Goal: Navigation & Orientation: Find specific page/section

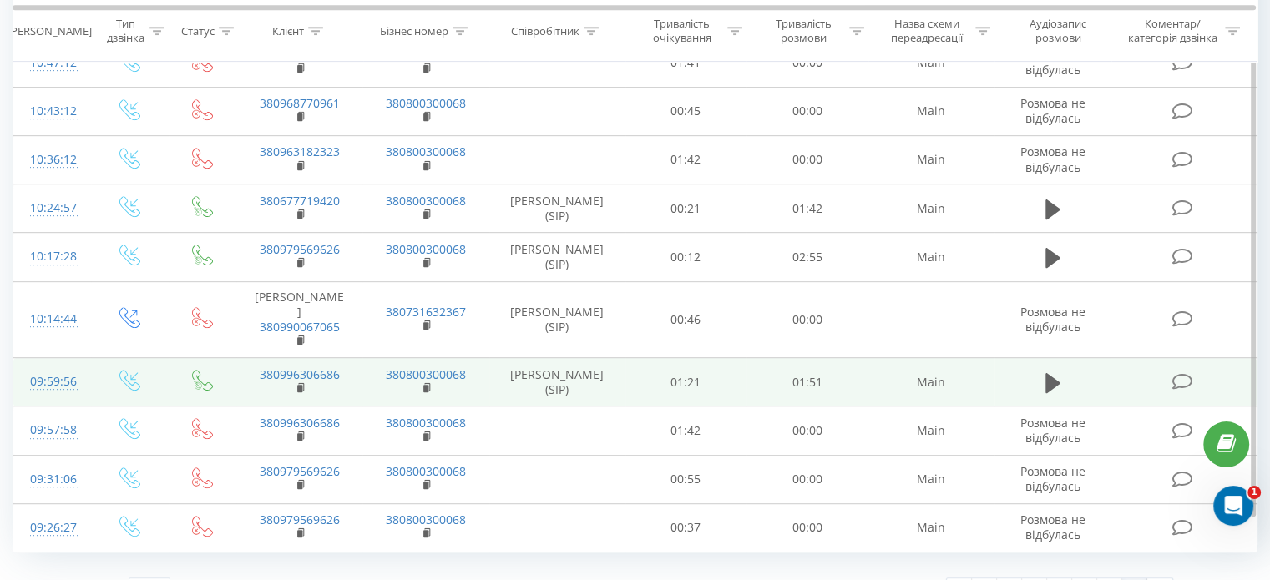
click at [1038, 358] on td at bounding box center [1052, 382] width 117 height 48
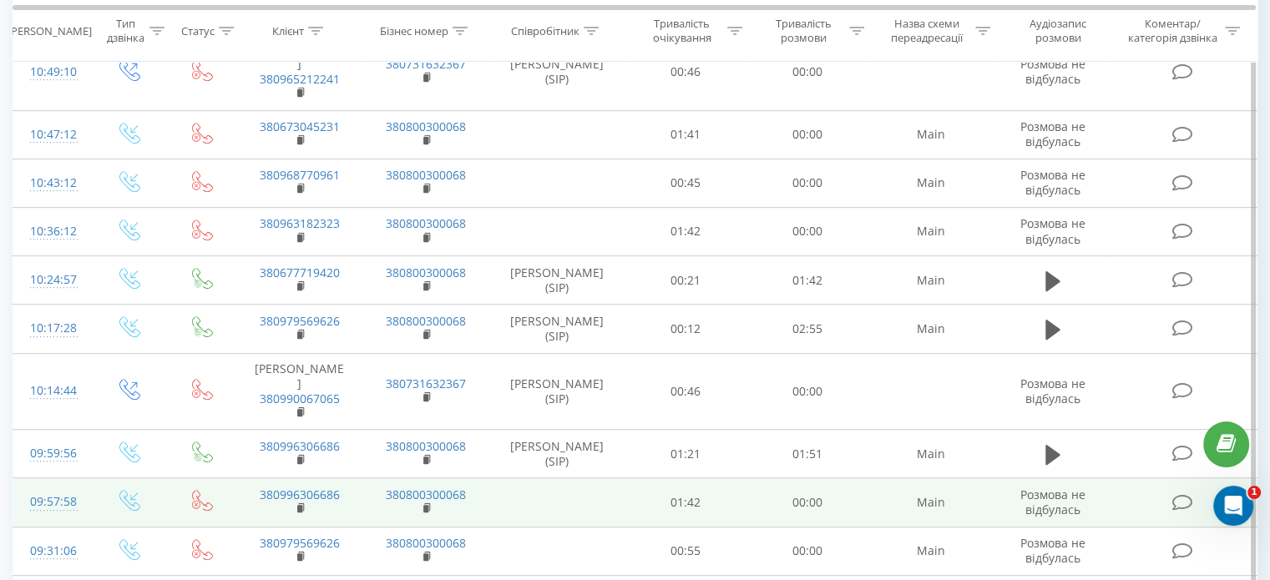
scroll to position [718, 0]
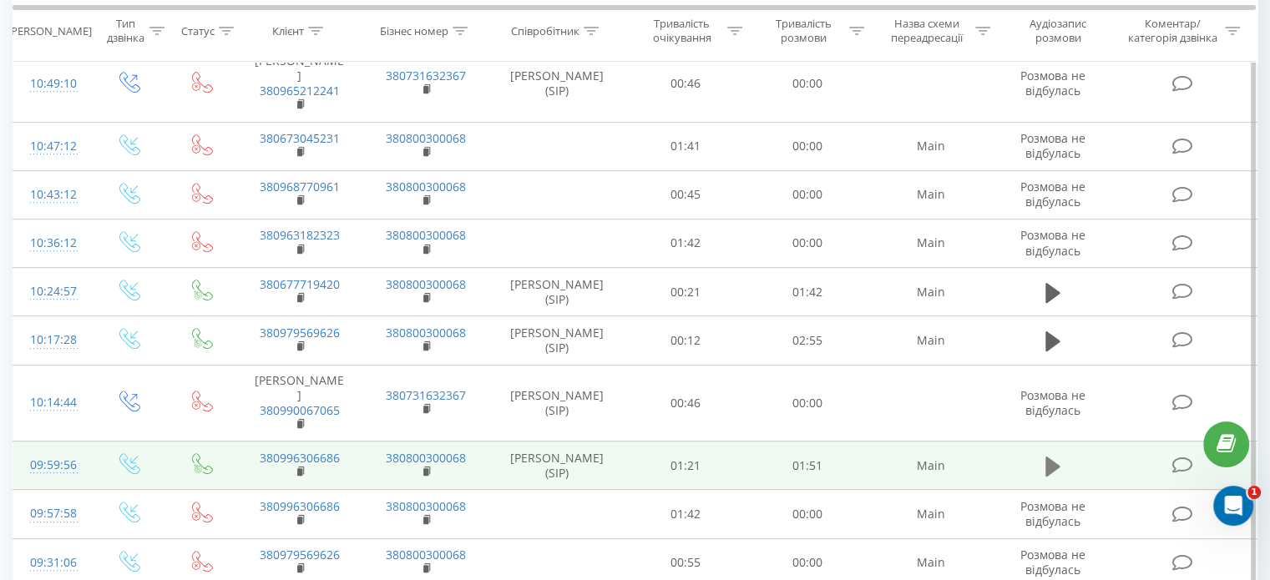
click at [1058, 455] on icon at bounding box center [1052, 466] width 15 height 23
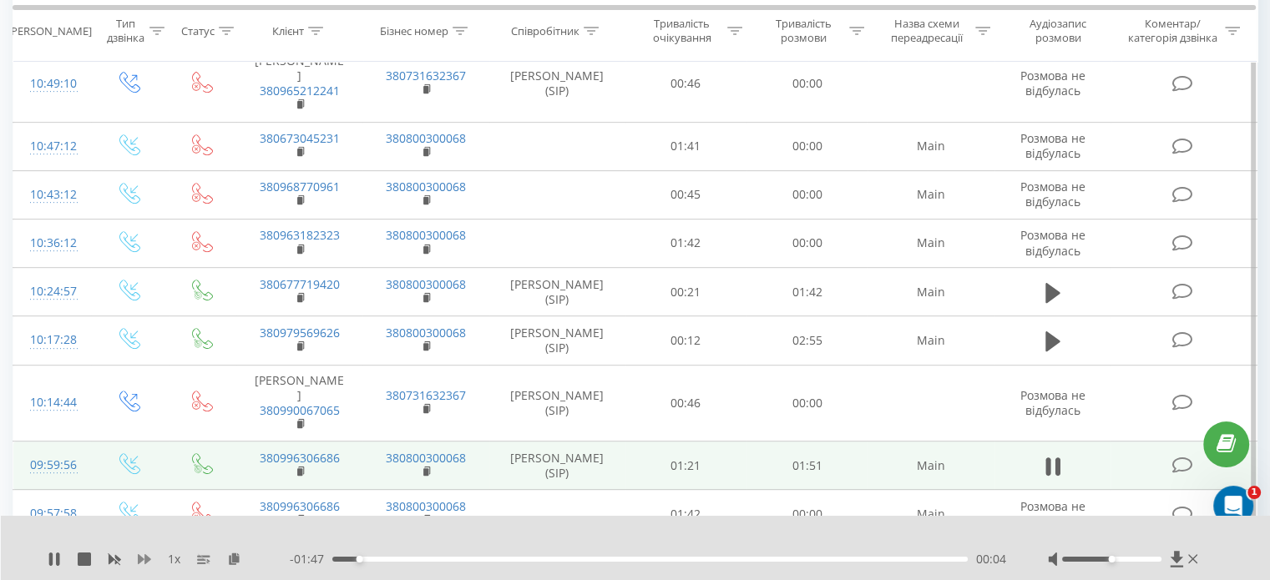
click at [146, 563] on icon at bounding box center [144, 559] width 13 height 10
click at [140, 549] on div "1.5 x - 01:43 00:08 00:08" at bounding box center [636, 548] width 1270 height 64
click at [145, 559] on icon at bounding box center [144, 559] width 13 height 10
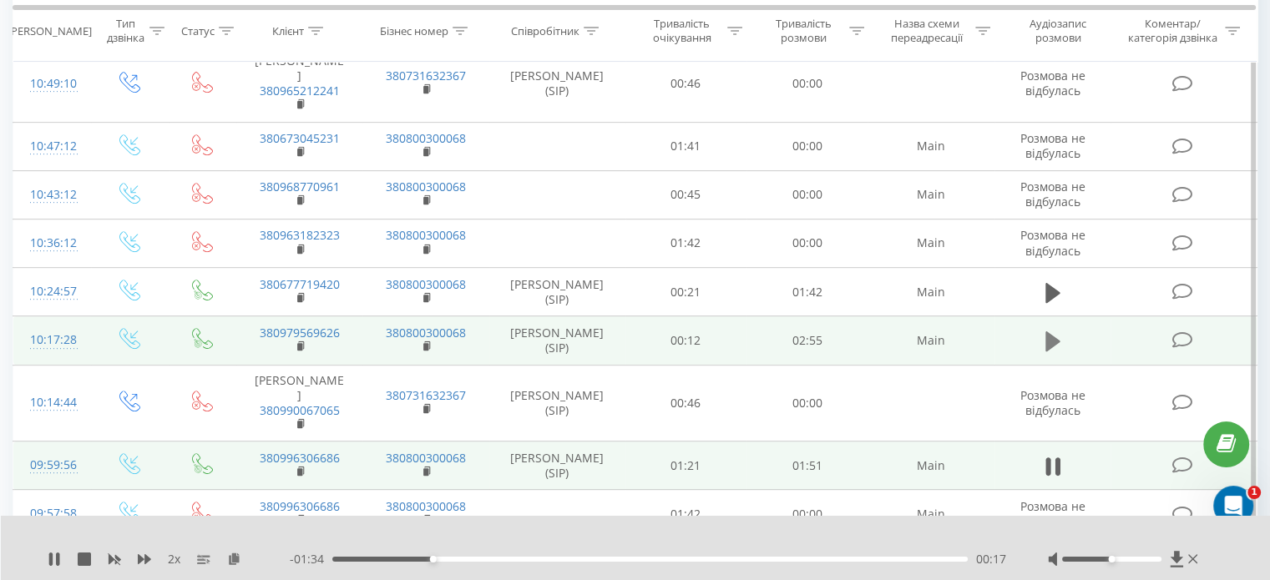
click at [1042, 329] on button at bounding box center [1052, 341] width 25 height 25
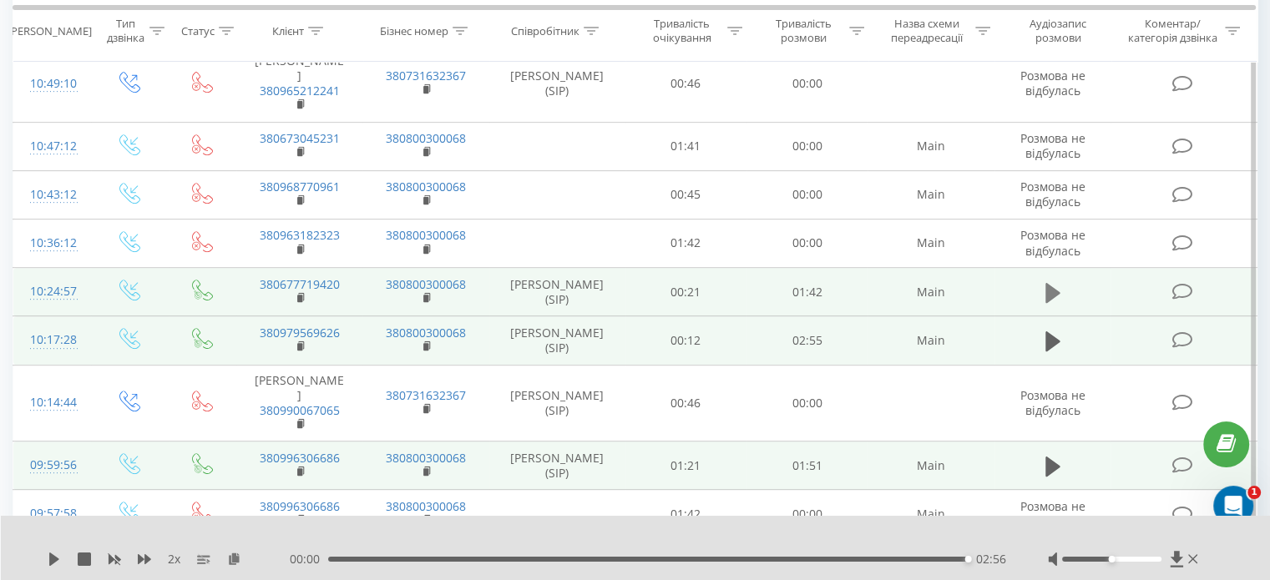
click at [1043, 280] on button at bounding box center [1052, 292] width 25 height 25
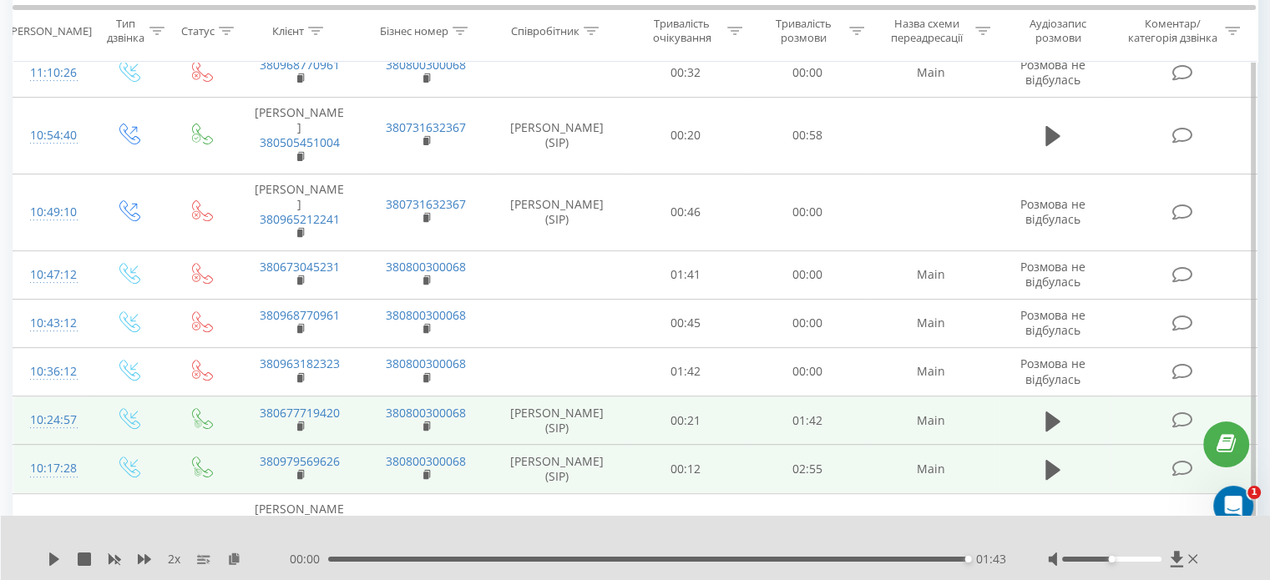
scroll to position [467, 0]
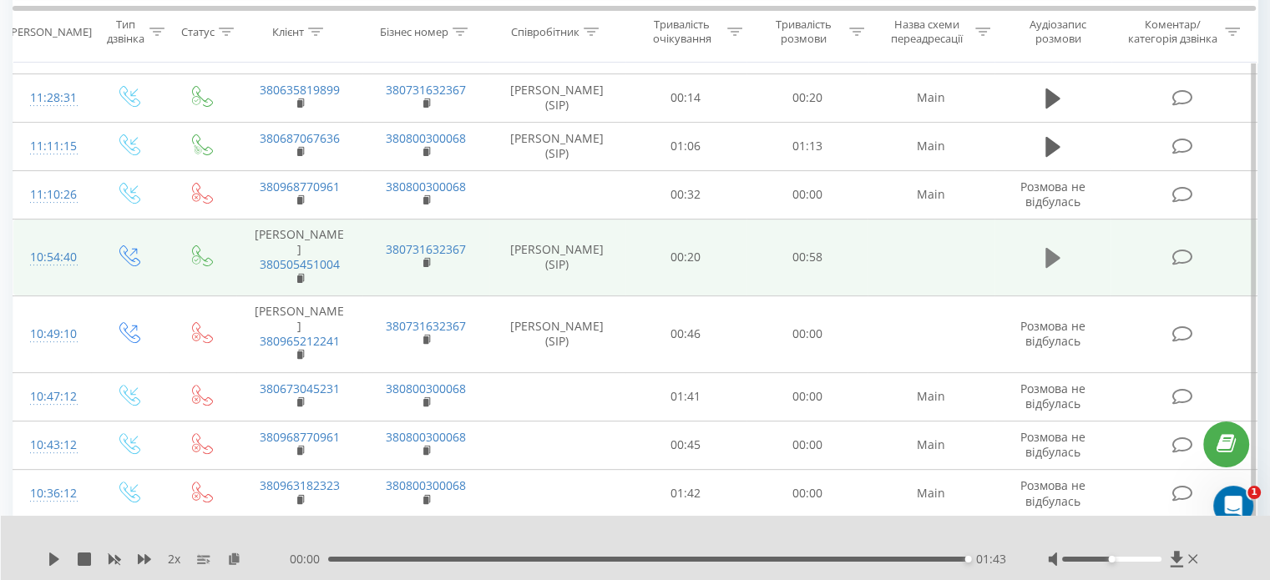
click at [1062, 247] on button at bounding box center [1052, 257] width 25 height 25
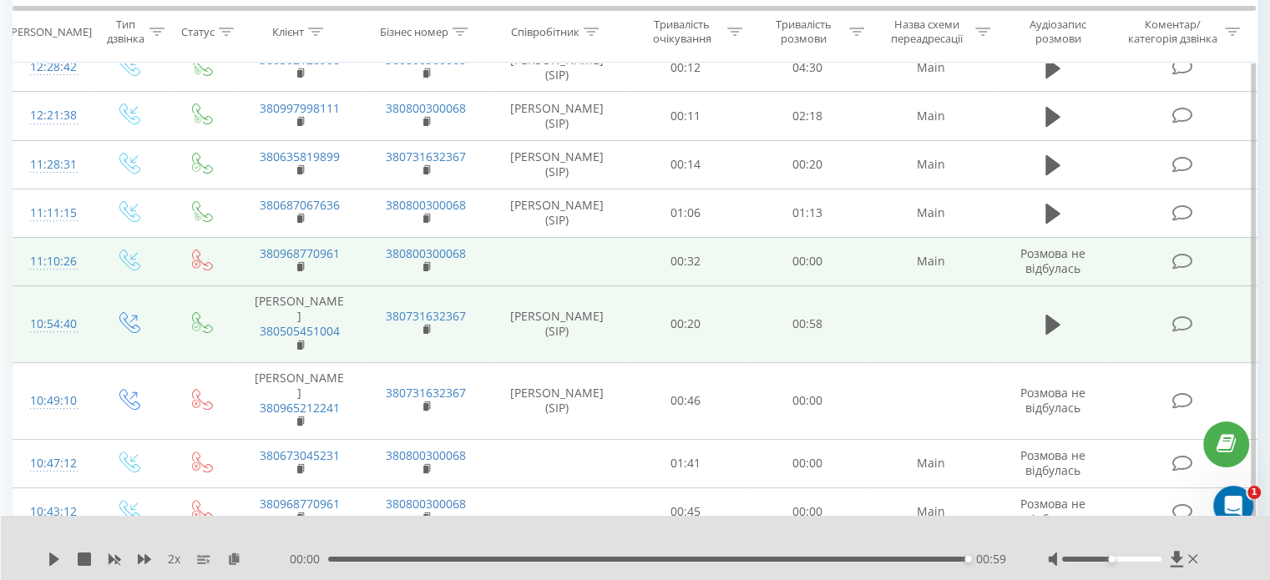
scroll to position [301, 0]
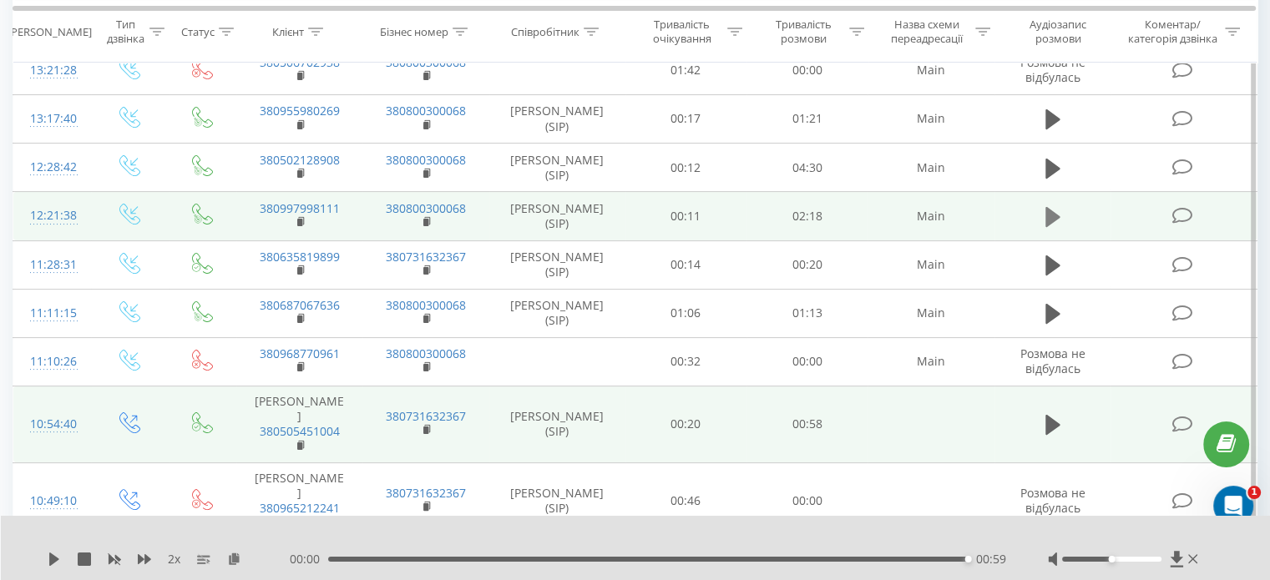
click at [1051, 214] on icon at bounding box center [1052, 217] width 15 height 20
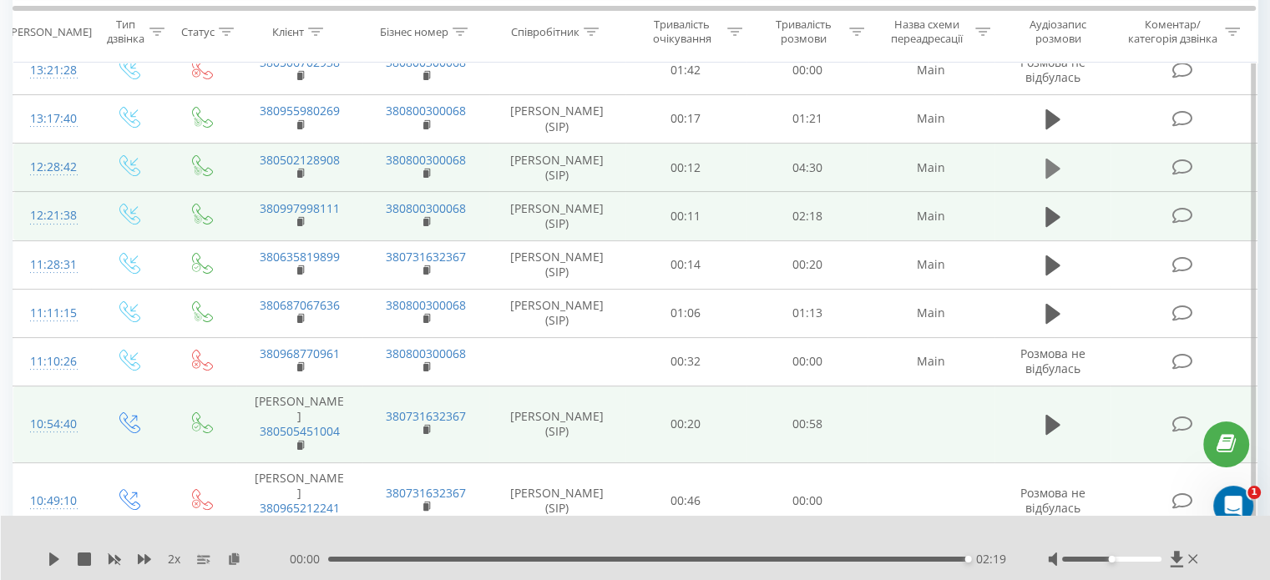
click at [1045, 167] on icon at bounding box center [1052, 168] width 15 height 20
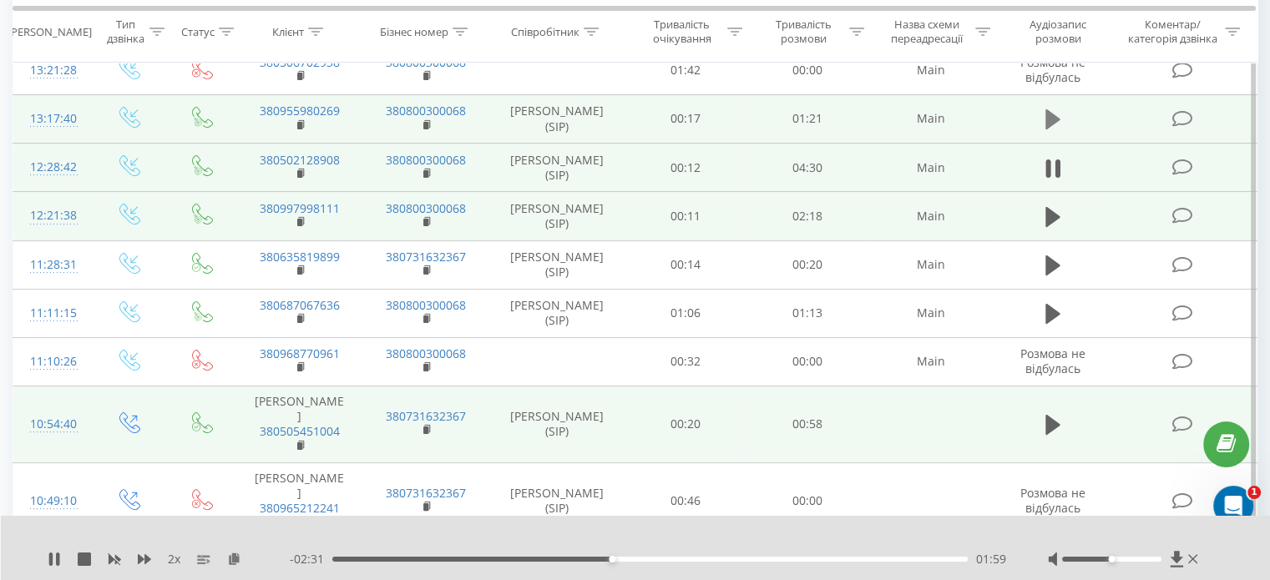
click at [1048, 119] on icon at bounding box center [1052, 119] width 15 height 20
click at [1052, 186] on td at bounding box center [1052, 168] width 117 height 48
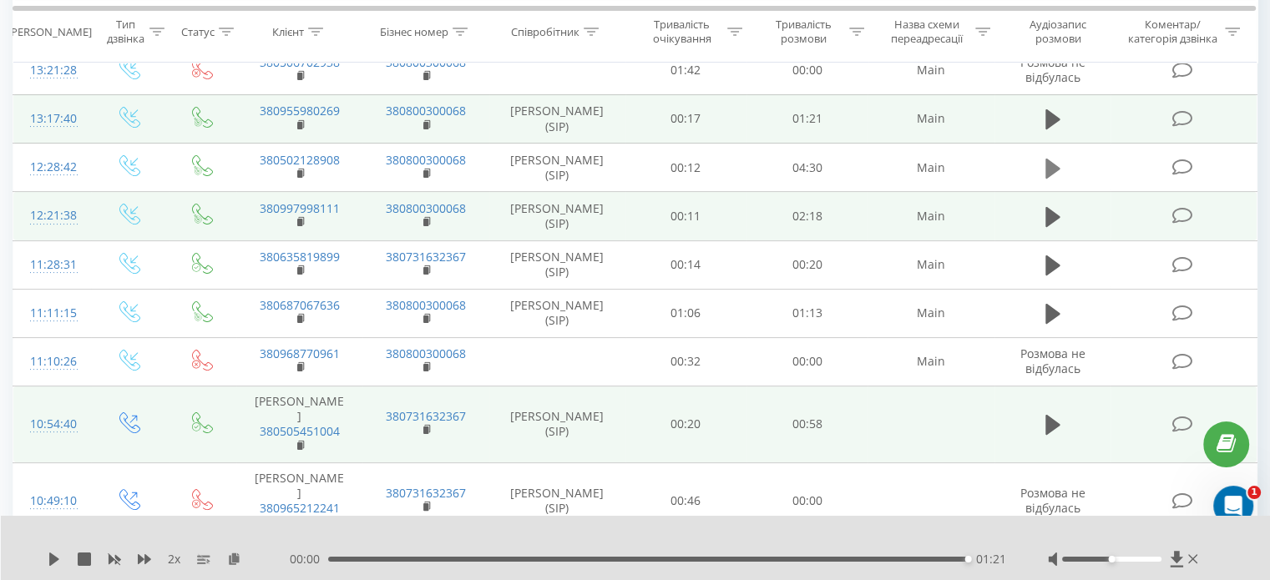
click at [1058, 157] on icon at bounding box center [1052, 168] width 15 height 23
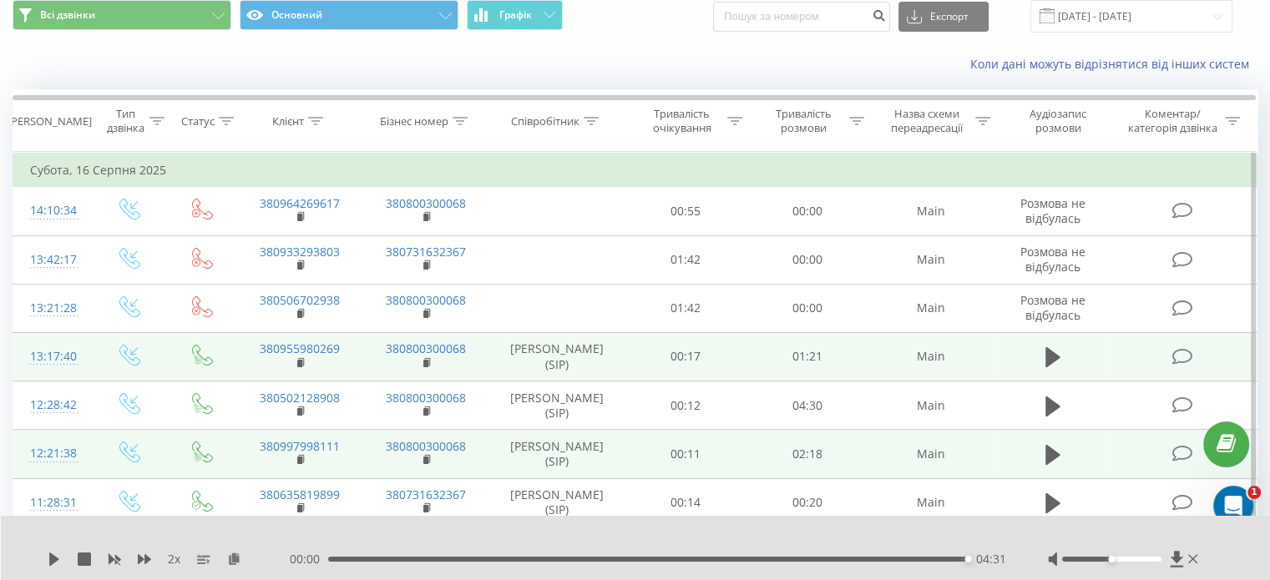
scroll to position [50, 0]
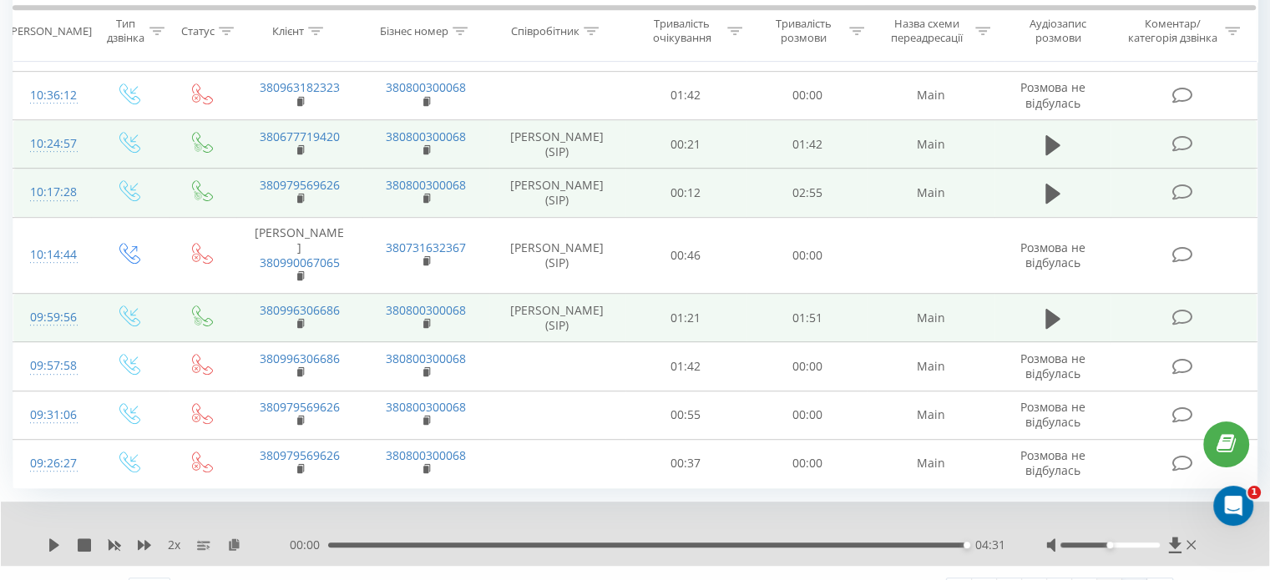
click at [1115, 578] on link "17" at bounding box center [1109, 589] width 25 height 23
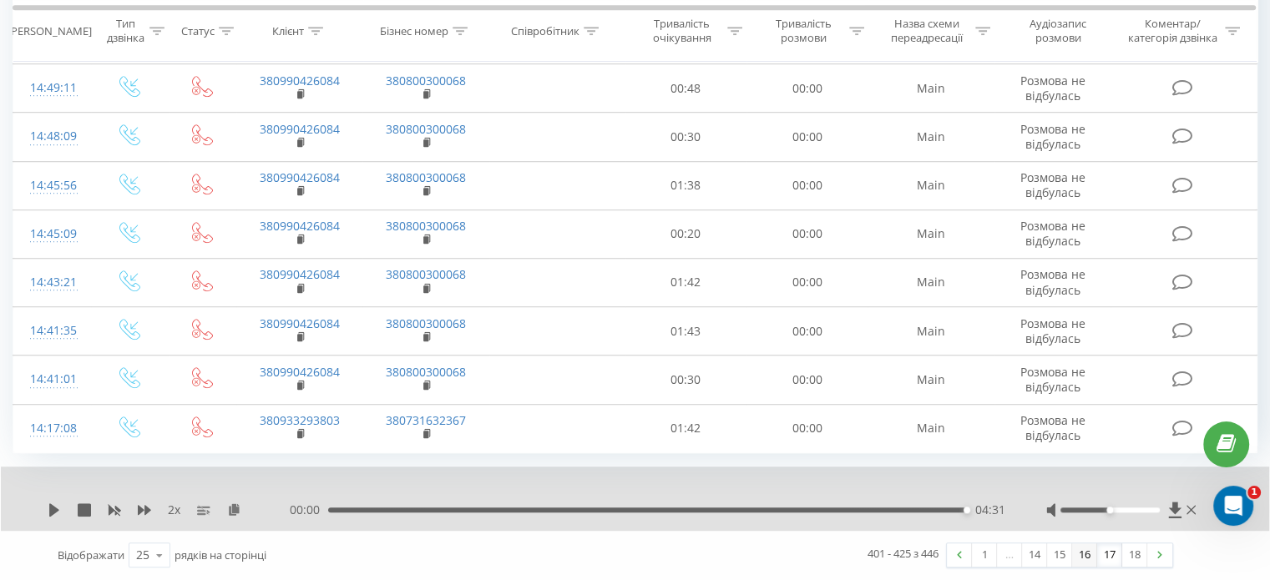
click at [1079, 557] on link "16" at bounding box center [1084, 554] width 25 height 23
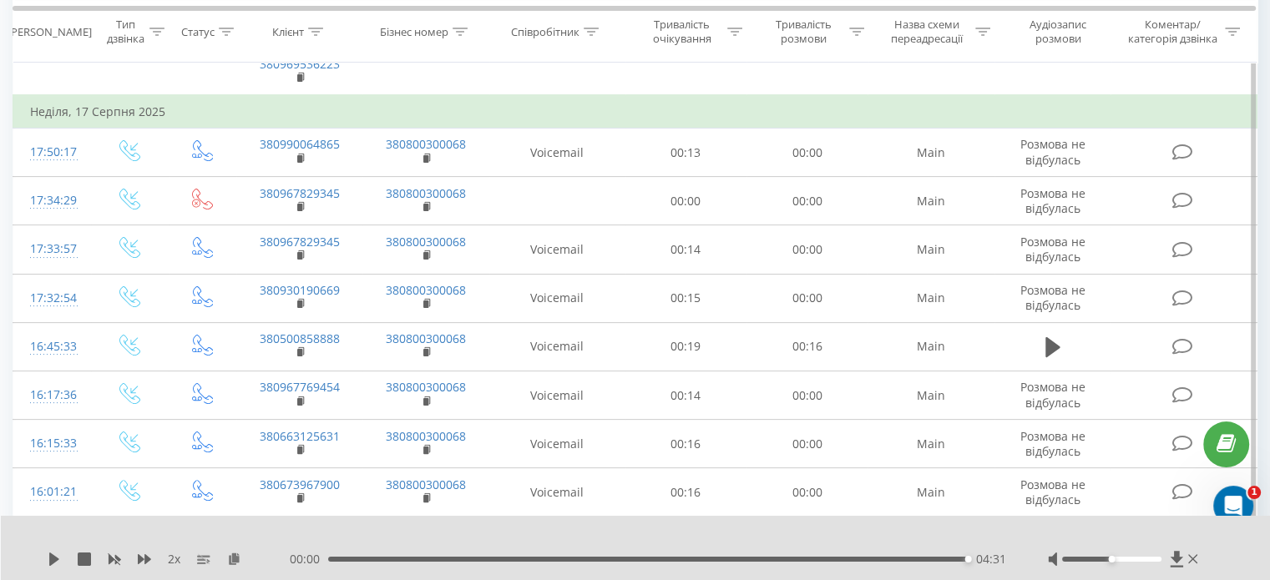
scroll to position [356, 0]
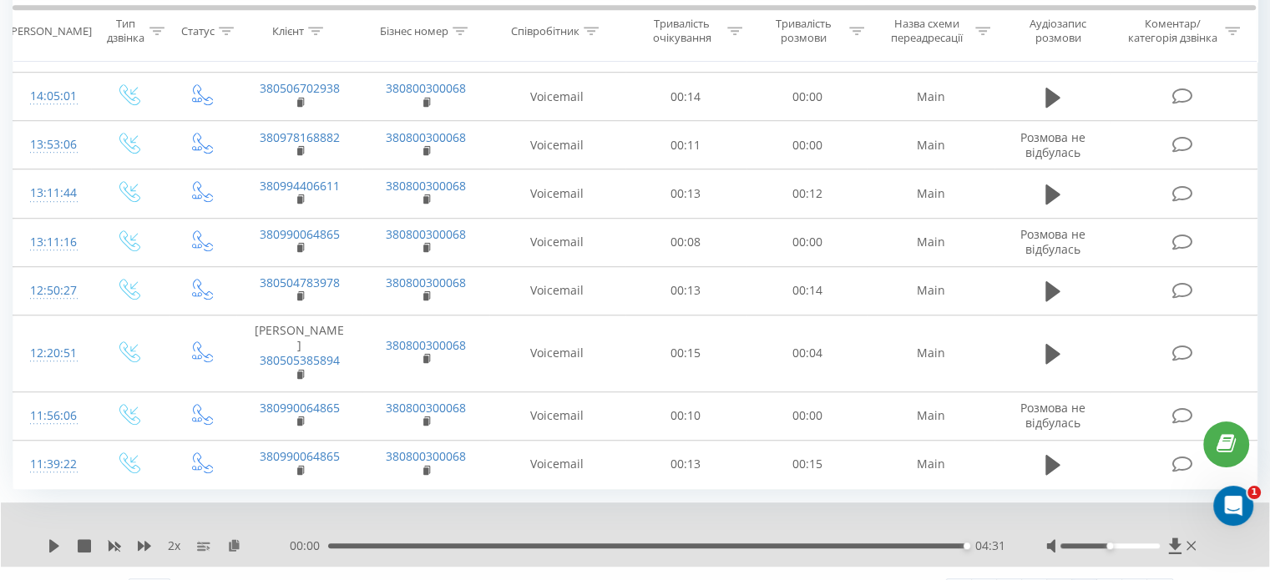
click at [1053, 579] on link "15" at bounding box center [1059, 590] width 25 height 23
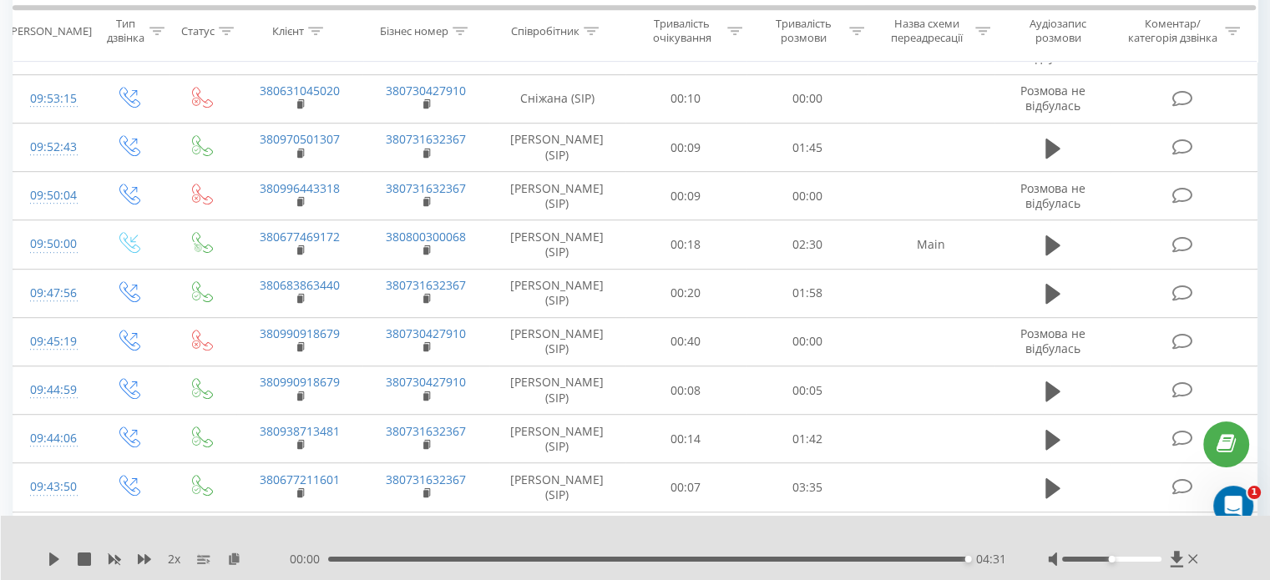
scroll to position [1010, 0]
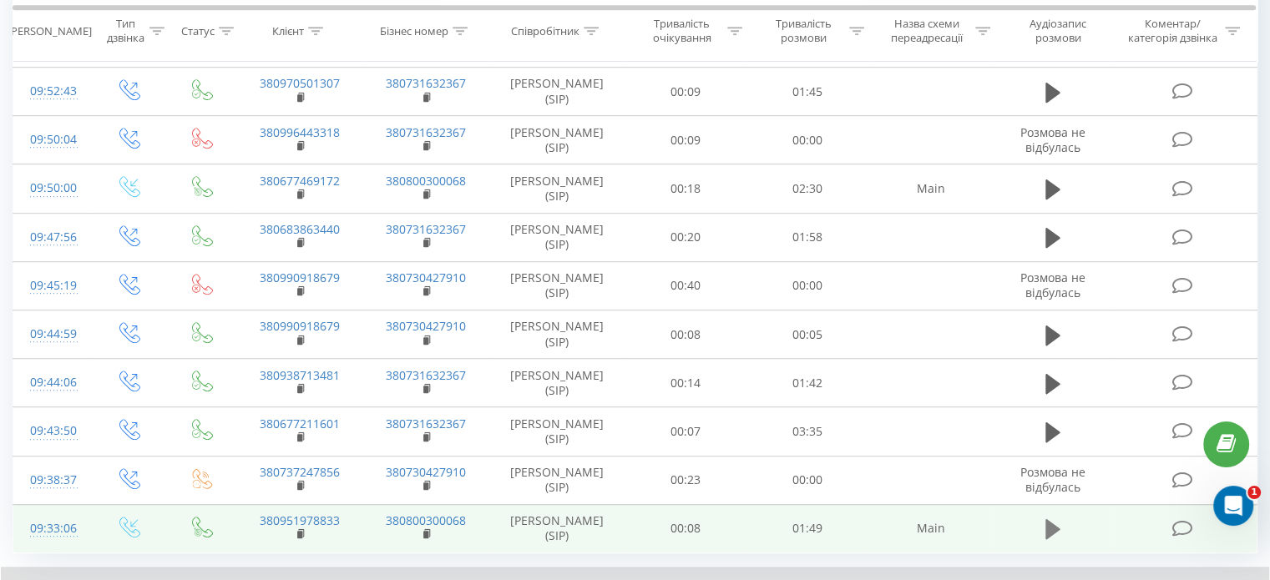
click at [1050, 519] on icon at bounding box center [1052, 529] width 15 height 20
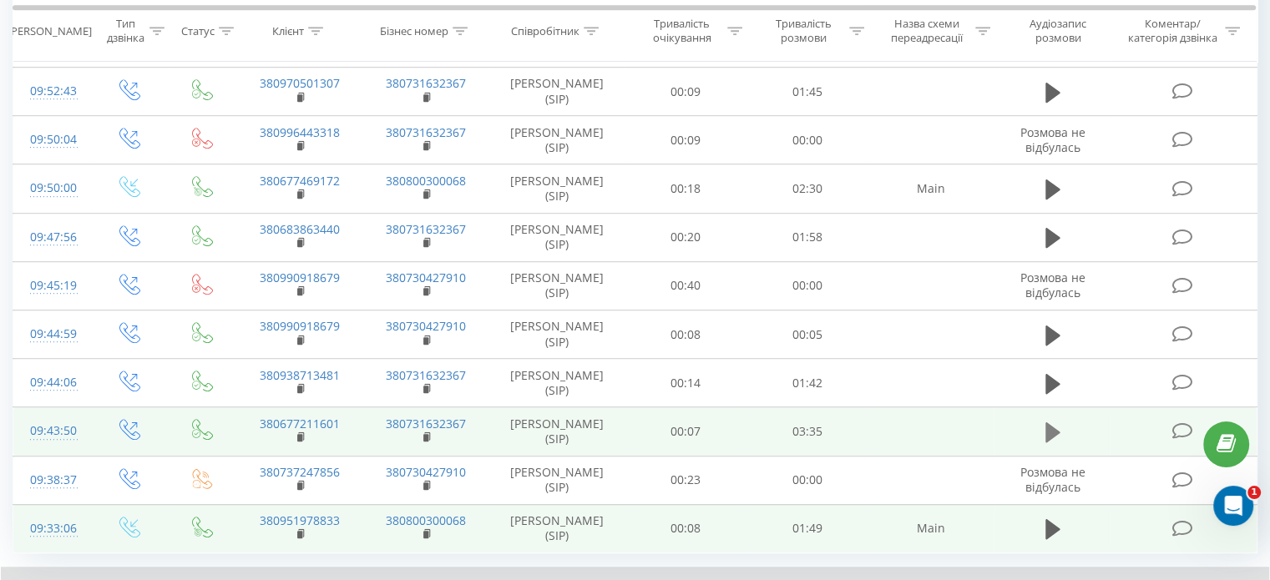
click at [1048, 422] on icon at bounding box center [1052, 432] width 15 height 20
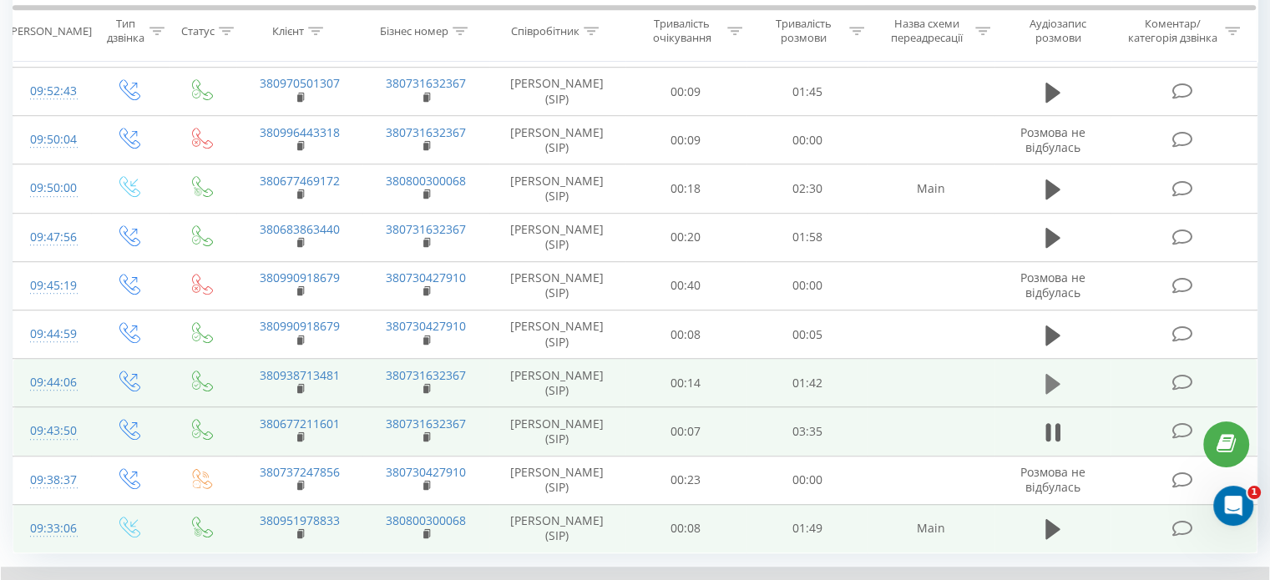
click at [1058, 372] on icon at bounding box center [1052, 383] width 15 height 23
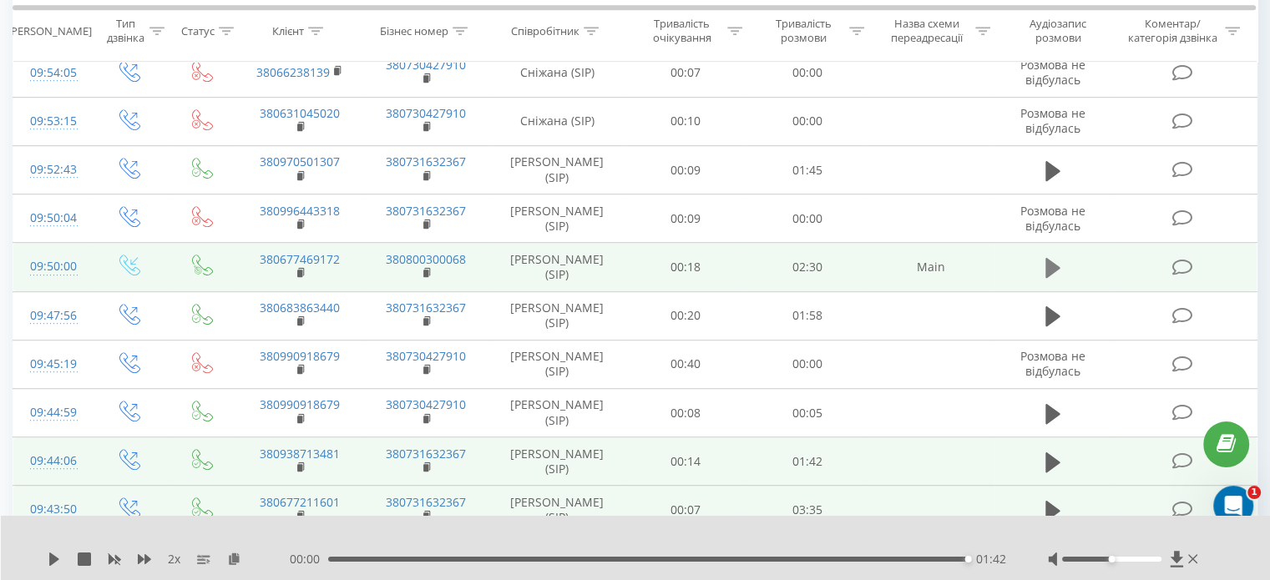
scroll to position [843, 0]
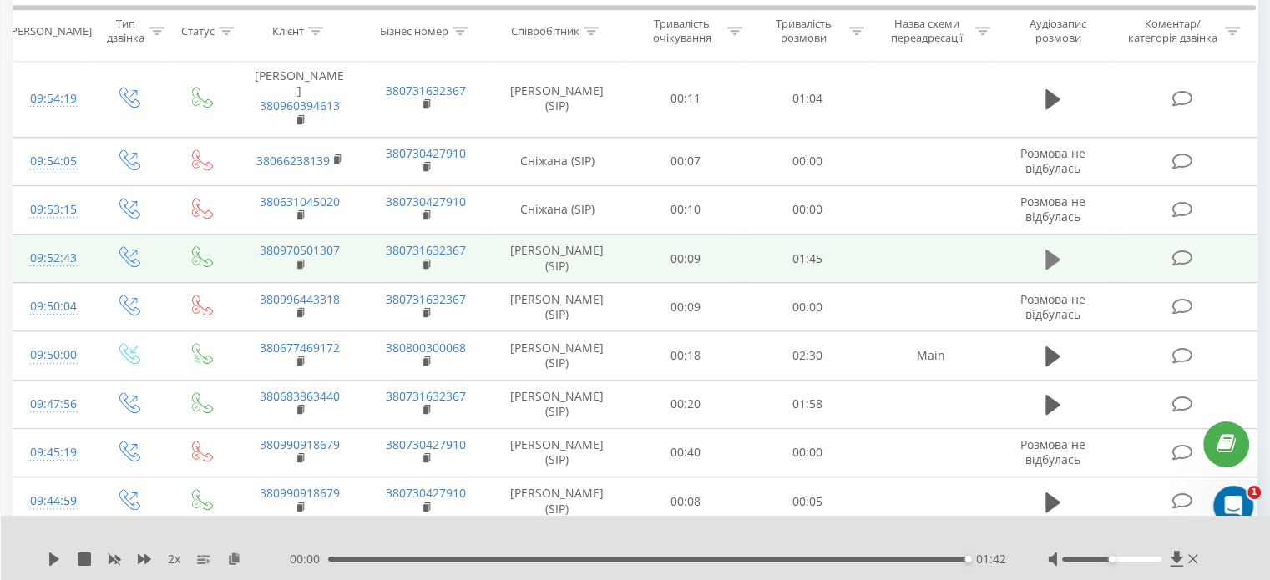
click at [1052, 249] on icon at bounding box center [1052, 259] width 15 height 20
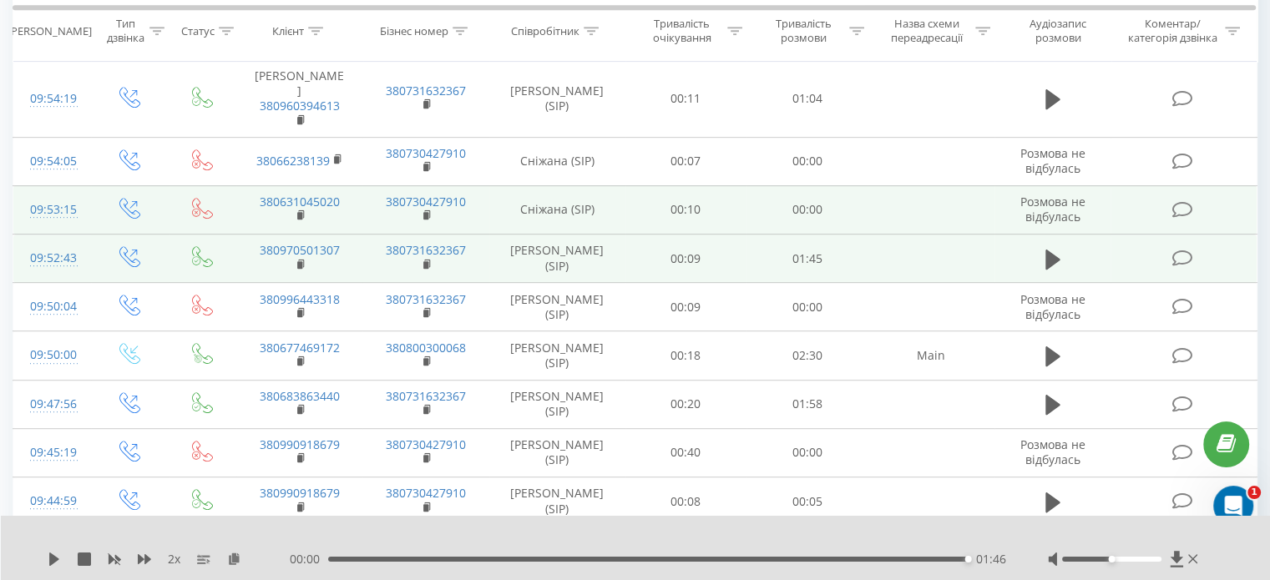
scroll to position [760, 0]
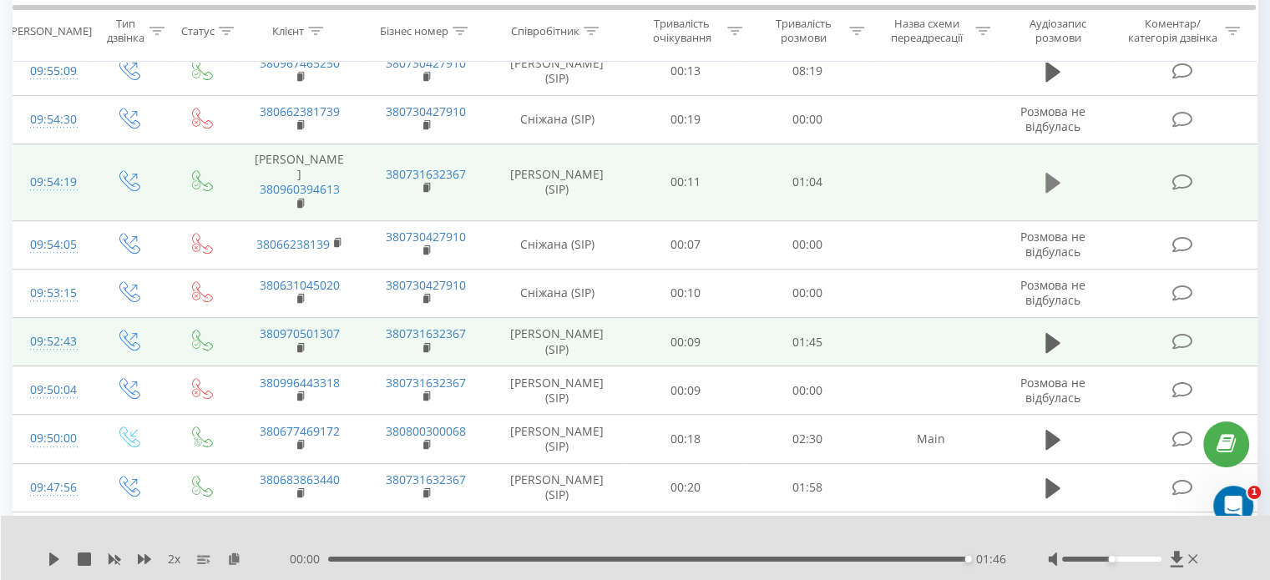
click at [1060, 170] on button at bounding box center [1052, 182] width 25 height 25
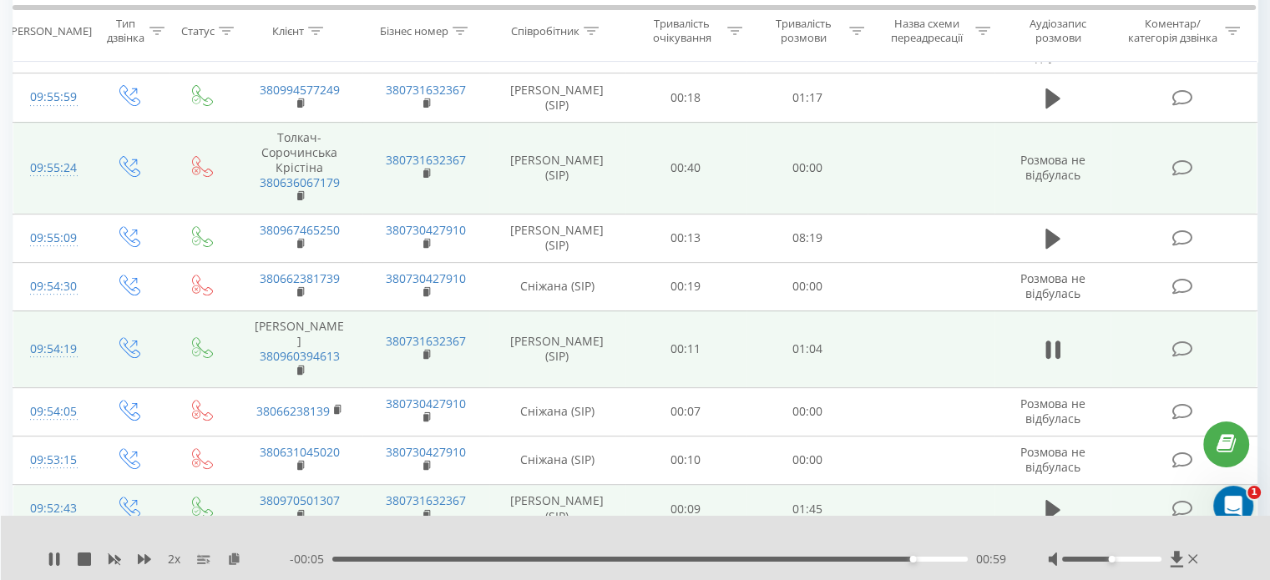
scroll to position [509, 0]
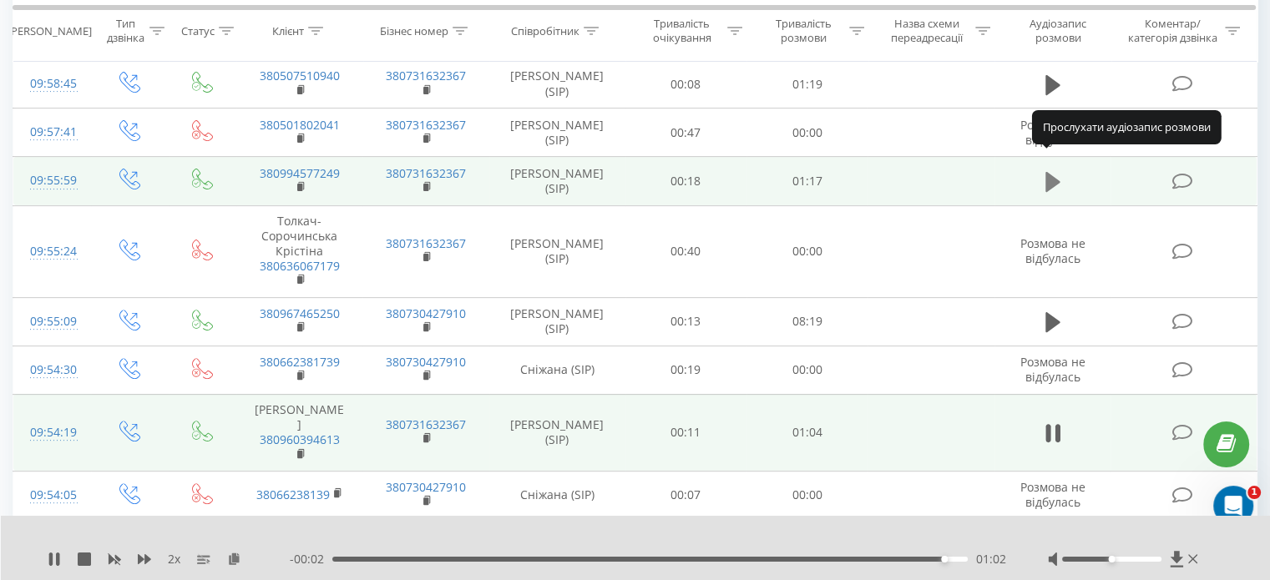
click at [1048, 172] on icon at bounding box center [1052, 182] width 15 height 20
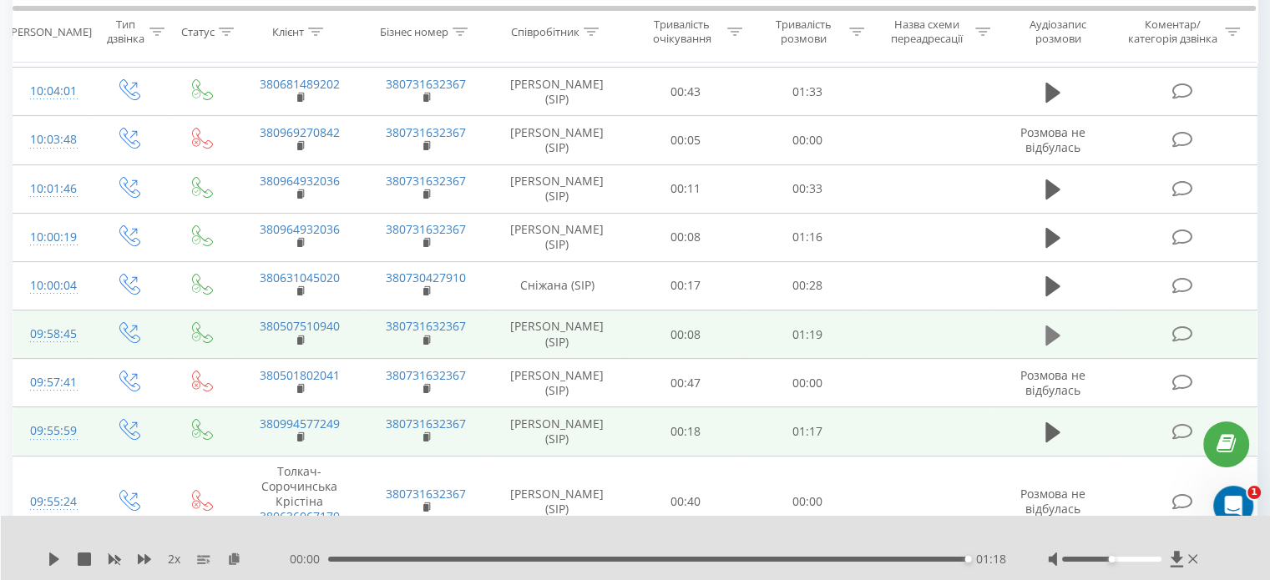
scroll to position [175, 0]
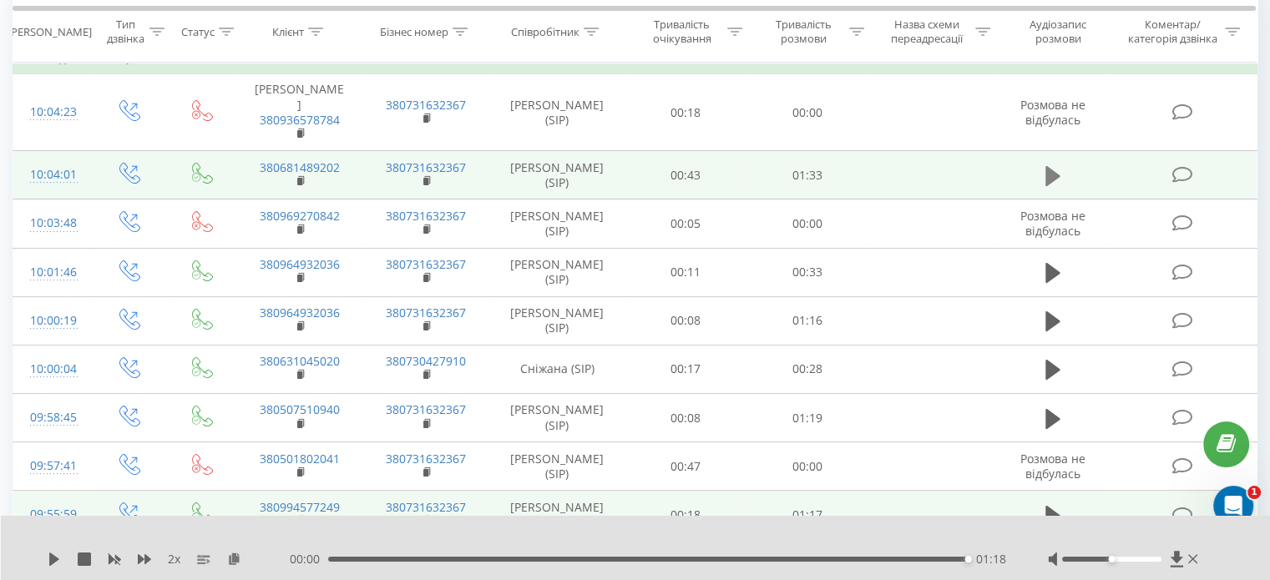
click at [1052, 165] on icon at bounding box center [1052, 175] width 15 height 20
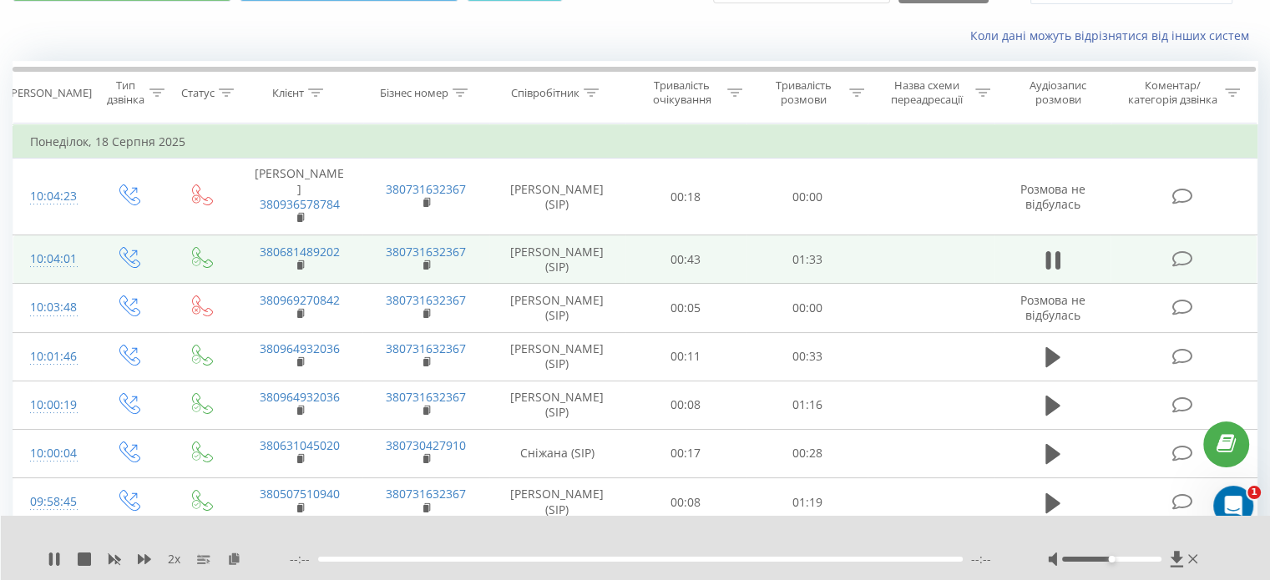
scroll to position [8, 0]
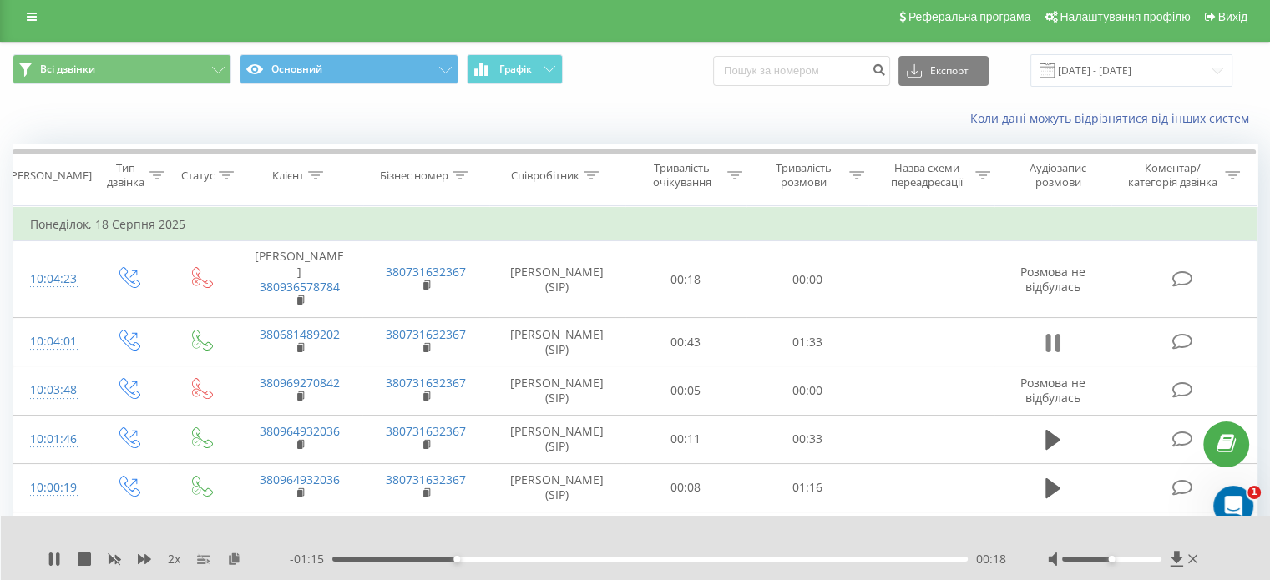
click at [1054, 331] on icon at bounding box center [1052, 342] width 15 height 23
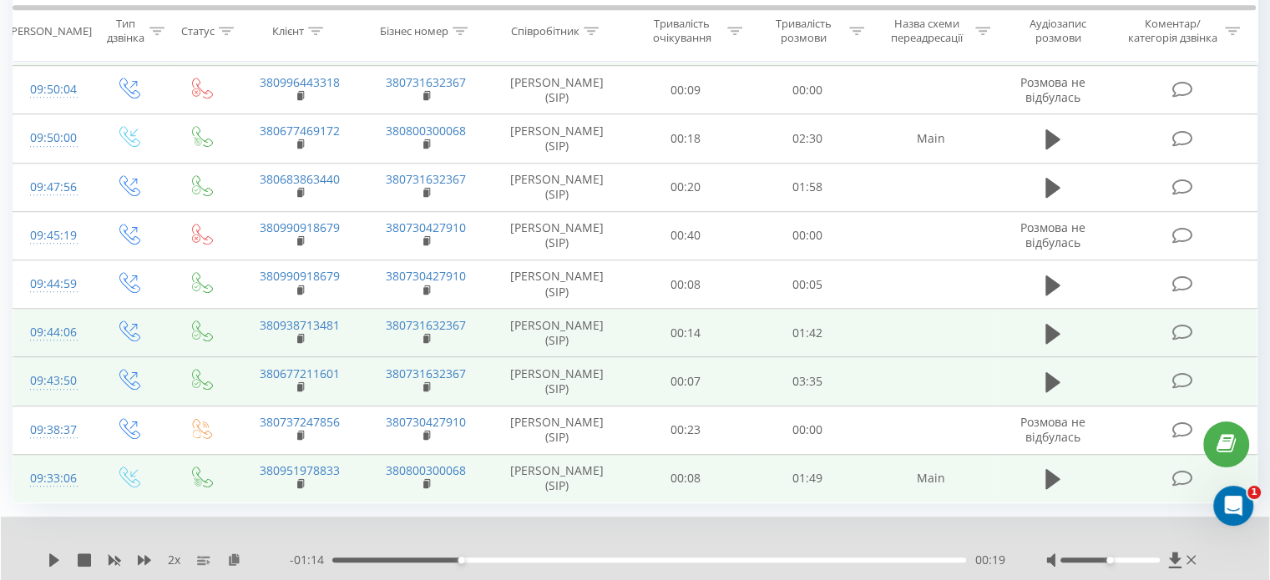
scroll to position [1074, 0]
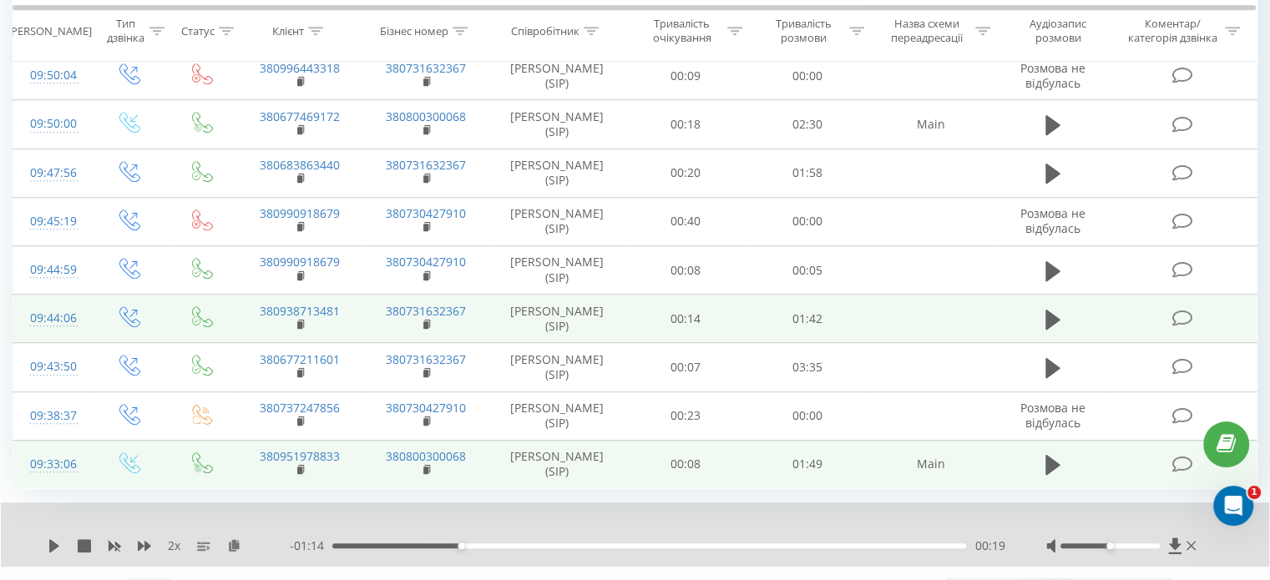
click at [1033, 579] on link "14" at bounding box center [1034, 590] width 25 height 23
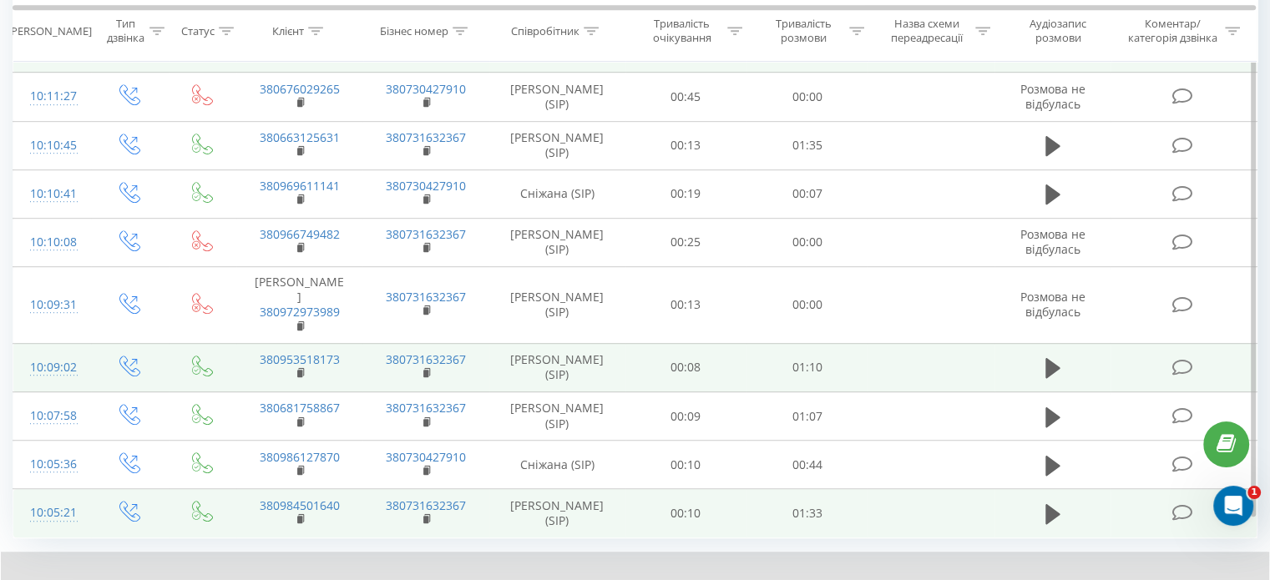
scroll to position [1059, 0]
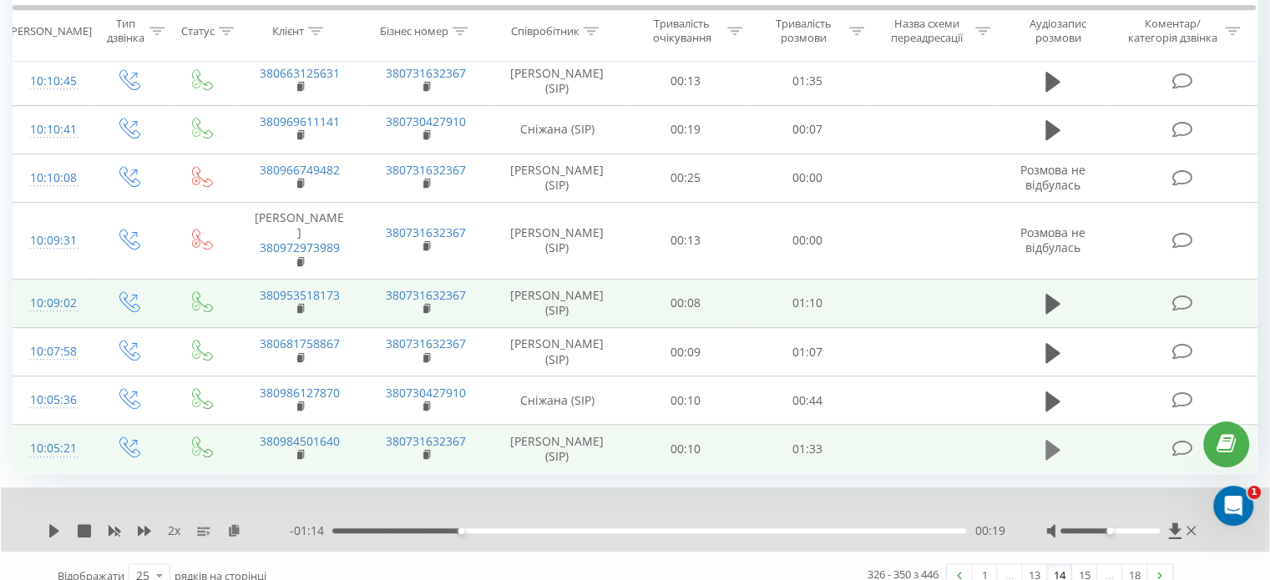
click at [1048, 440] on icon at bounding box center [1052, 450] width 15 height 20
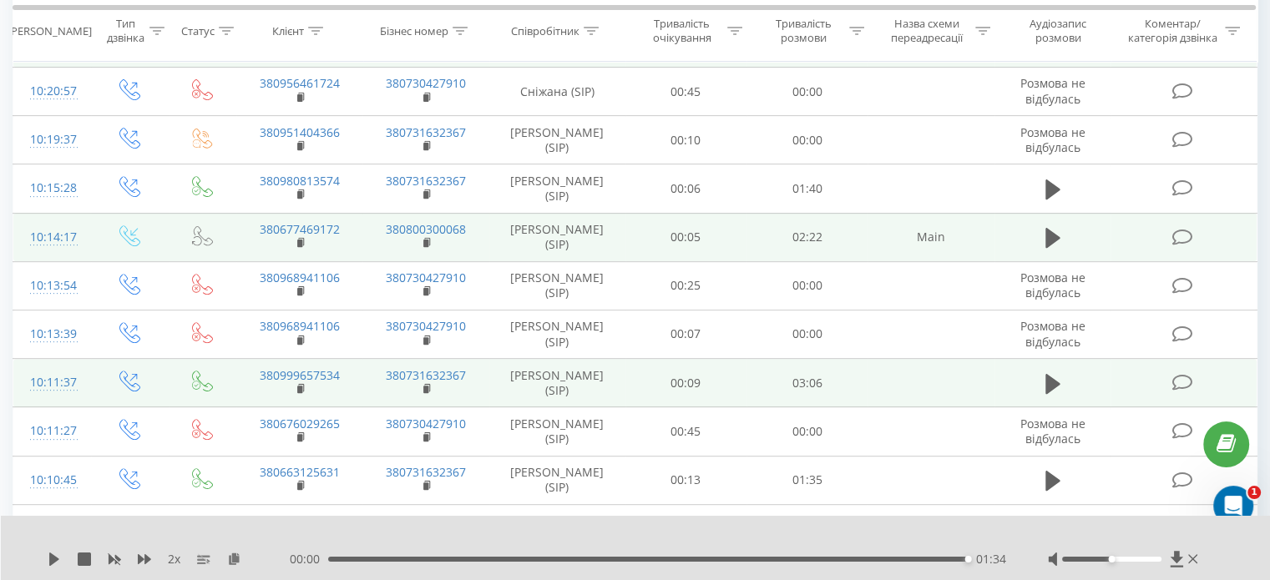
scroll to position [642, 0]
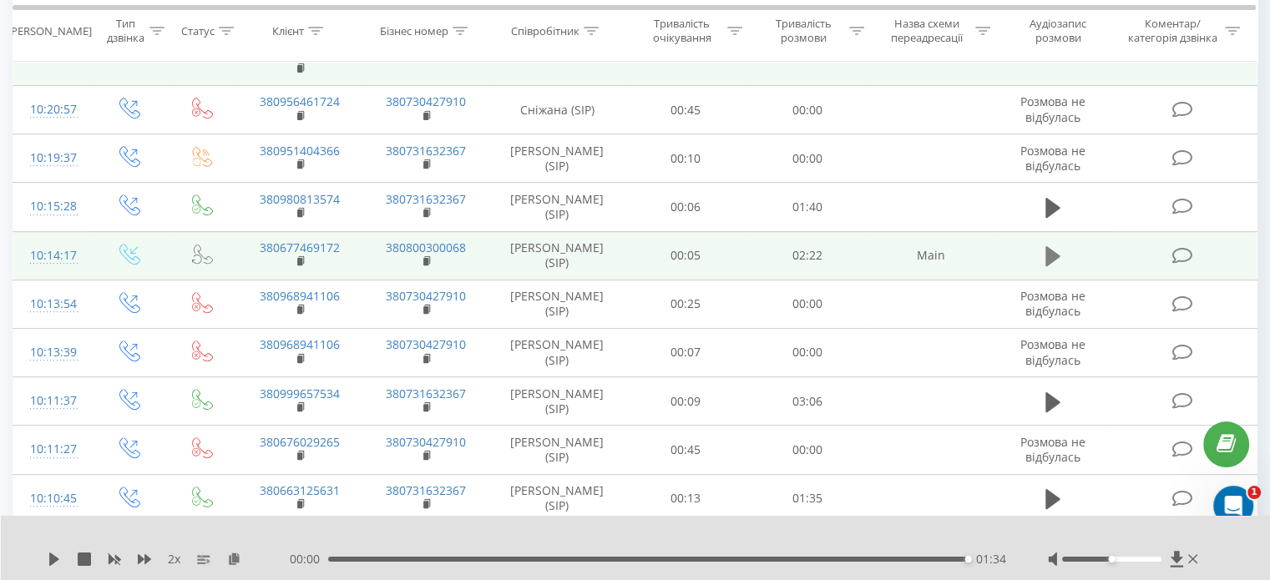
click at [1045, 246] on icon at bounding box center [1052, 256] width 15 height 20
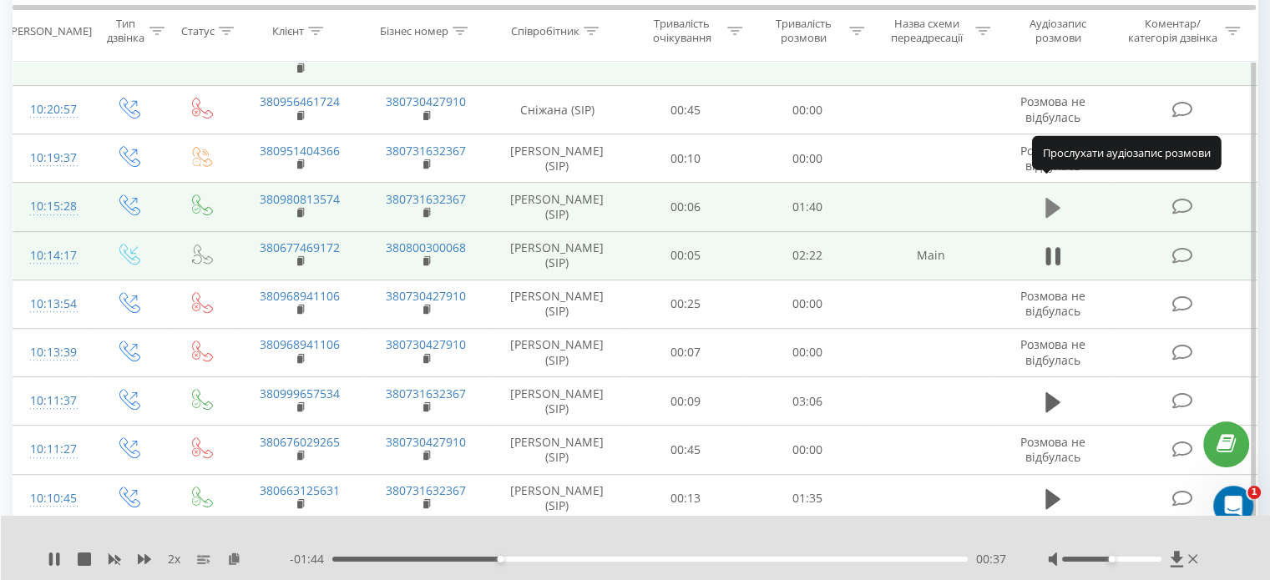
click at [1048, 198] on icon at bounding box center [1052, 208] width 15 height 20
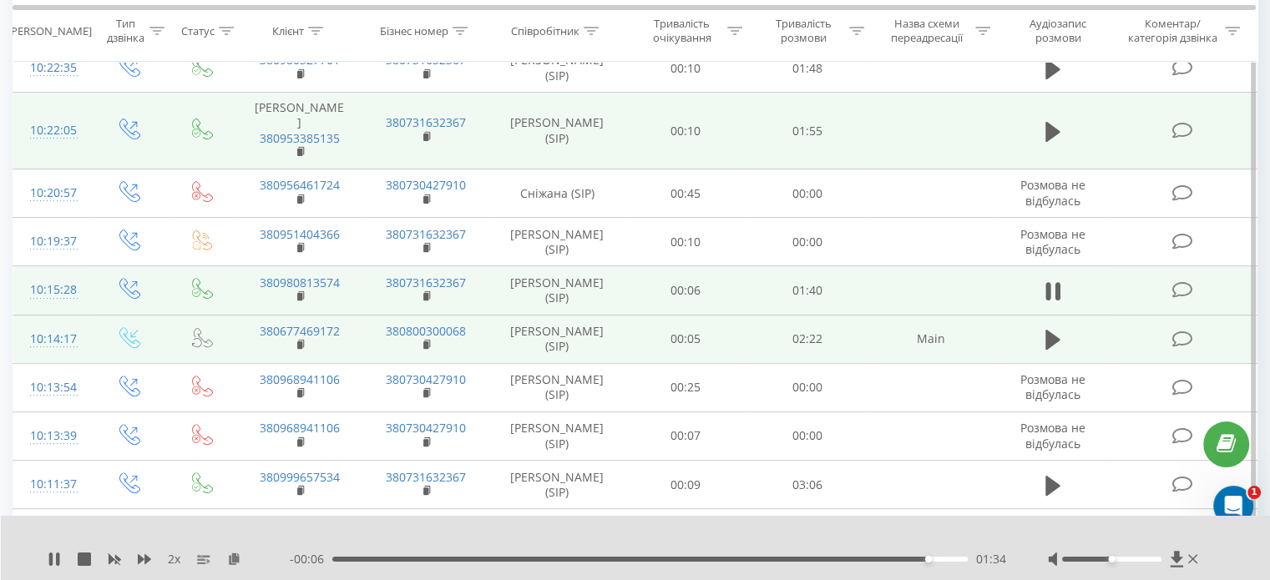
scroll to position [475, 0]
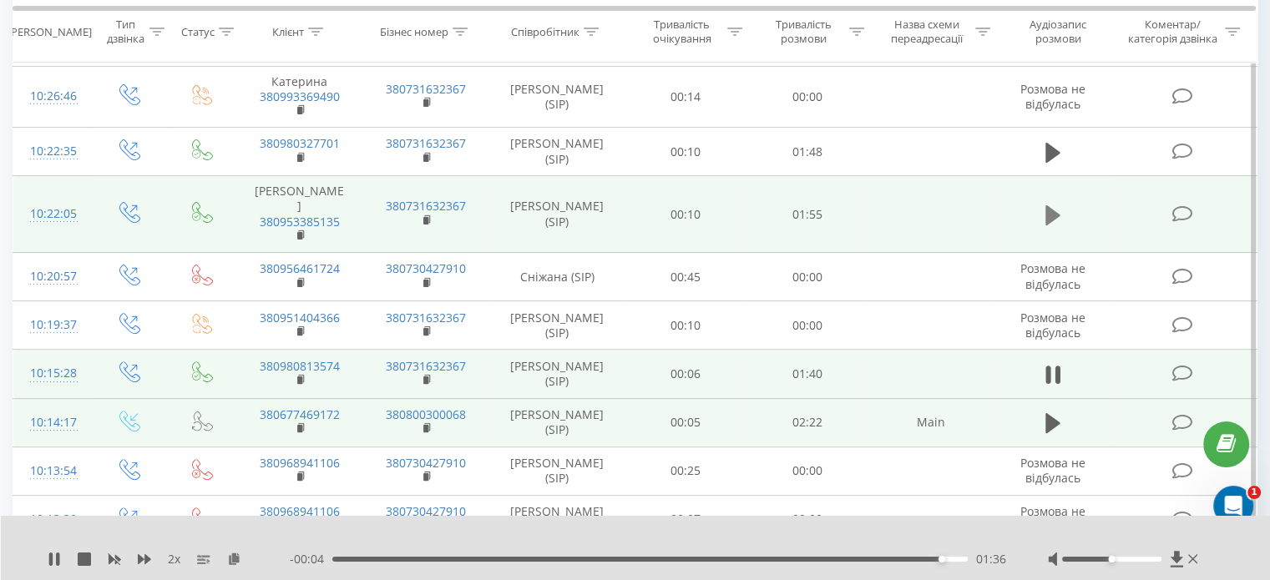
click at [1048, 205] on icon at bounding box center [1052, 215] width 15 height 20
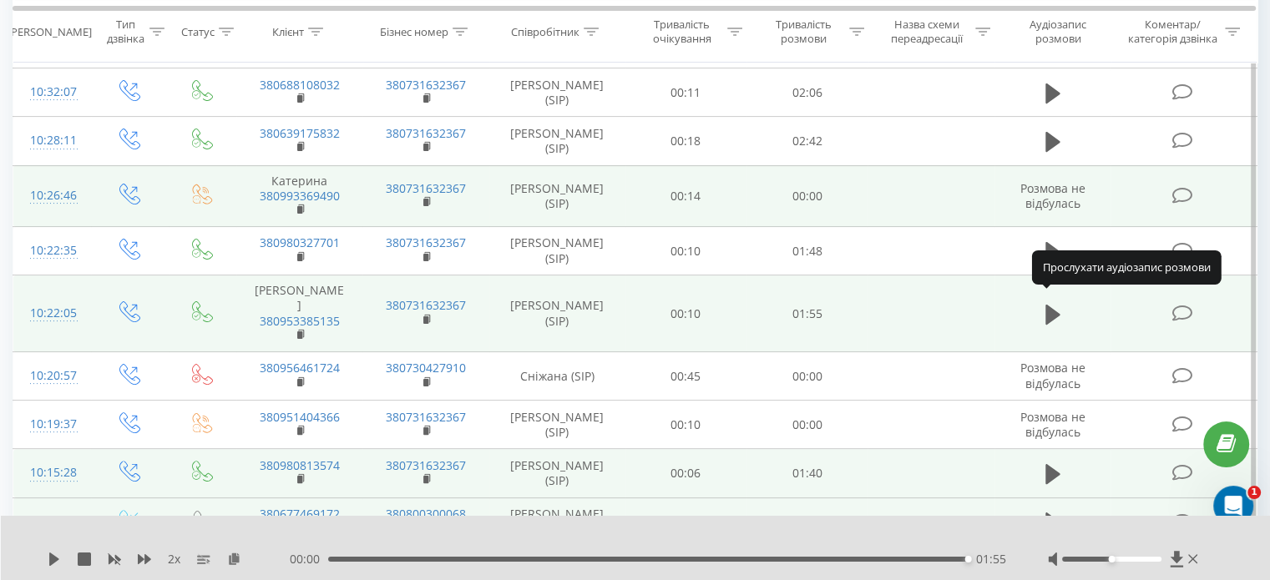
scroll to position [308, 0]
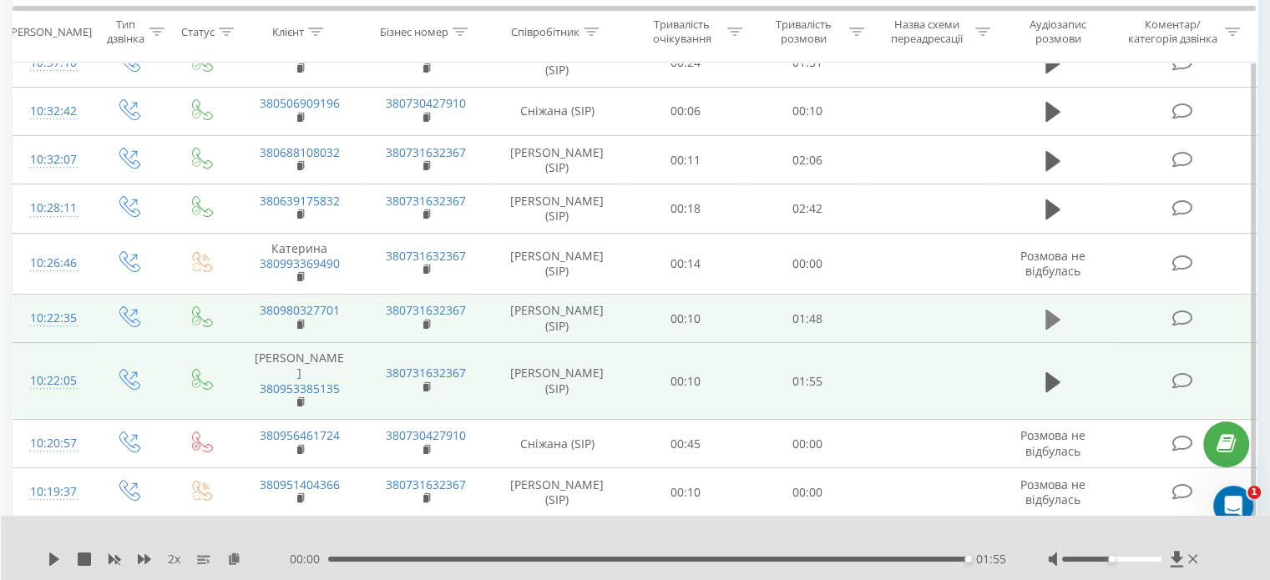
click at [1063, 307] on button at bounding box center [1052, 319] width 25 height 25
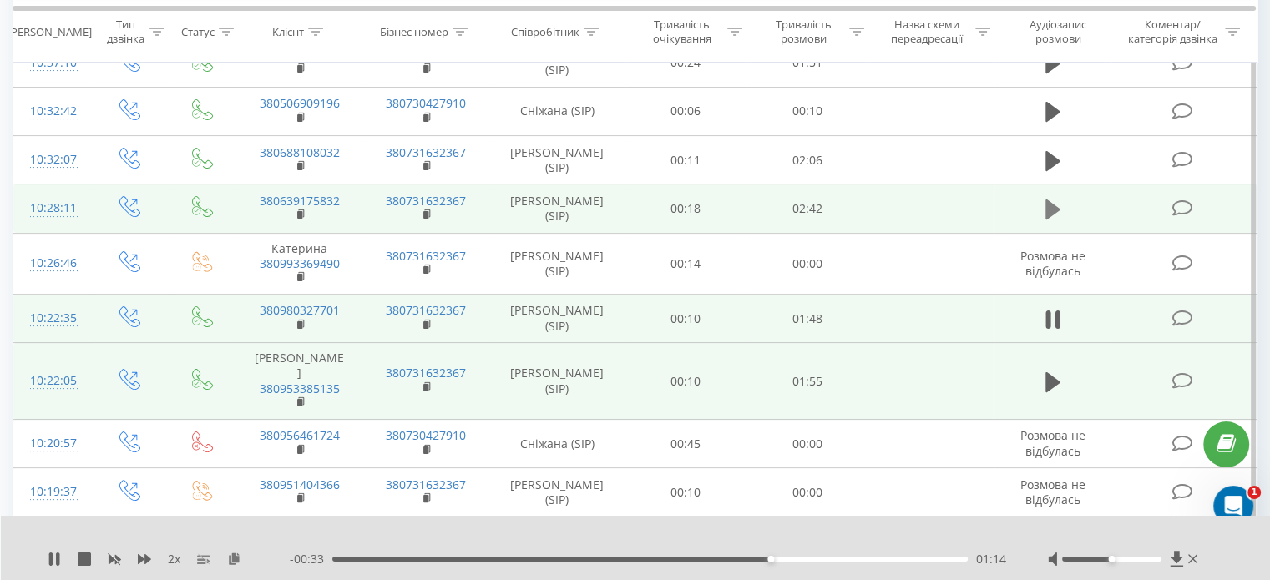
click at [1052, 210] on icon at bounding box center [1052, 210] width 15 height 20
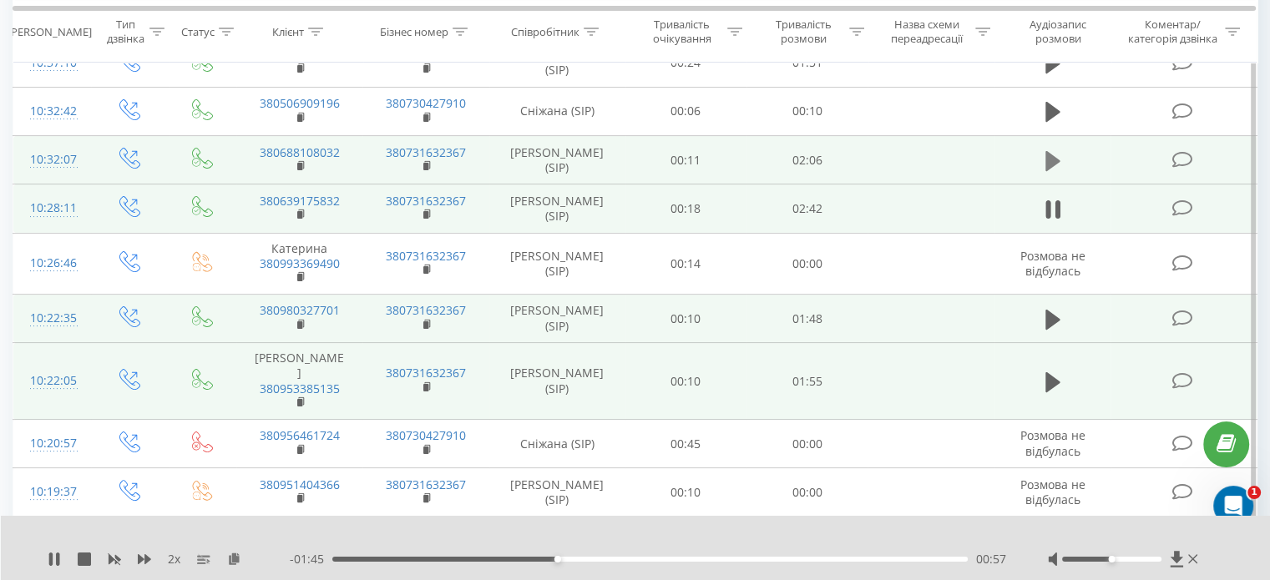
click at [1054, 165] on icon at bounding box center [1052, 160] width 15 height 23
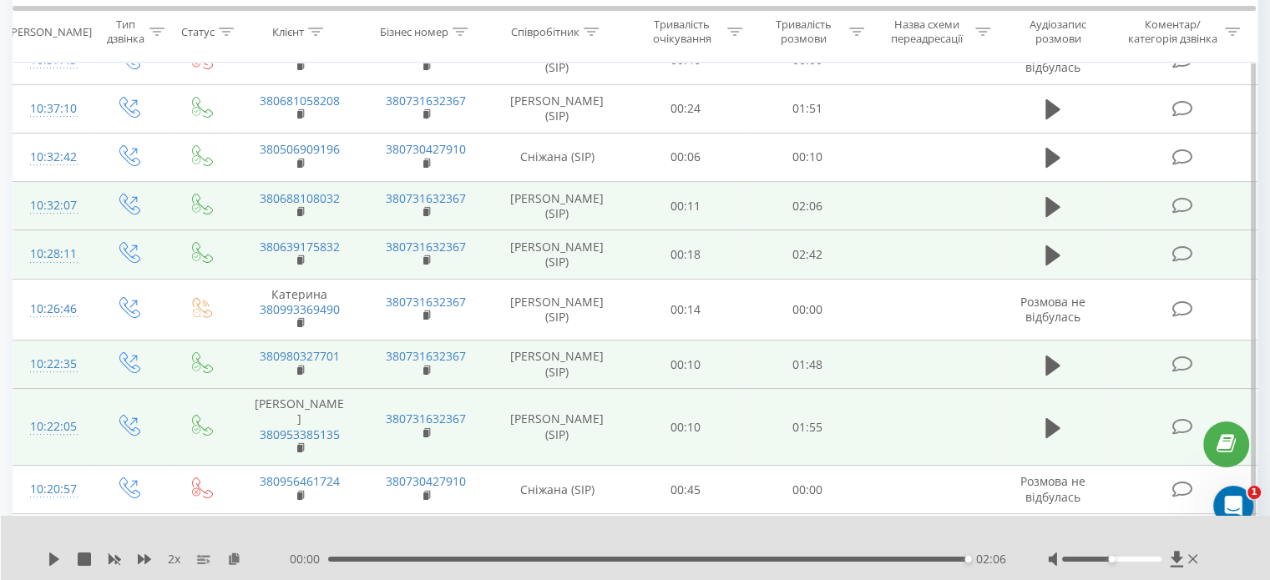
scroll to position [225, 0]
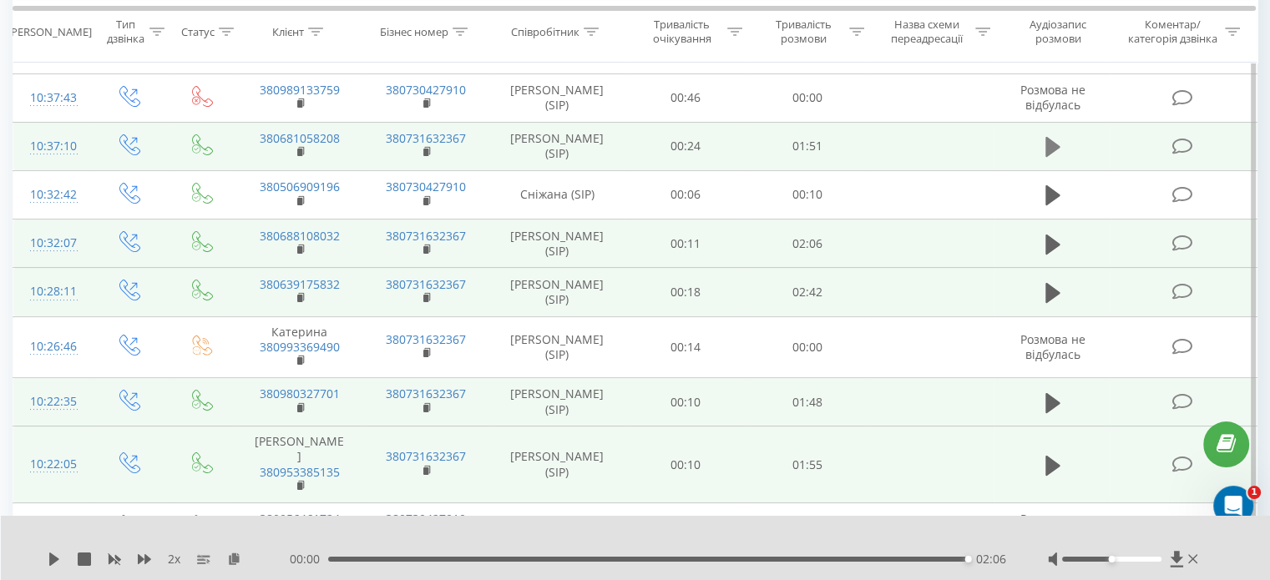
click at [1049, 149] on icon at bounding box center [1052, 147] width 15 height 20
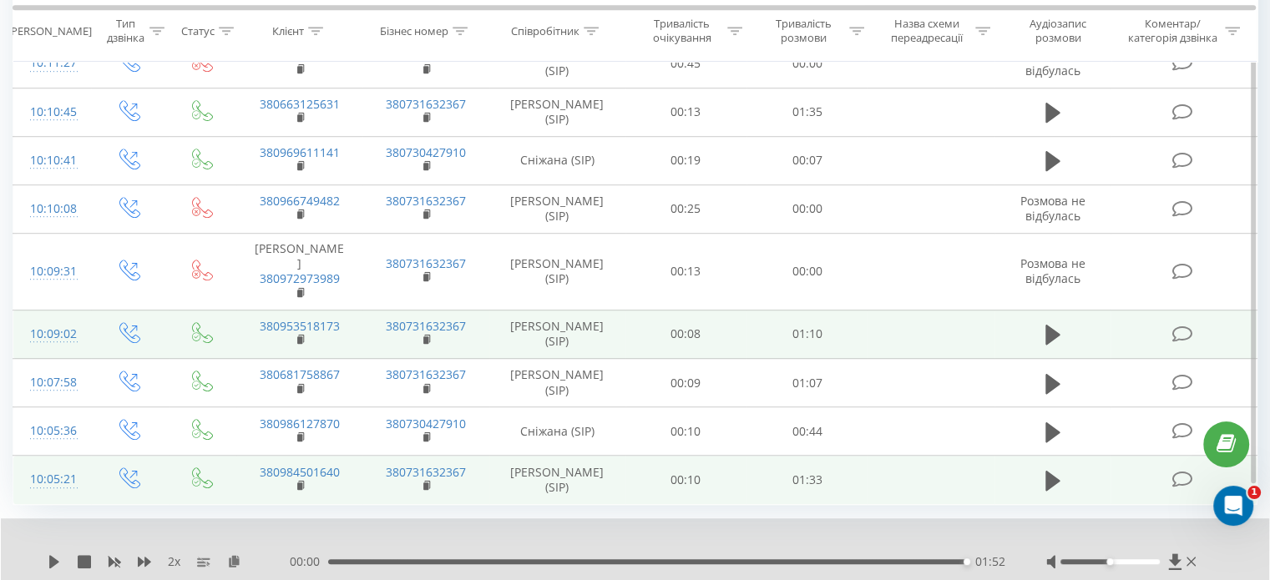
scroll to position [1059, 0]
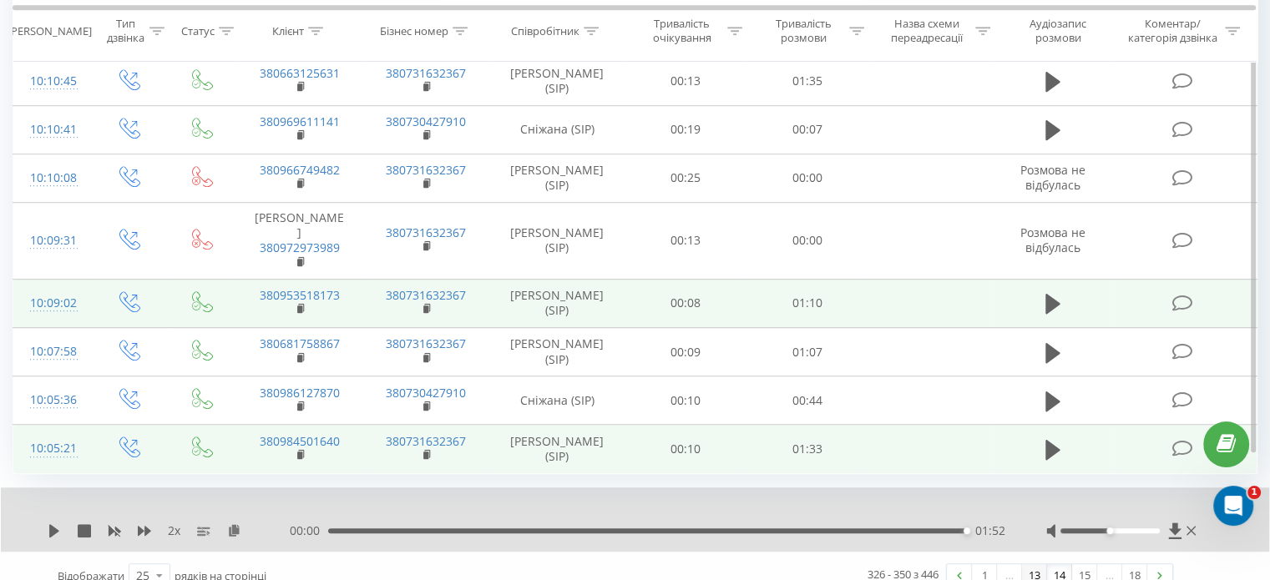
click at [1029, 564] on link "13" at bounding box center [1034, 575] width 25 height 23
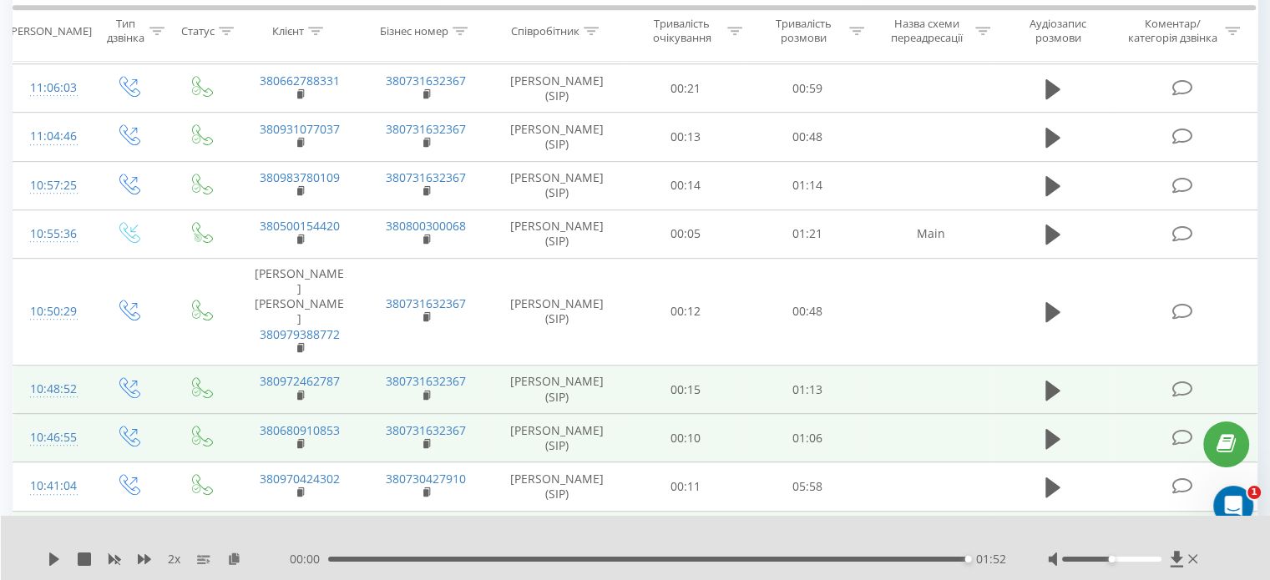
scroll to position [1010, 0]
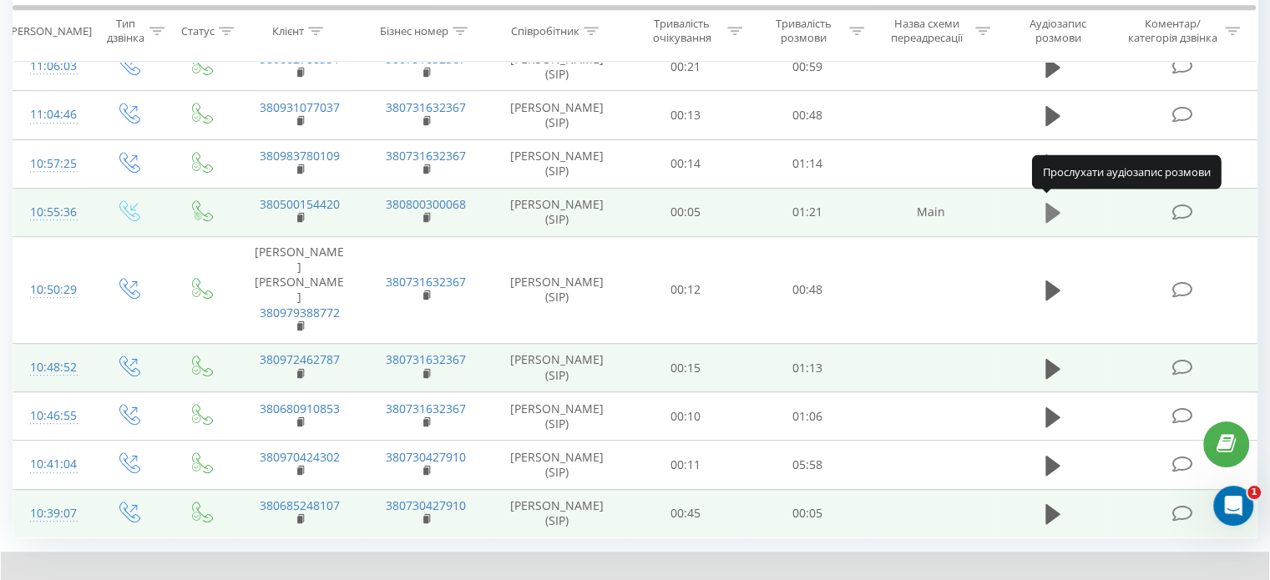
click at [1041, 203] on button at bounding box center [1052, 212] width 25 height 25
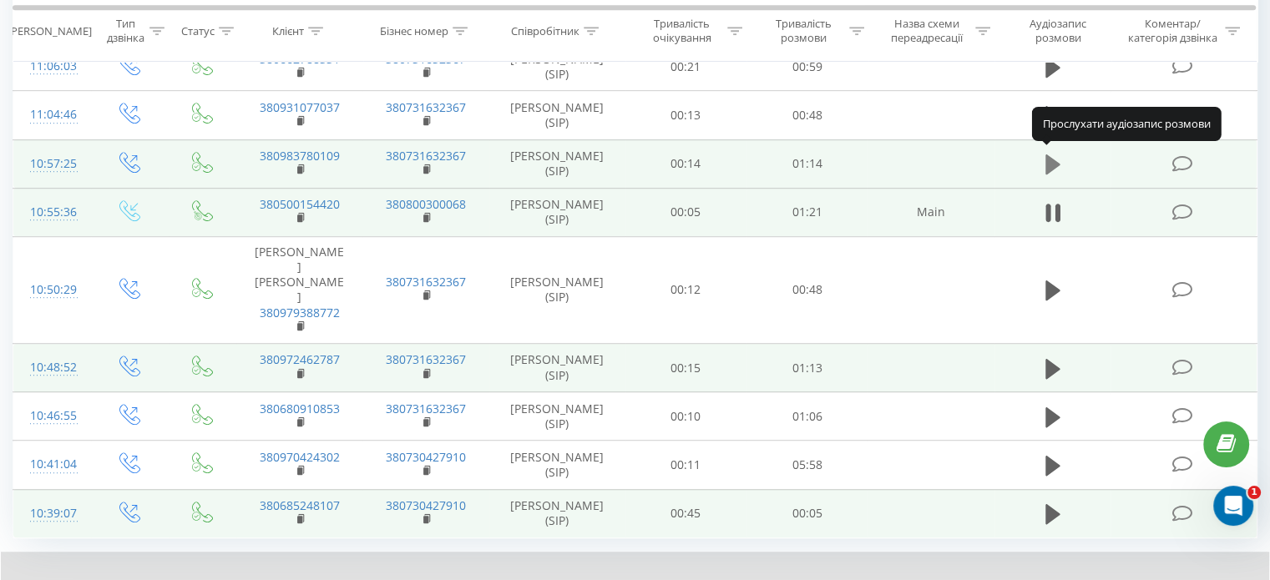
click at [1052, 159] on icon at bounding box center [1052, 164] width 15 height 20
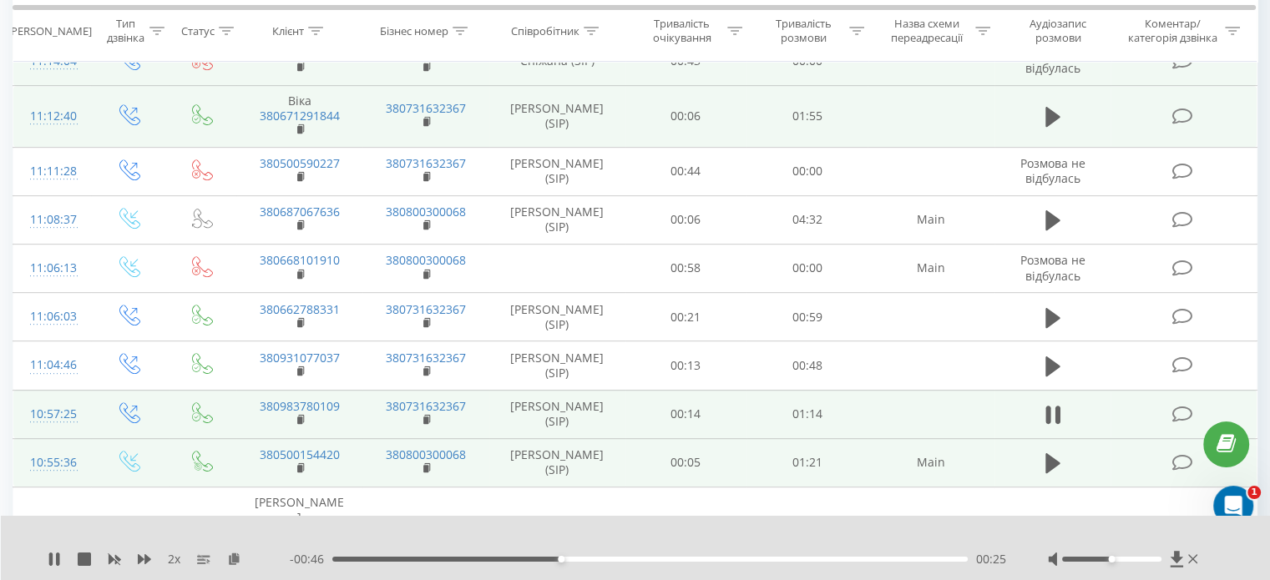
scroll to position [676, 0]
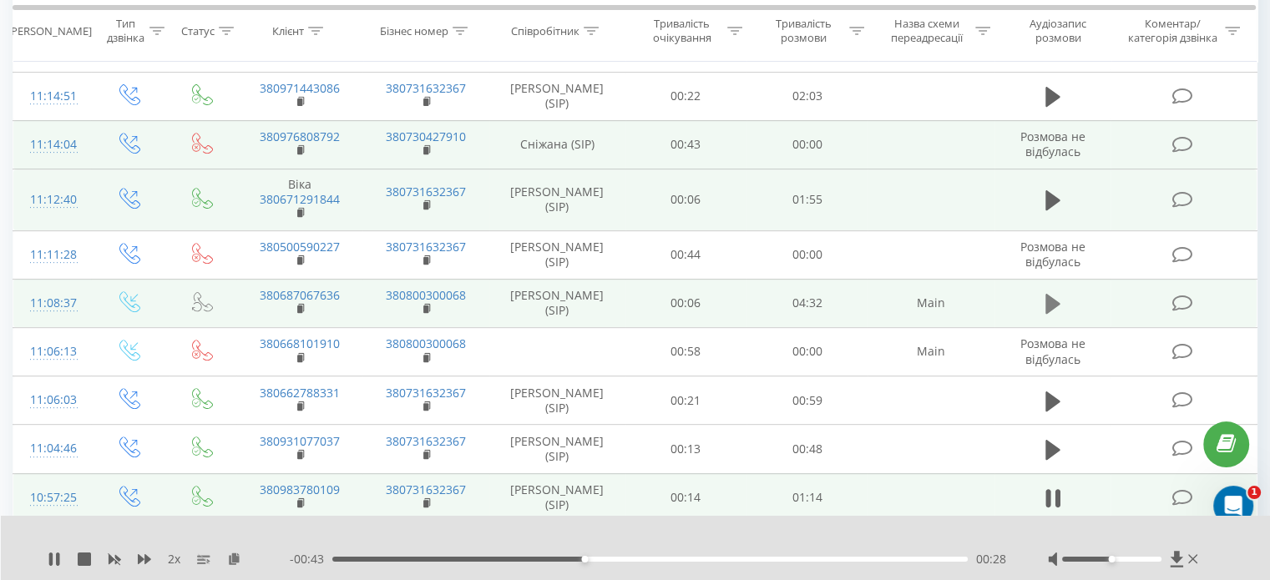
drag, startPoint x: 1063, startPoint y: 283, endPoint x: 1059, endPoint y: 290, distance: 8.6
click at [1059, 290] on td at bounding box center [1052, 303] width 117 height 48
click at [1043, 303] on button at bounding box center [1052, 303] width 25 height 25
click at [1058, 202] on icon at bounding box center [1052, 200] width 15 height 23
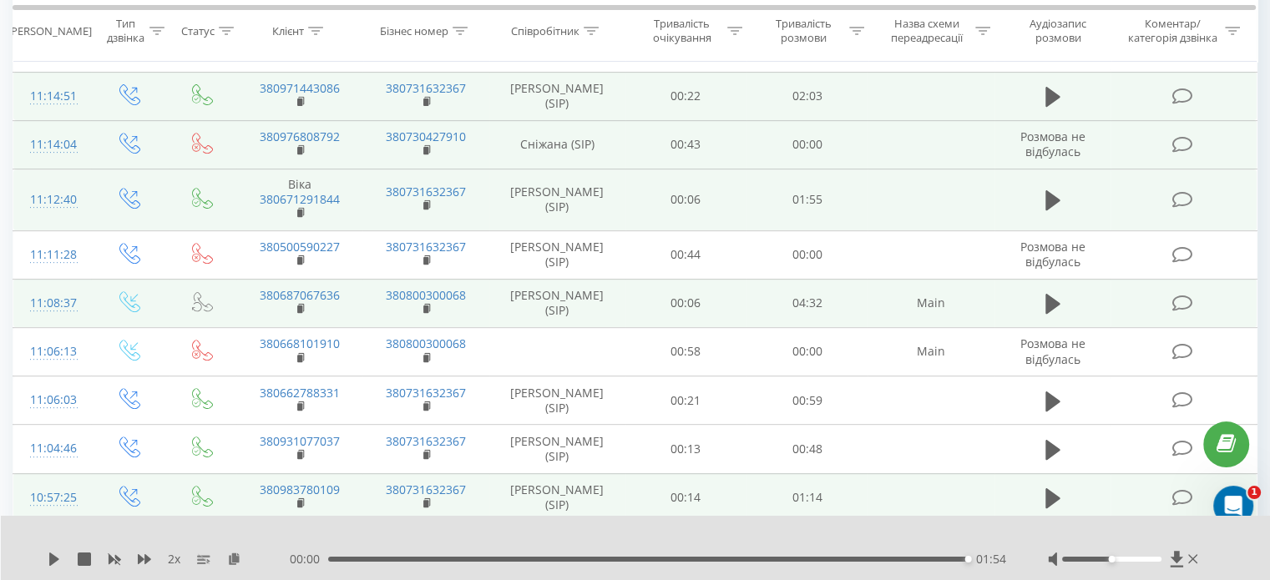
click at [1038, 81] on td at bounding box center [1052, 96] width 117 height 48
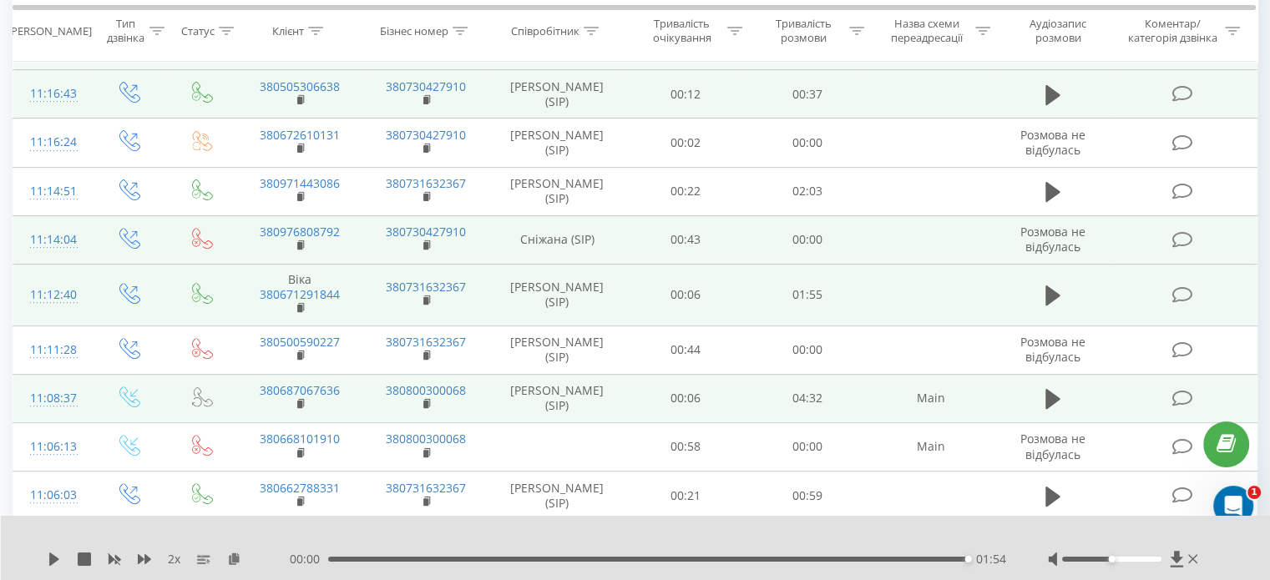
scroll to position [509, 0]
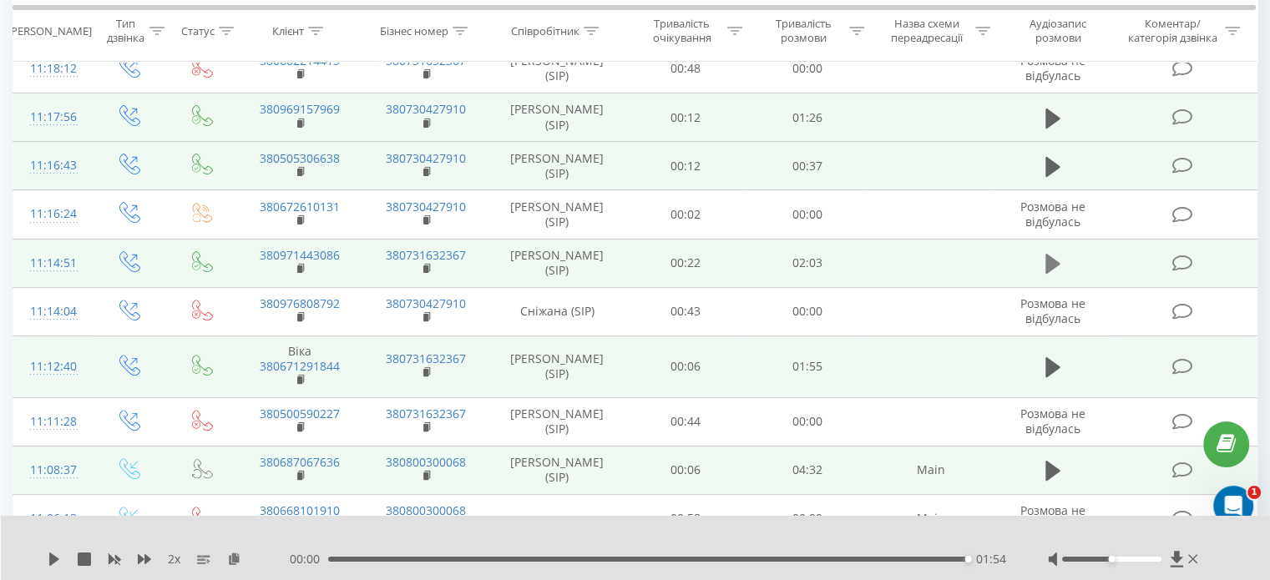
click at [1058, 263] on icon at bounding box center [1052, 263] width 15 height 23
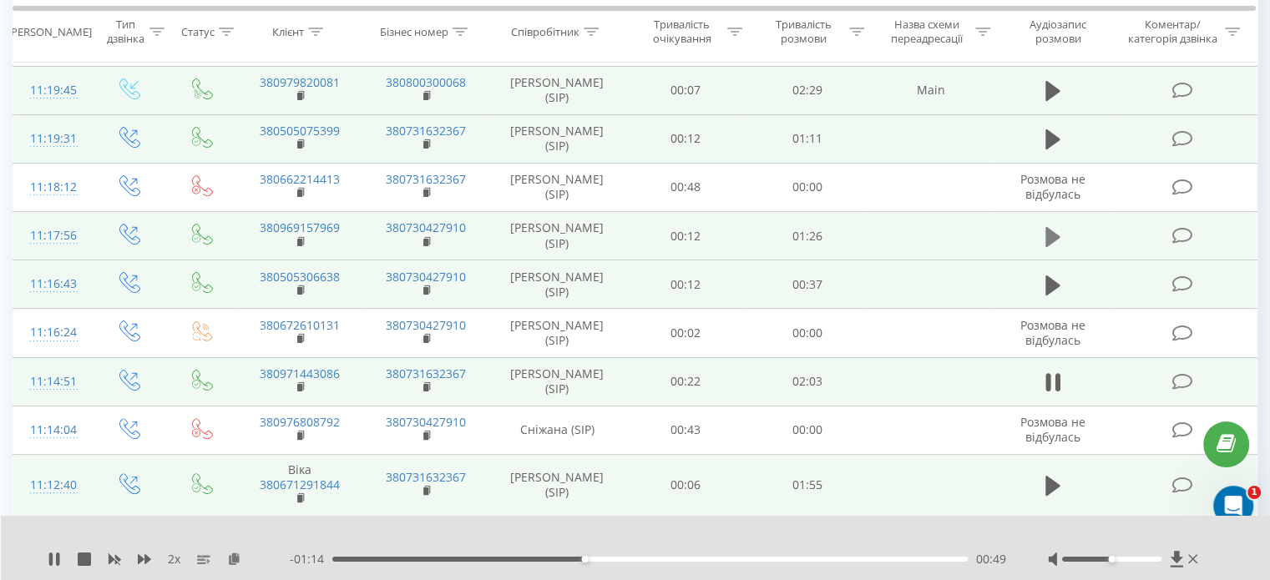
scroll to position [342, 0]
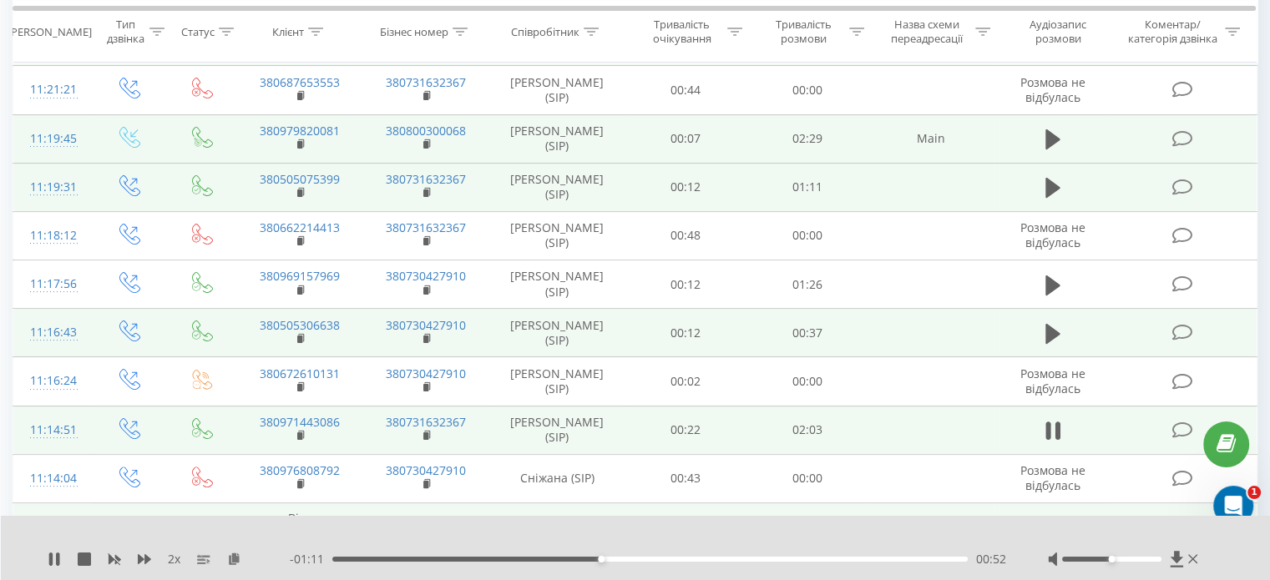
click at [1048, 153] on td at bounding box center [1052, 138] width 117 height 48
click at [1049, 135] on icon at bounding box center [1052, 139] width 15 height 20
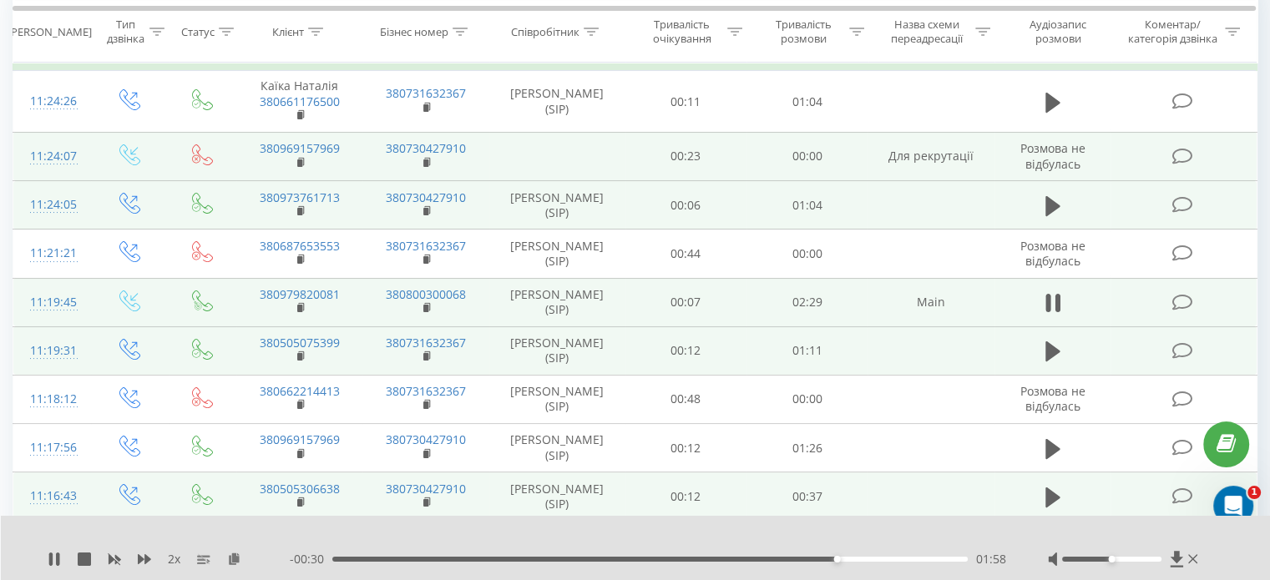
scroll to position [175, 0]
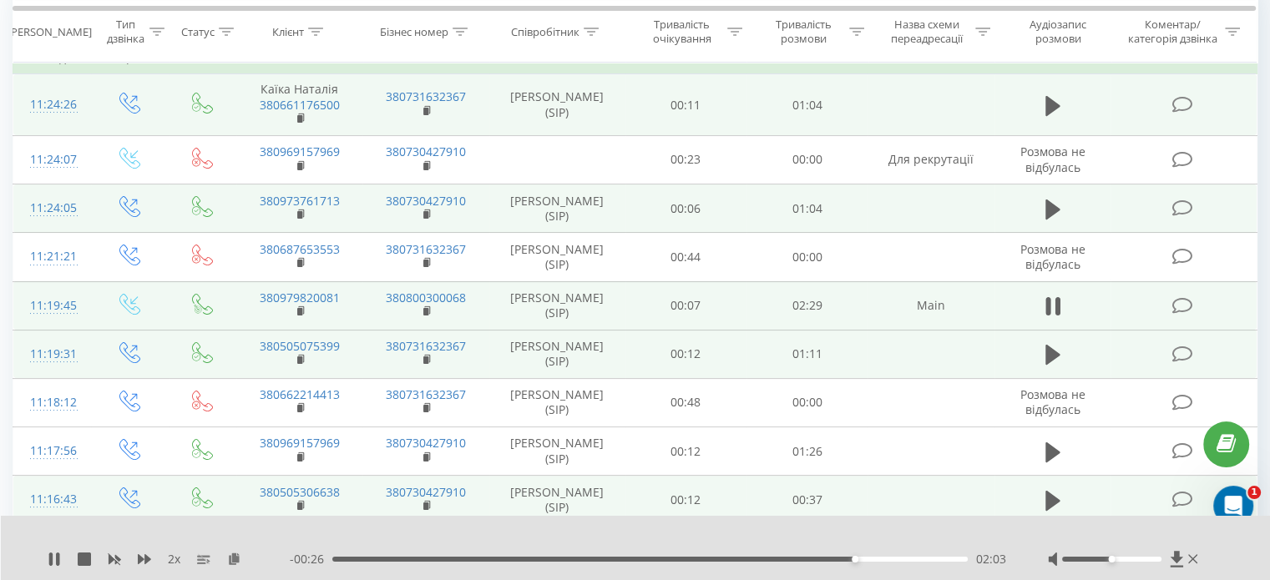
click at [1022, 96] on td at bounding box center [1052, 105] width 117 height 62
click at [1045, 103] on icon at bounding box center [1052, 105] width 15 height 23
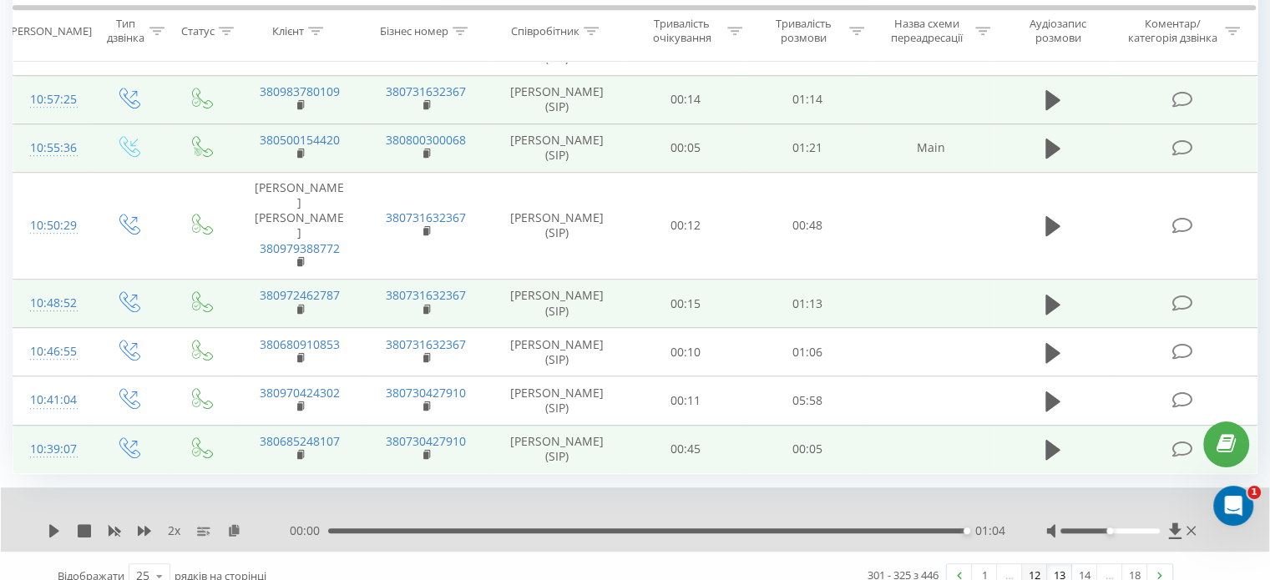
click at [1041, 564] on link "12" at bounding box center [1034, 575] width 25 height 23
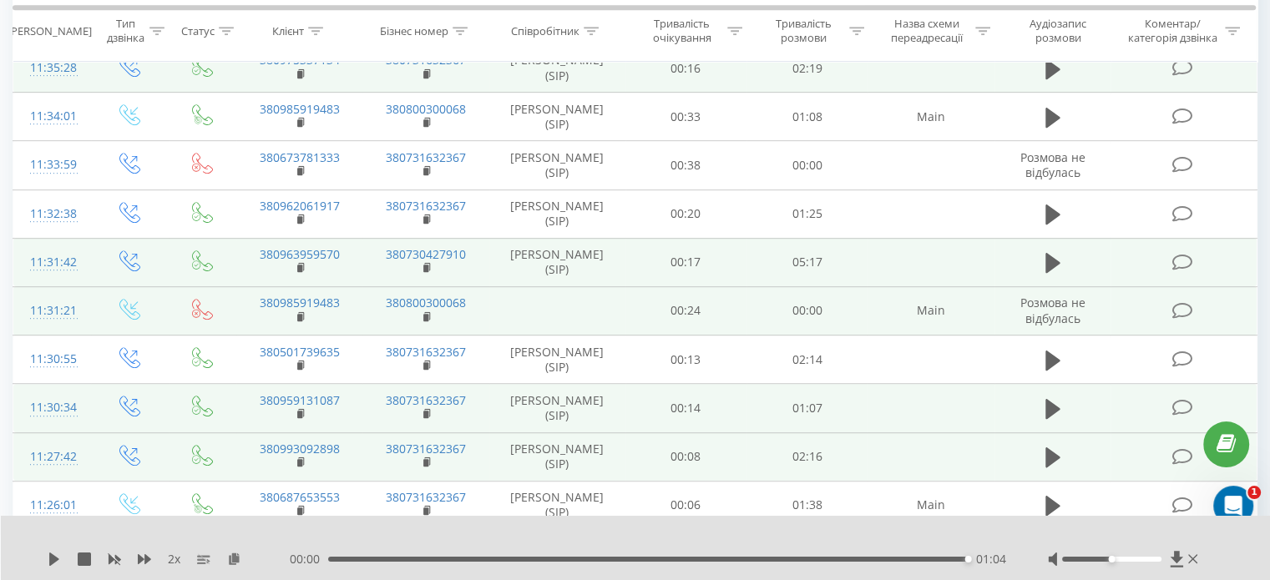
scroll to position [942, 0]
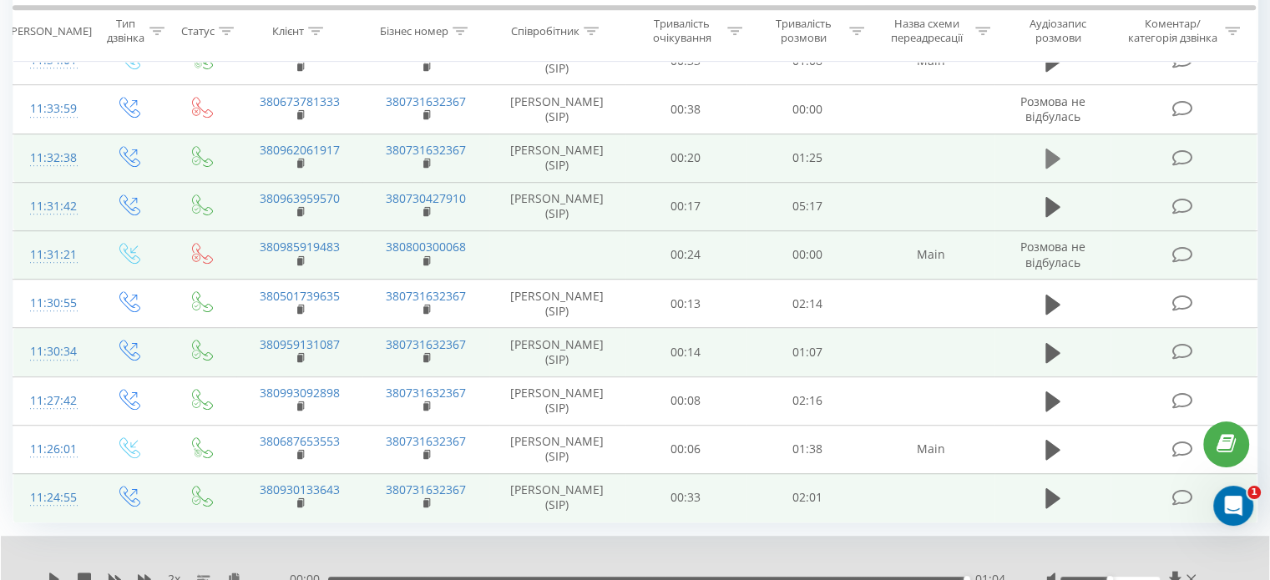
click at [1055, 157] on icon at bounding box center [1052, 159] width 15 height 20
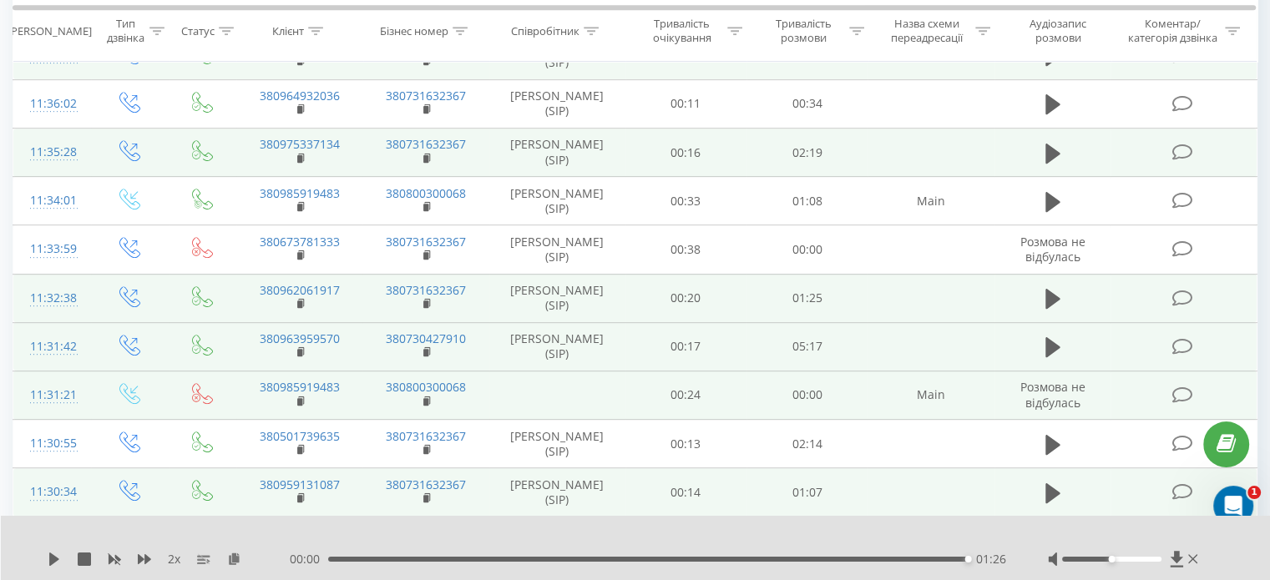
scroll to position [775, 0]
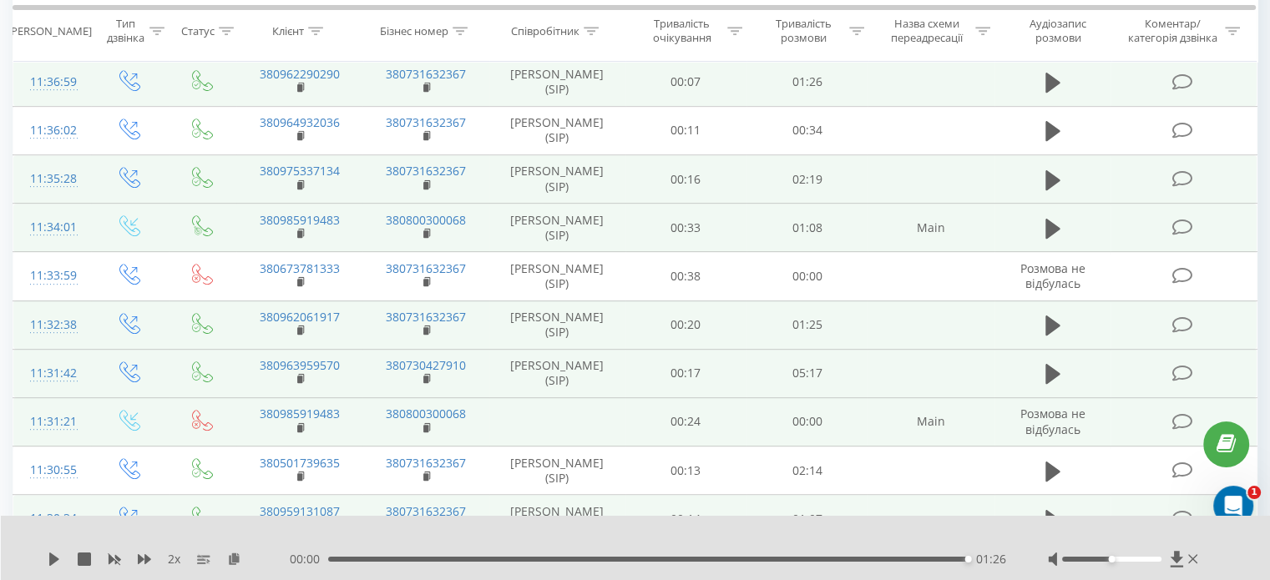
click at [1050, 210] on td at bounding box center [1052, 228] width 117 height 48
click at [1052, 217] on icon at bounding box center [1052, 228] width 15 height 23
click at [1052, 173] on icon at bounding box center [1052, 179] width 15 height 20
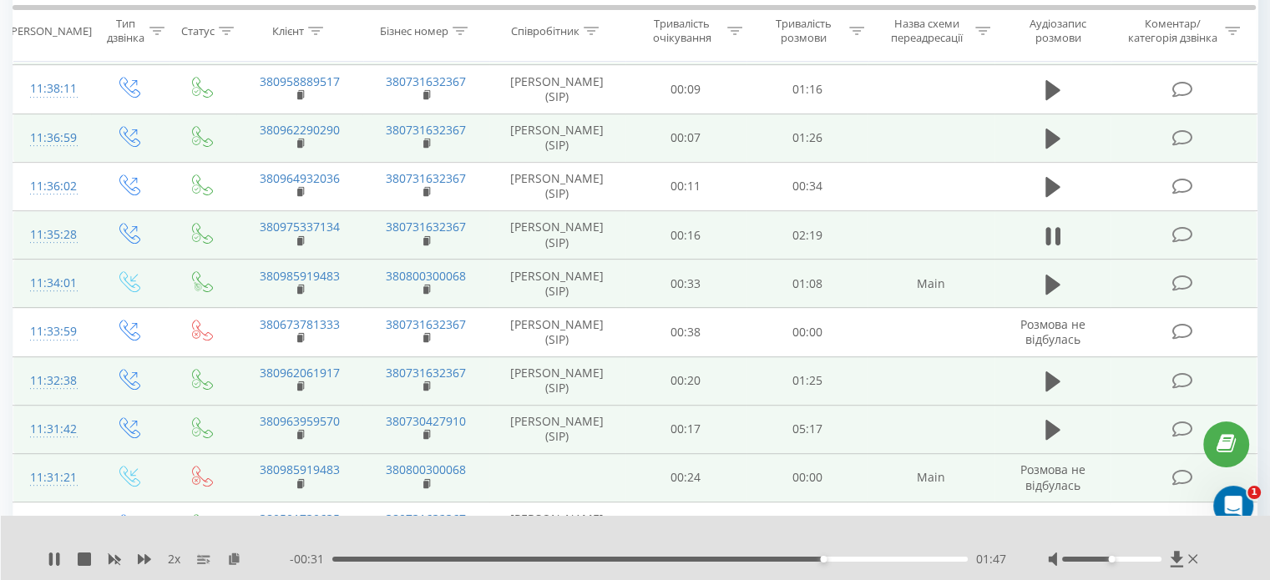
scroll to position [691, 0]
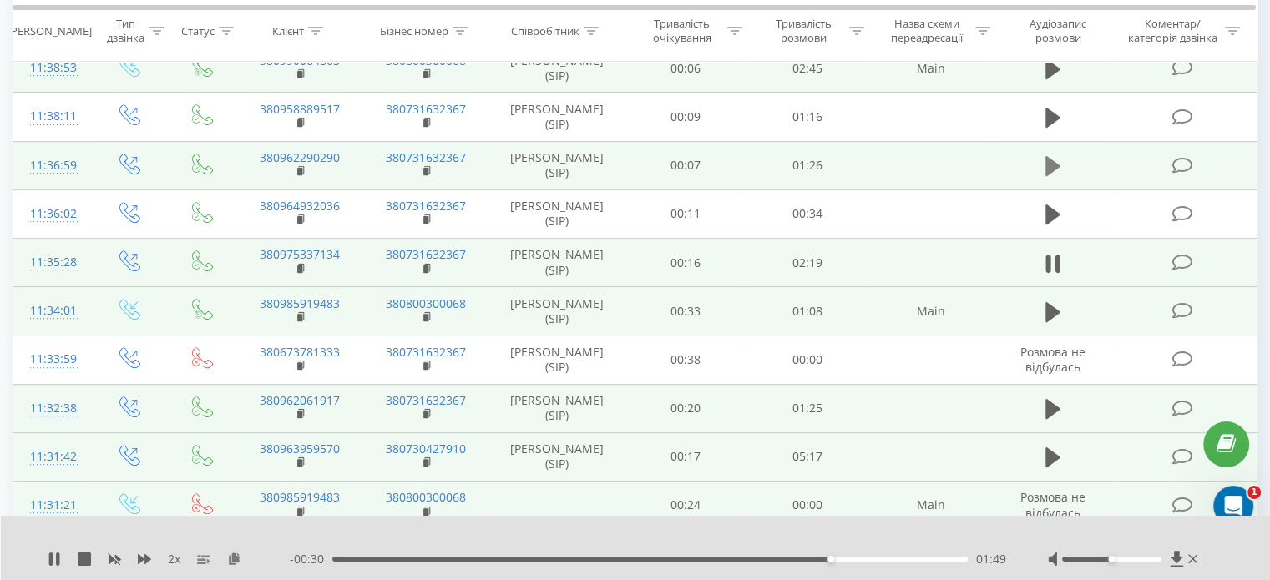
click at [1052, 160] on icon at bounding box center [1052, 166] width 15 height 20
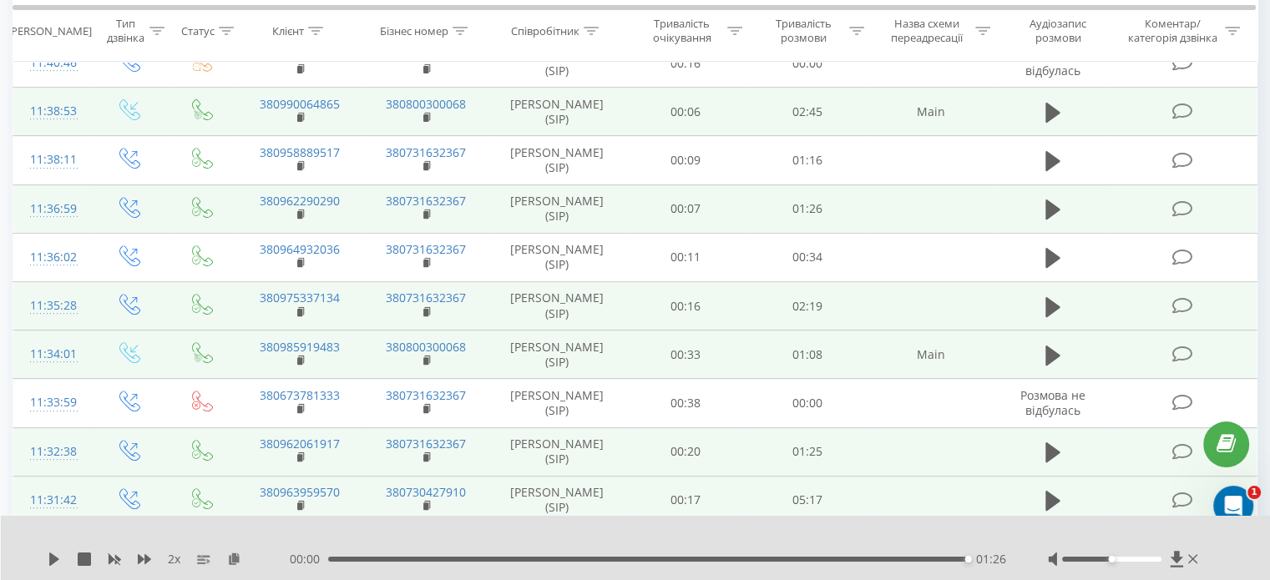
scroll to position [608, 0]
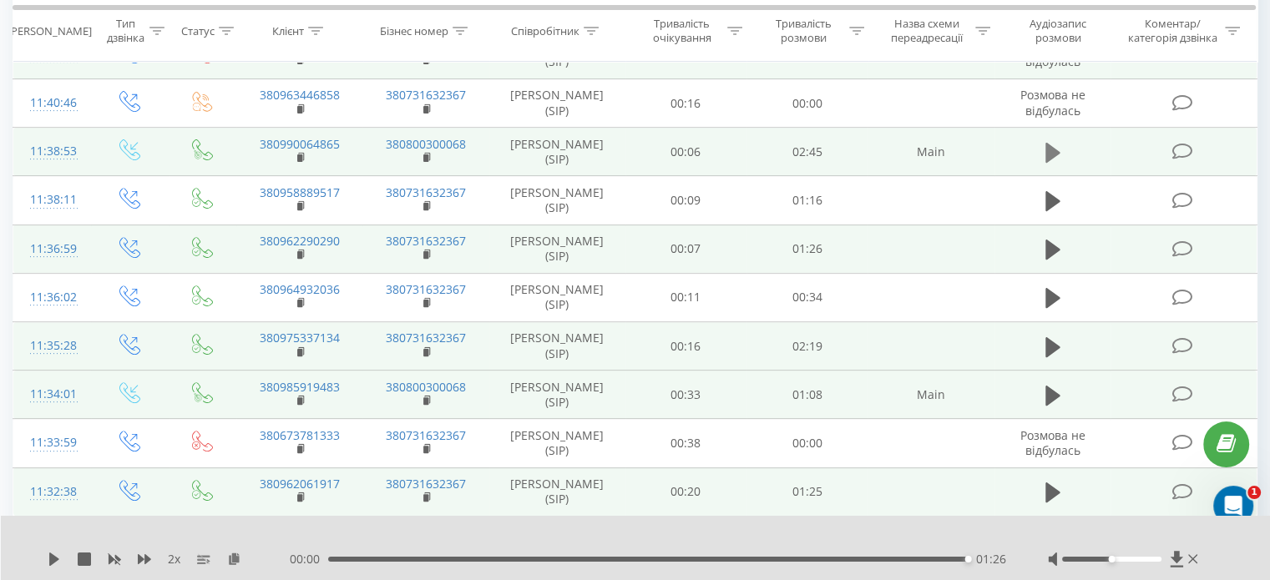
click at [1057, 149] on icon at bounding box center [1052, 153] width 15 height 20
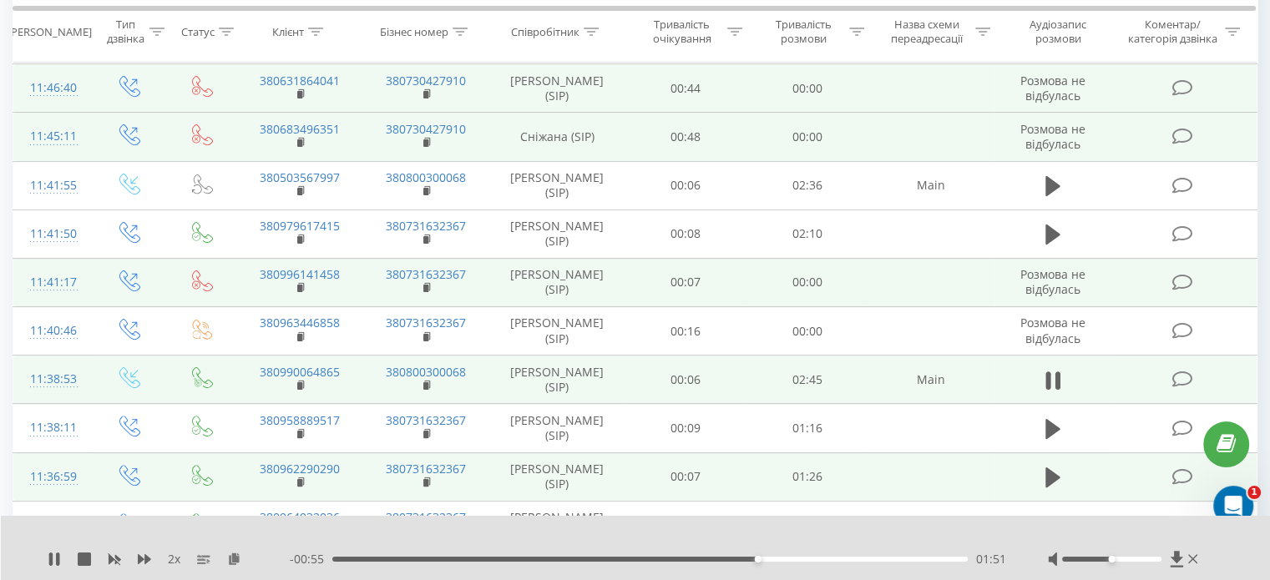
scroll to position [357, 0]
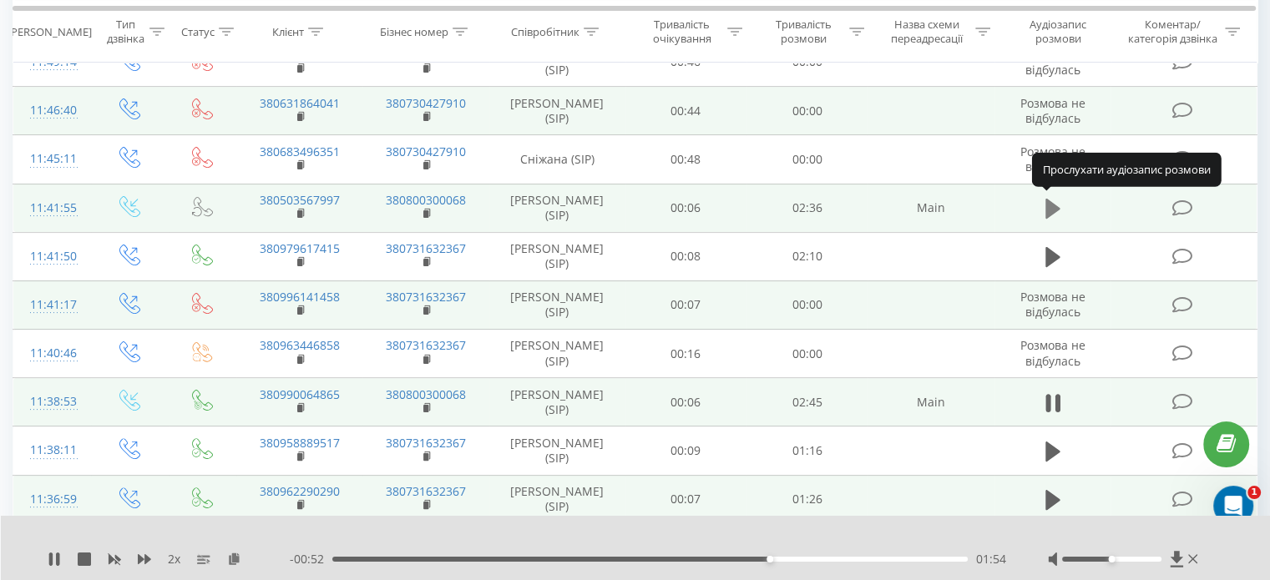
click at [1045, 199] on icon at bounding box center [1052, 208] width 15 height 23
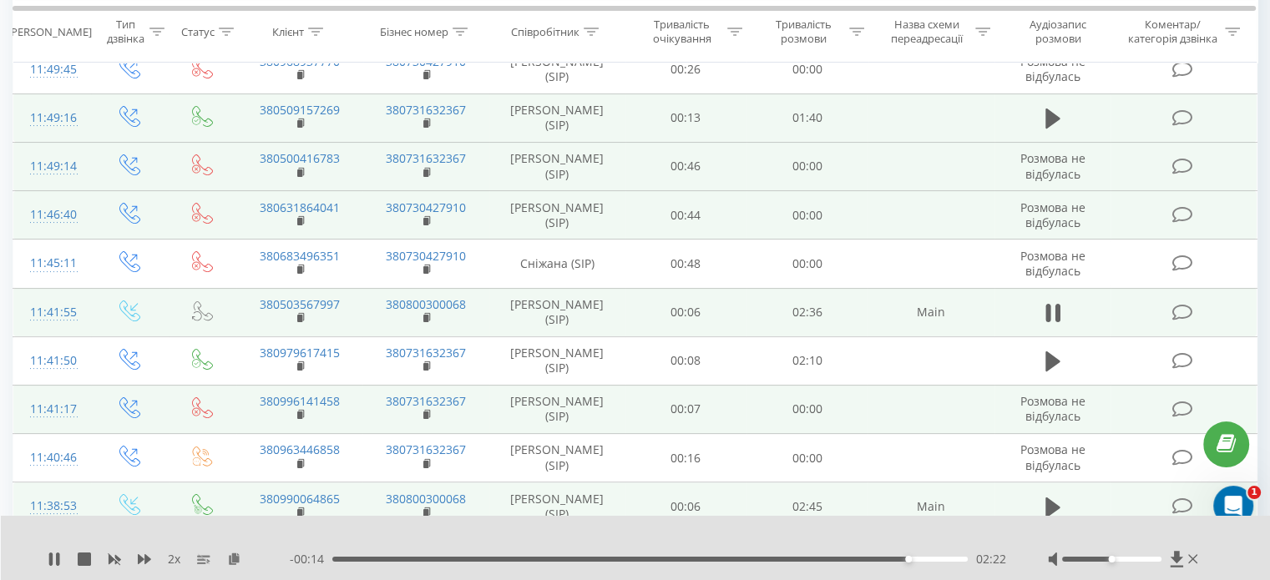
scroll to position [190, 0]
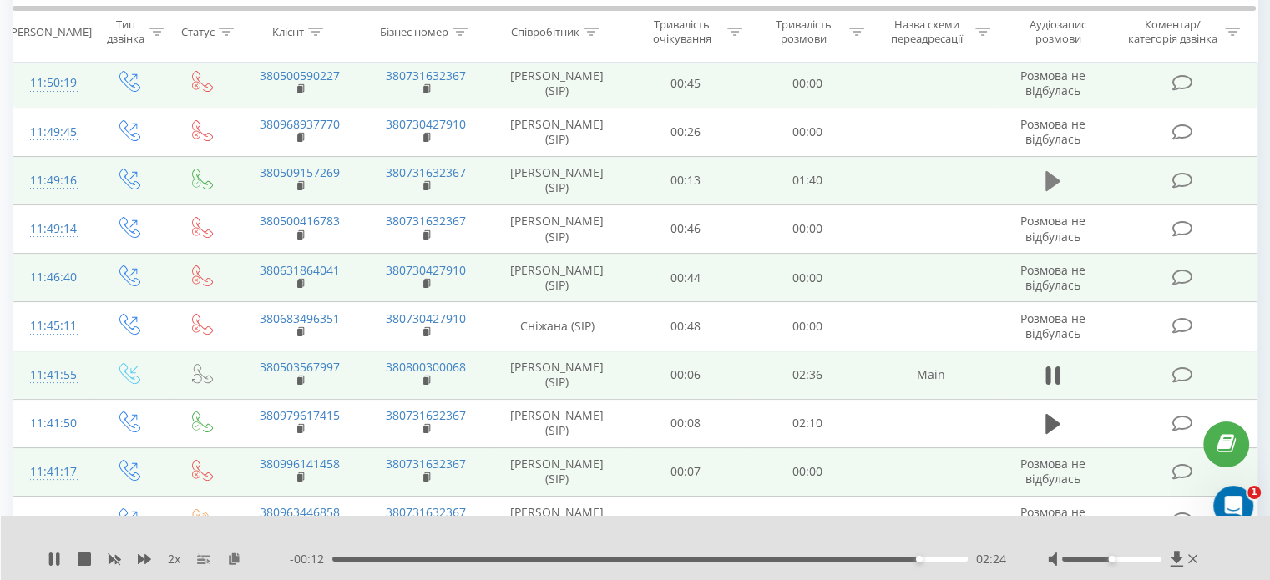
click at [1055, 169] on icon at bounding box center [1052, 180] width 15 height 23
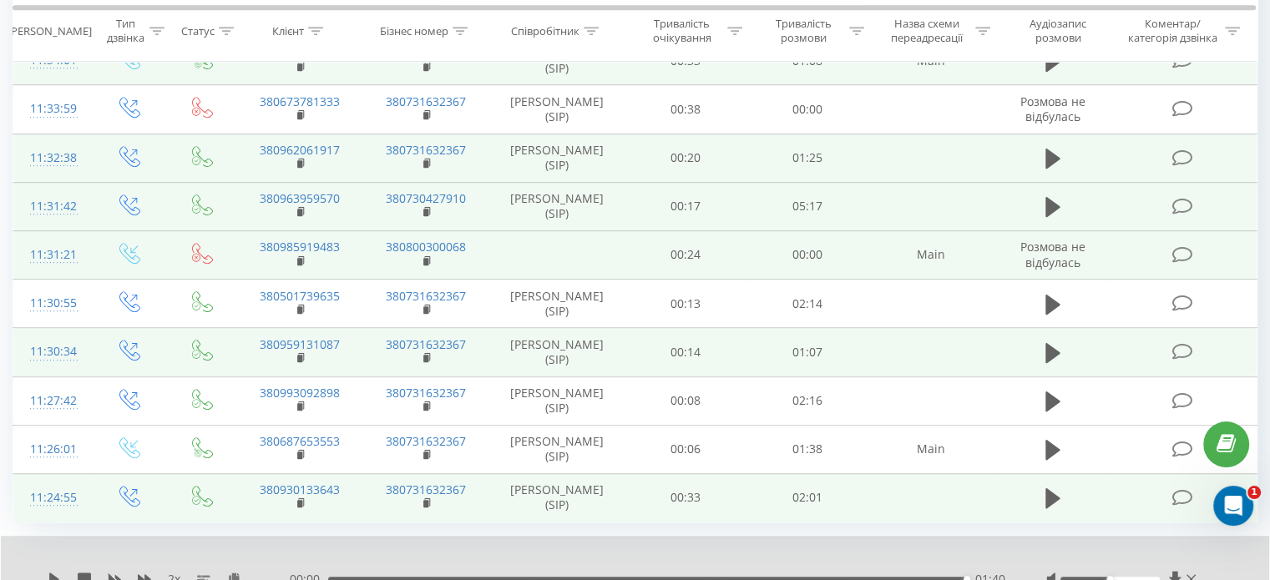
scroll to position [1005, 0]
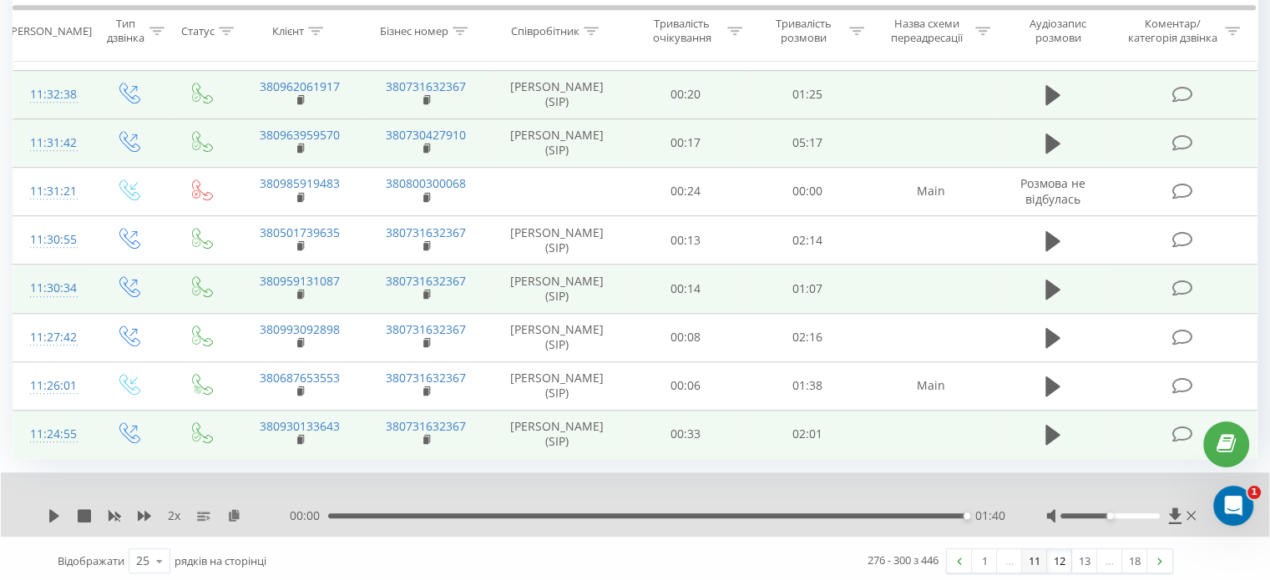
click at [1037, 553] on link "11" at bounding box center [1034, 560] width 25 height 23
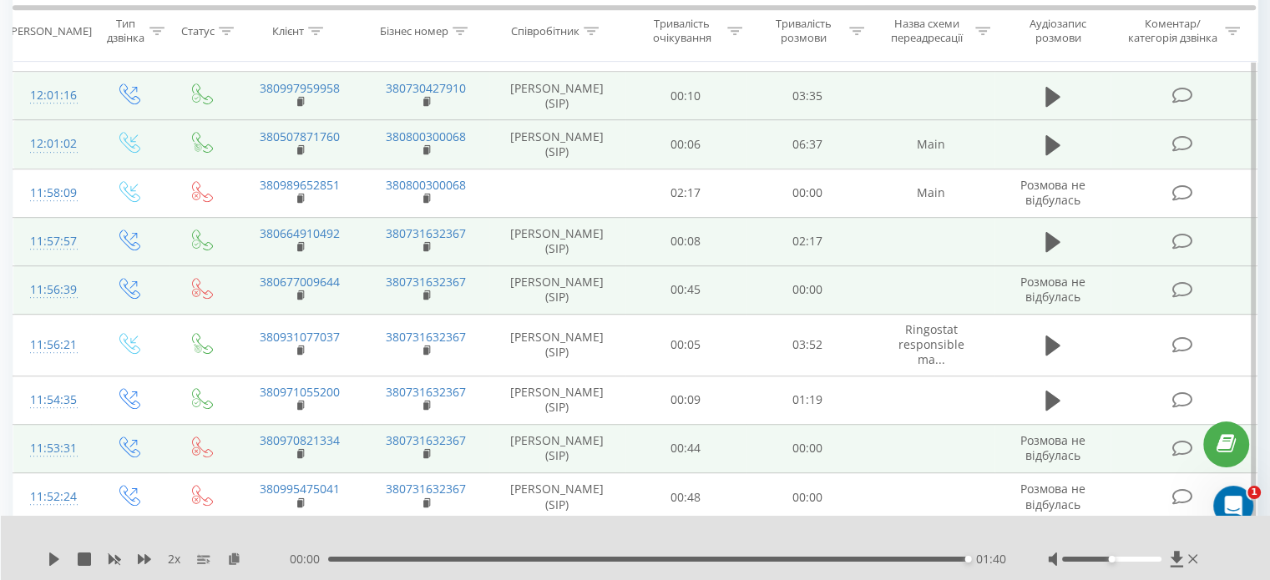
scroll to position [980, 0]
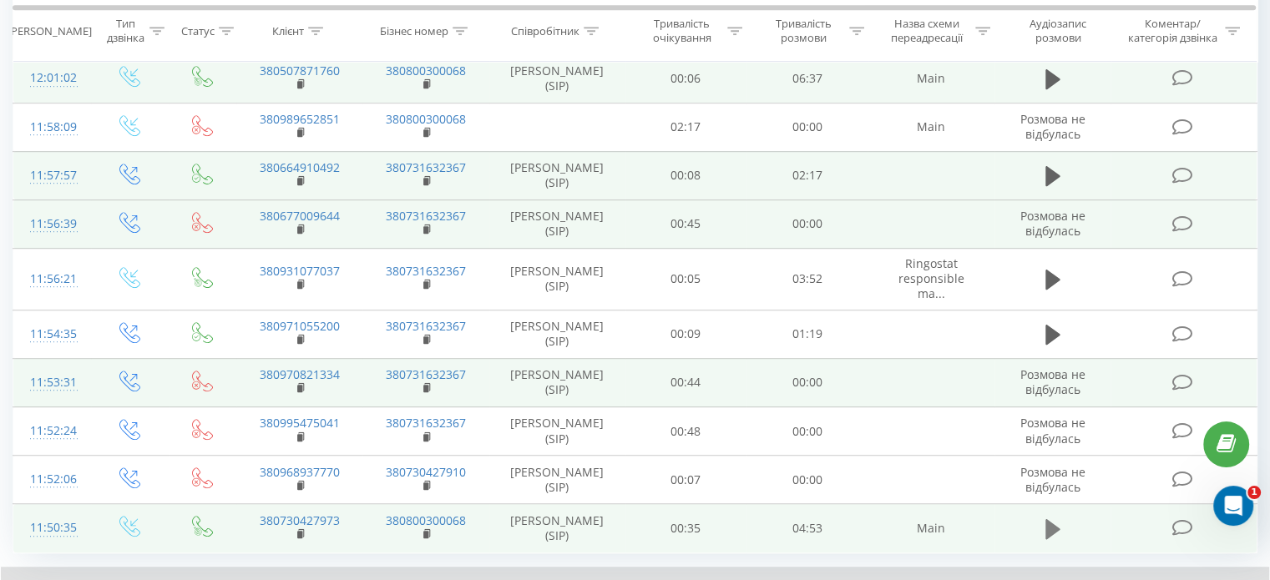
click at [1051, 519] on icon at bounding box center [1052, 529] width 15 height 20
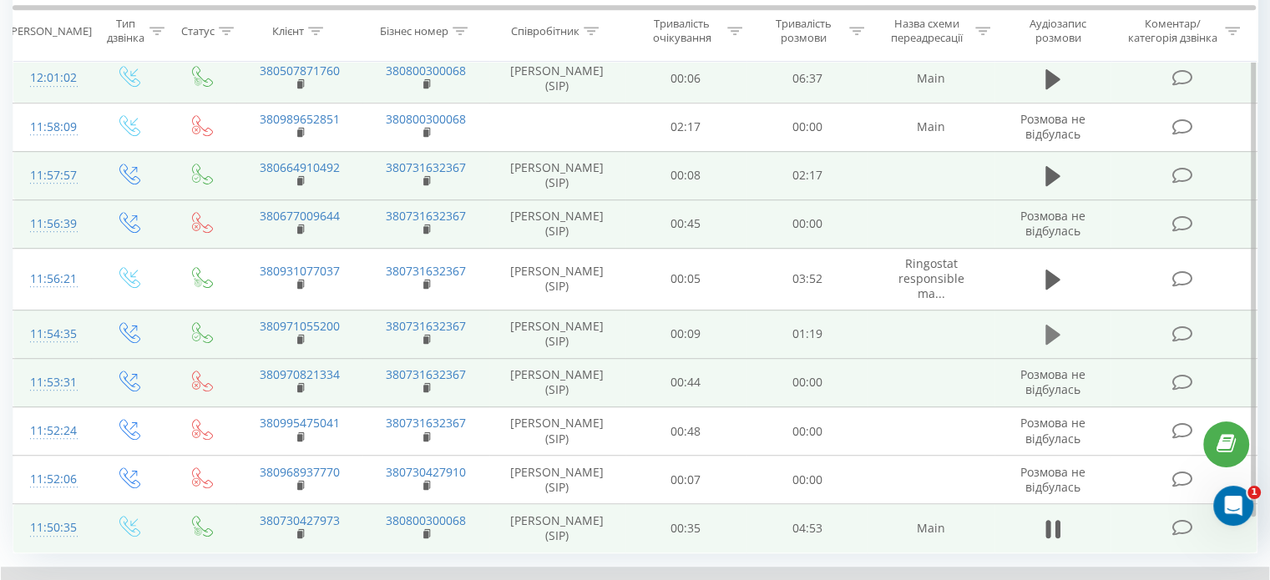
click at [1047, 325] on icon at bounding box center [1052, 335] width 15 height 20
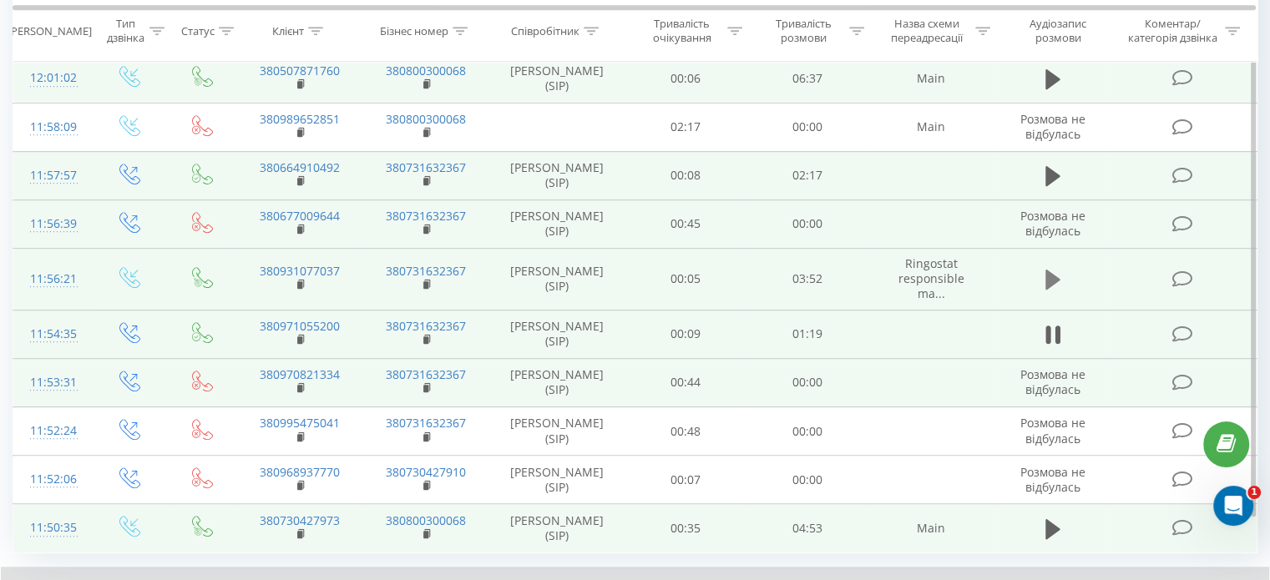
click at [1064, 267] on button at bounding box center [1052, 279] width 25 height 25
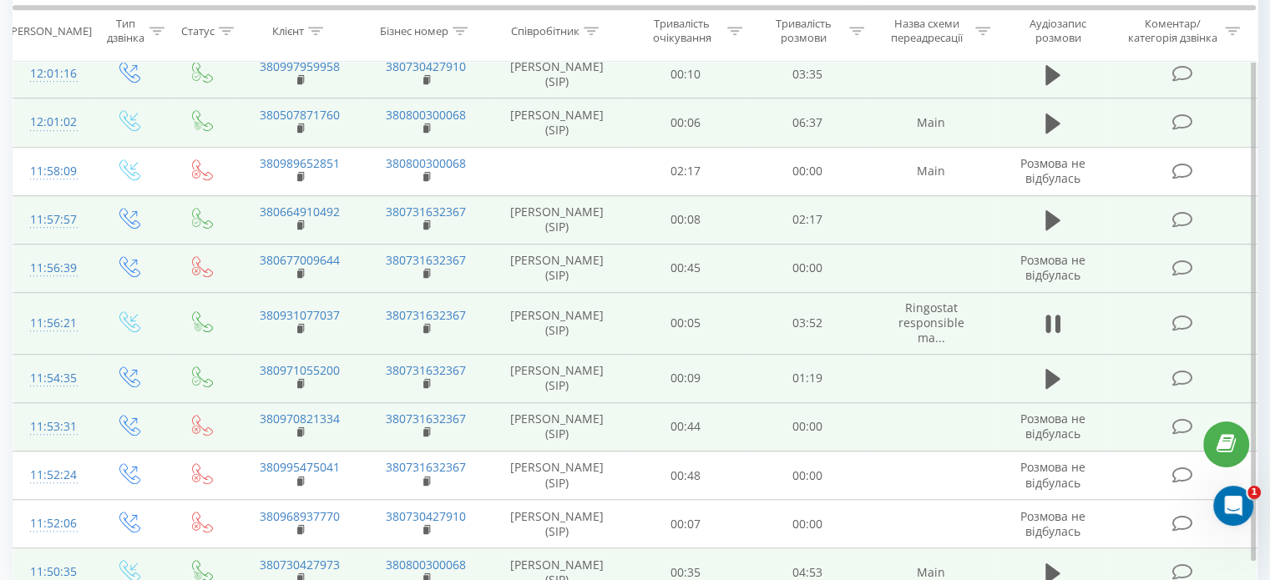
scroll to position [897, 0]
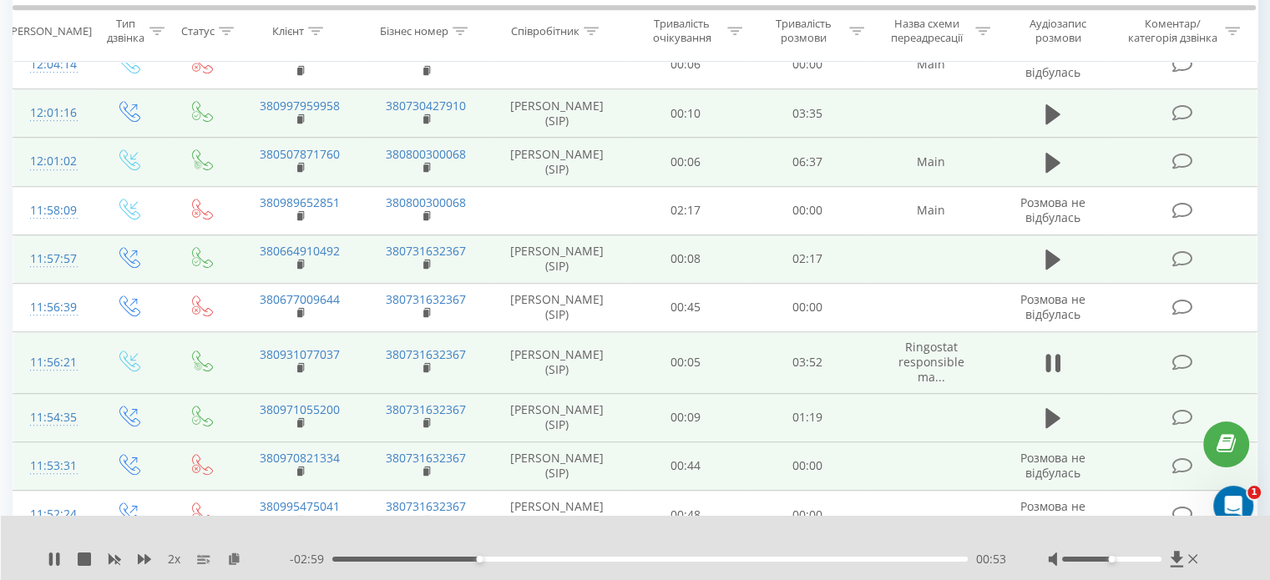
click at [1038, 235] on td at bounding box center [1052, 259] width 117 height 48
click at [1045, 250] on icon at bounding box center [1052, 260] width 15 height 20
click at [1058, 151] on icon at bounding box center [1052, 162] width 15 height 23
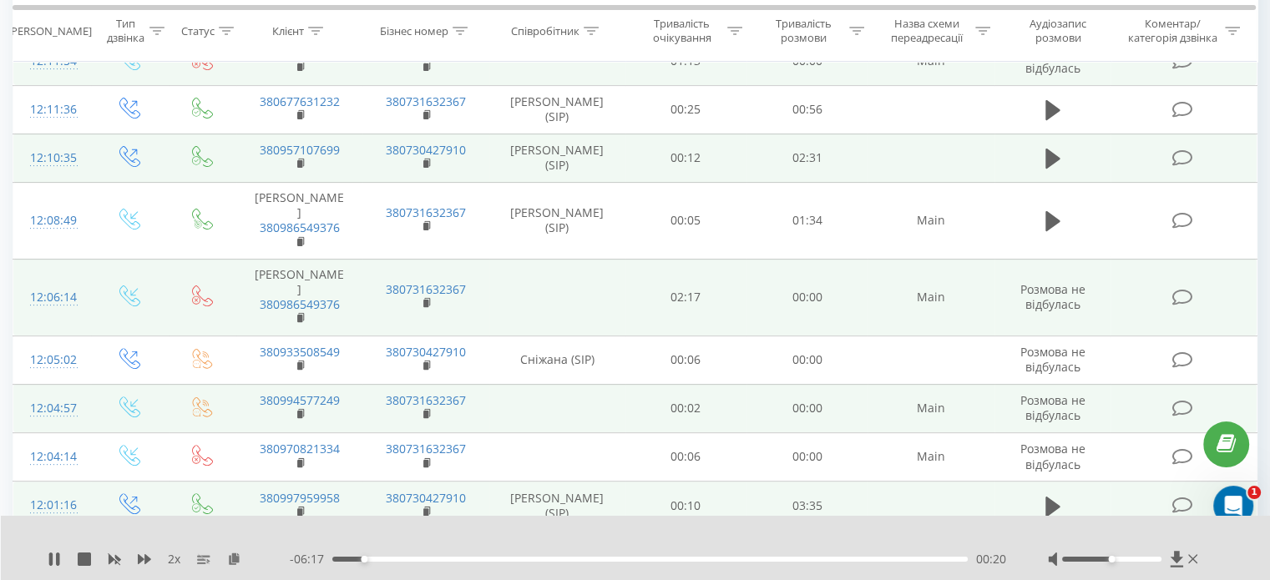
scroll to position [479, 0]
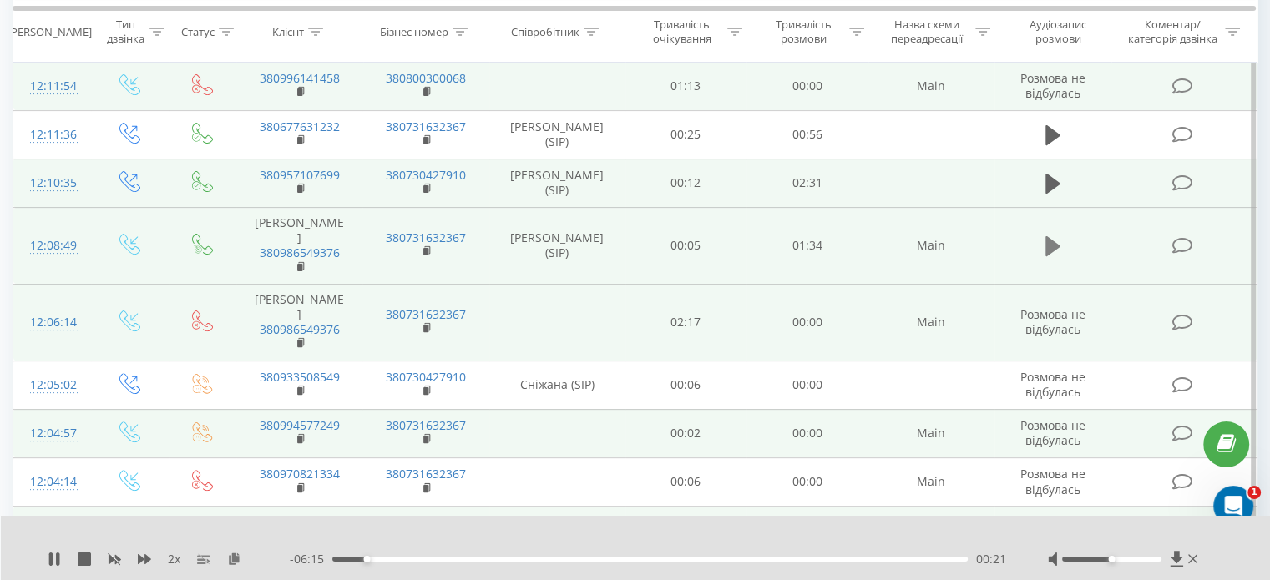
click at [1046, 236] on icon at bounding box center [1052, 246] width 15 height 20
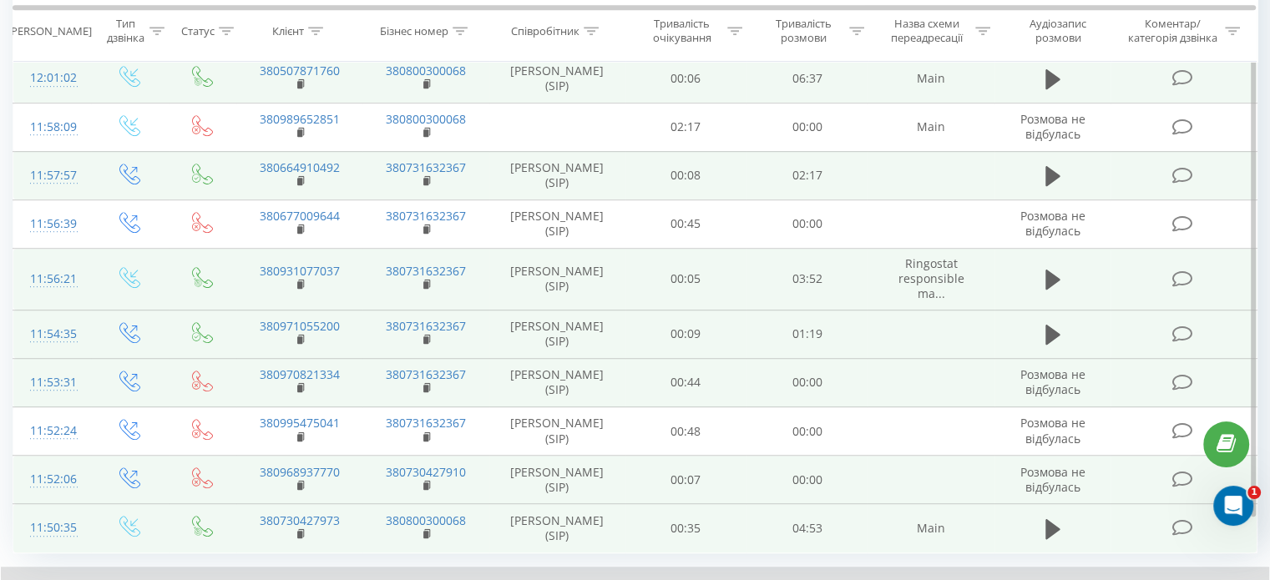
scroll to position [1044, 0]
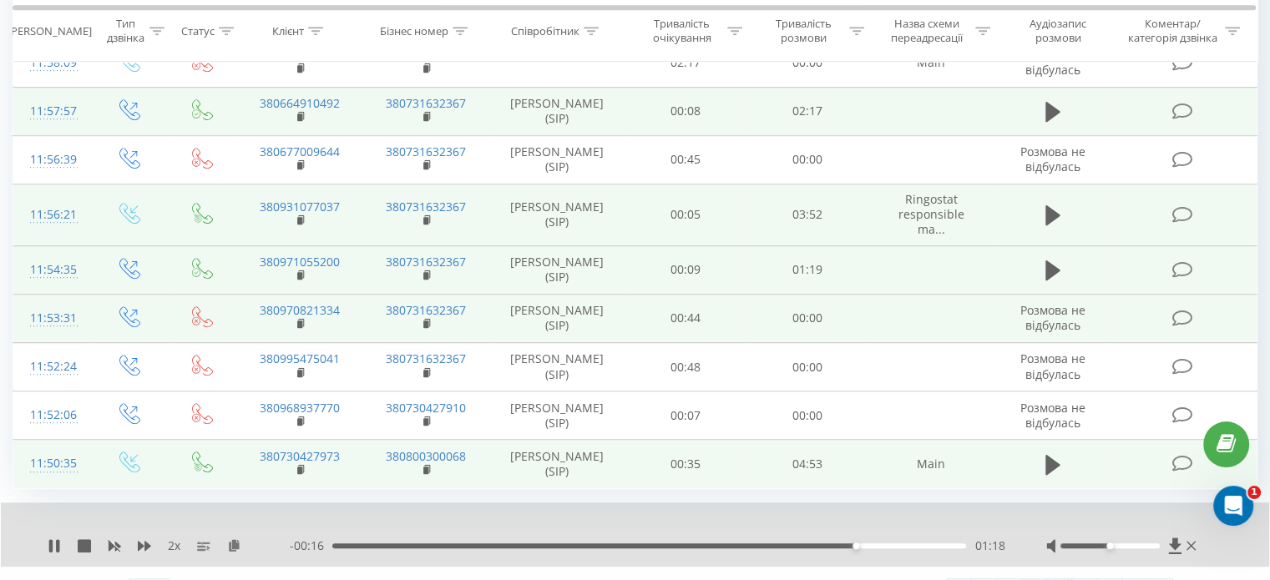
click at [1043, 579] on link "10" at bounding box center [1034, 590] width 25 height 23
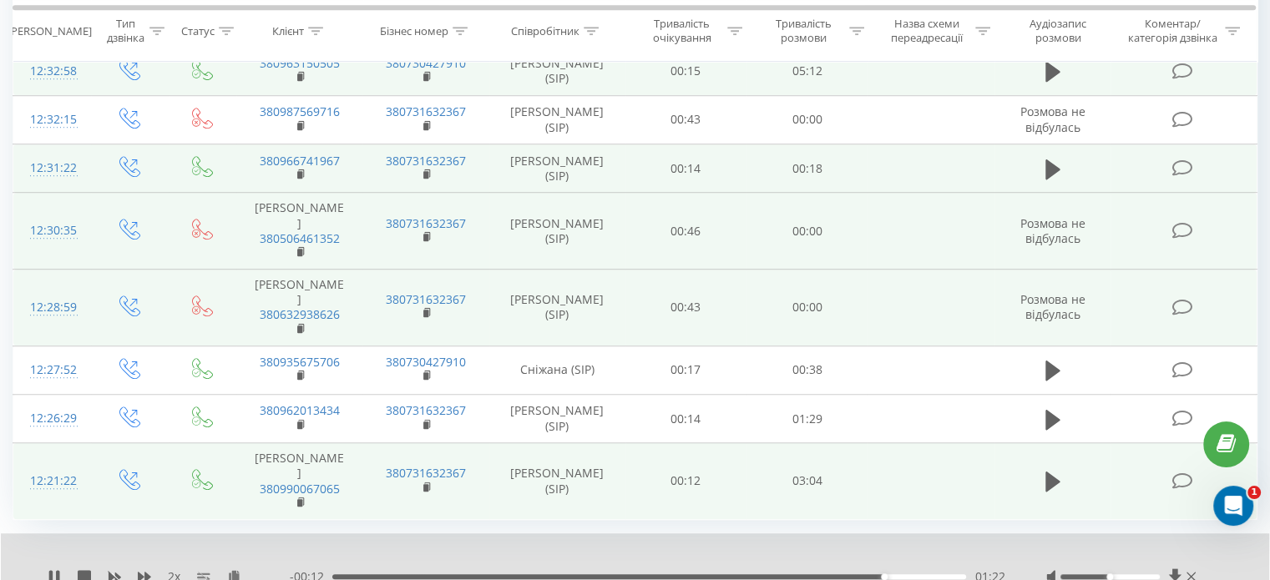
scroll to position [1182, 0]
click at [1057, 469] on icon at bounding box center [1052, 480] width 15 height 23
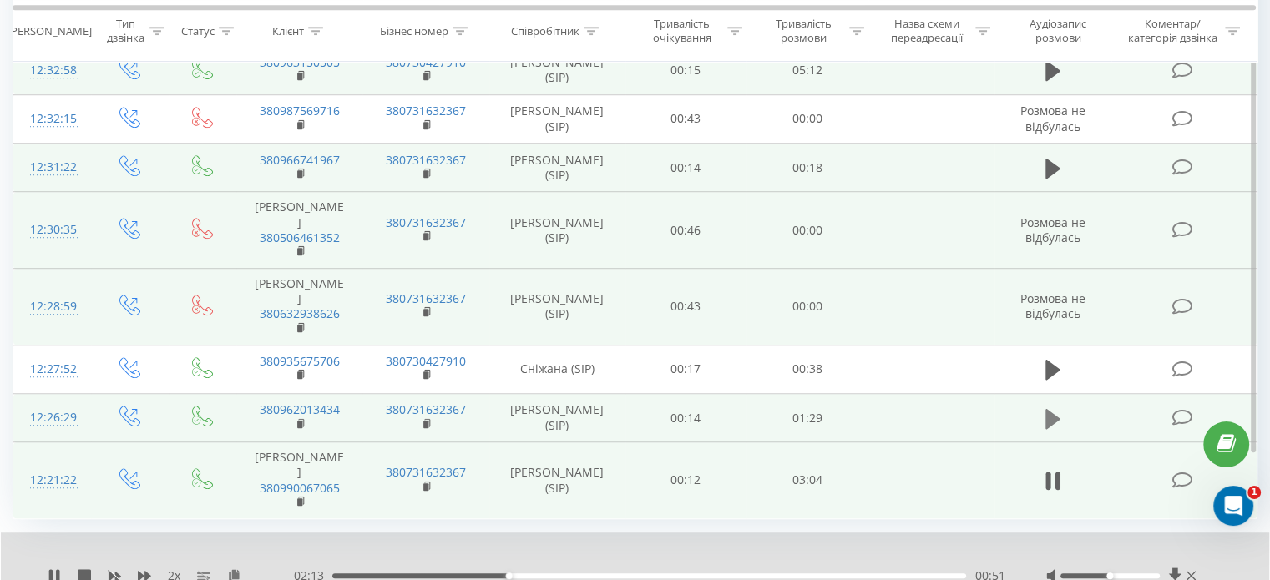
click at [1048, 408] on icon at bounding box center [1052, 418] width 15 height 20
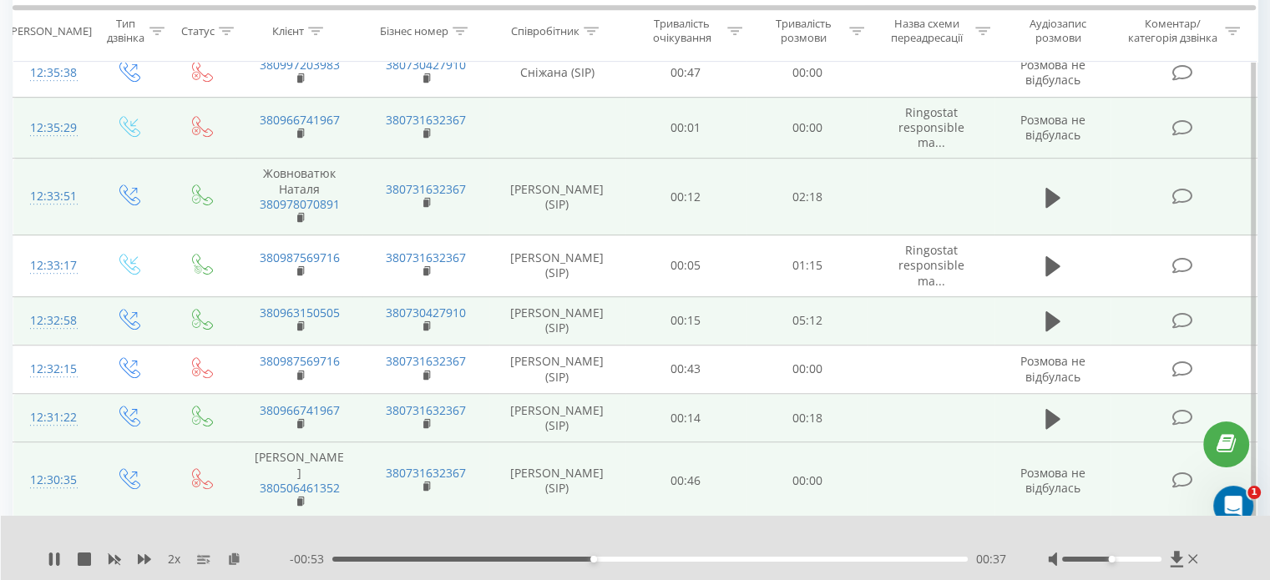
scroll to position [932, 0]
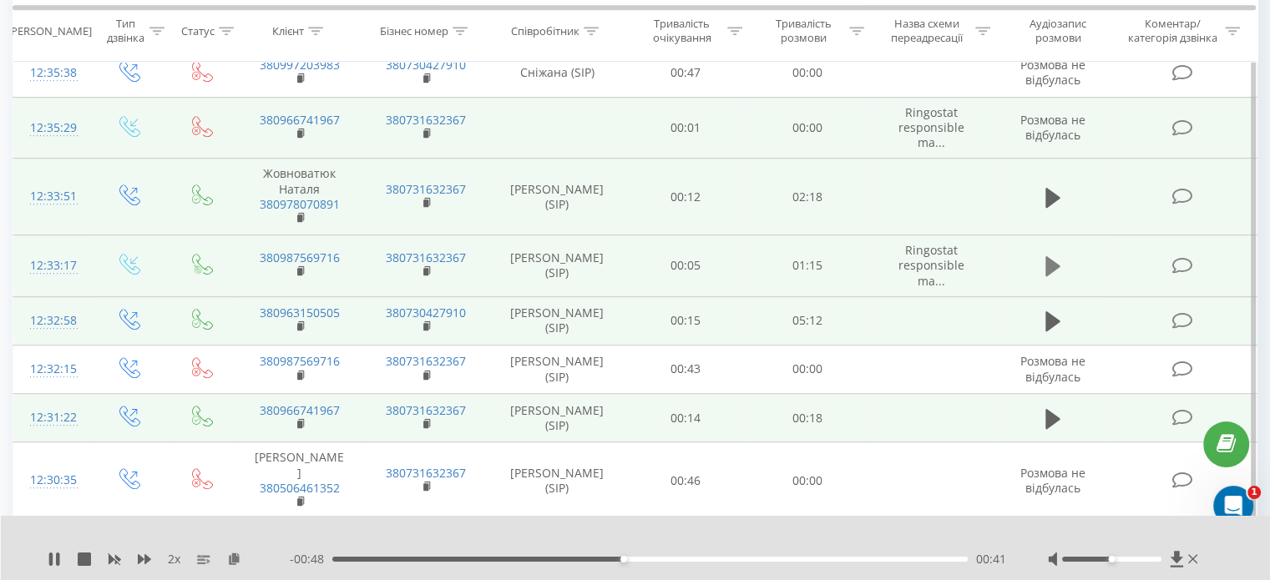
click at [1055, 255] on icon at bounding box center [1052, 266] width 15 height 23
click at [1048, 188] on icon at bounding box center [1052, 198] width 15 height 20
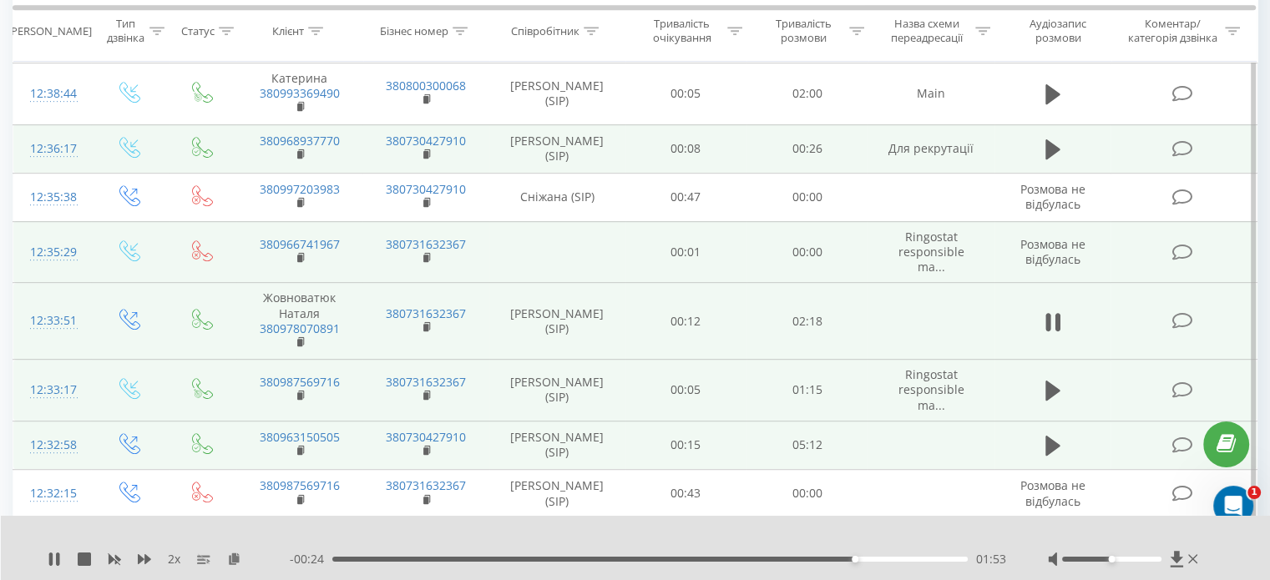
scroll to position [681, 0]
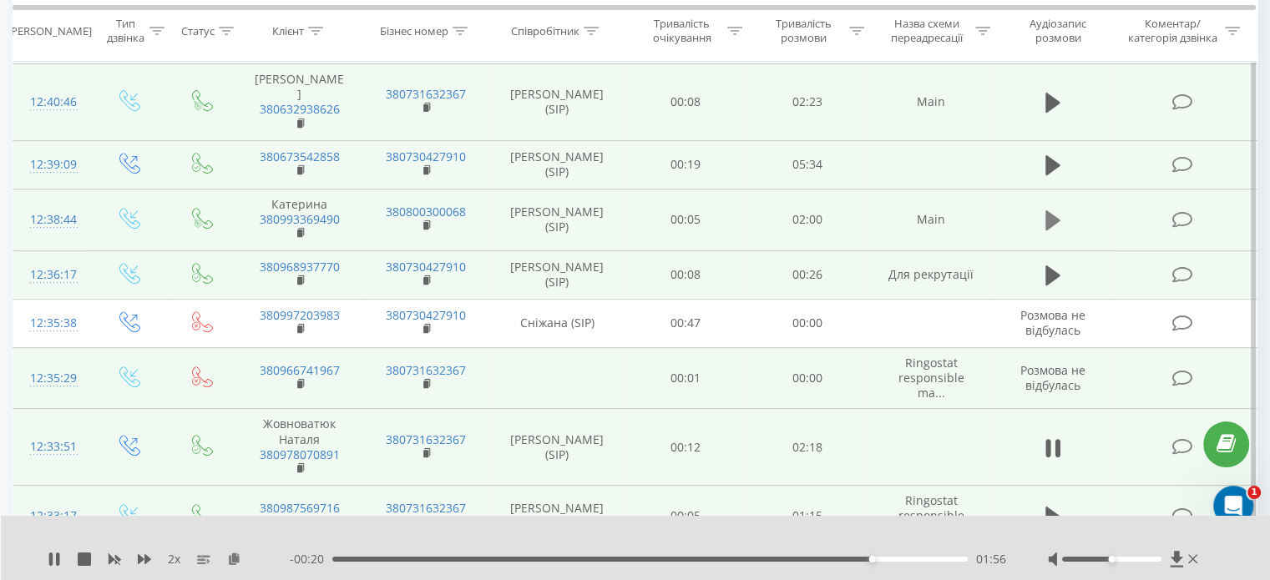
click at [1058, 209] on icon at bounding box center [1052, 220] width 15 height 23
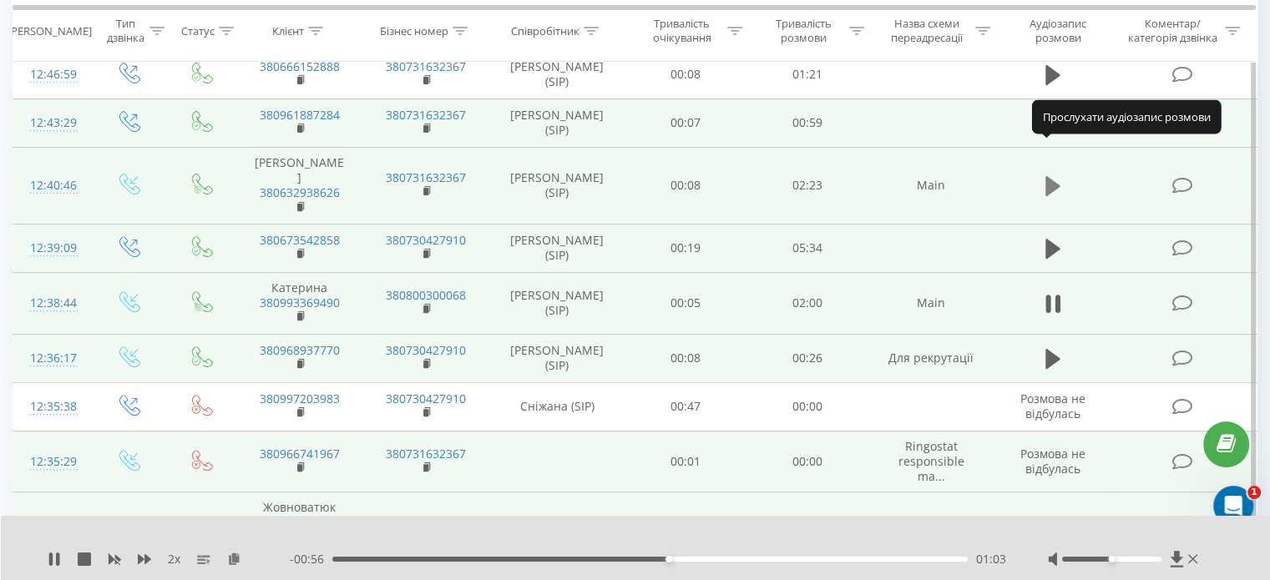
click at [1057, 176] on icon at bounding box center [1052, 186] width 15 height 20
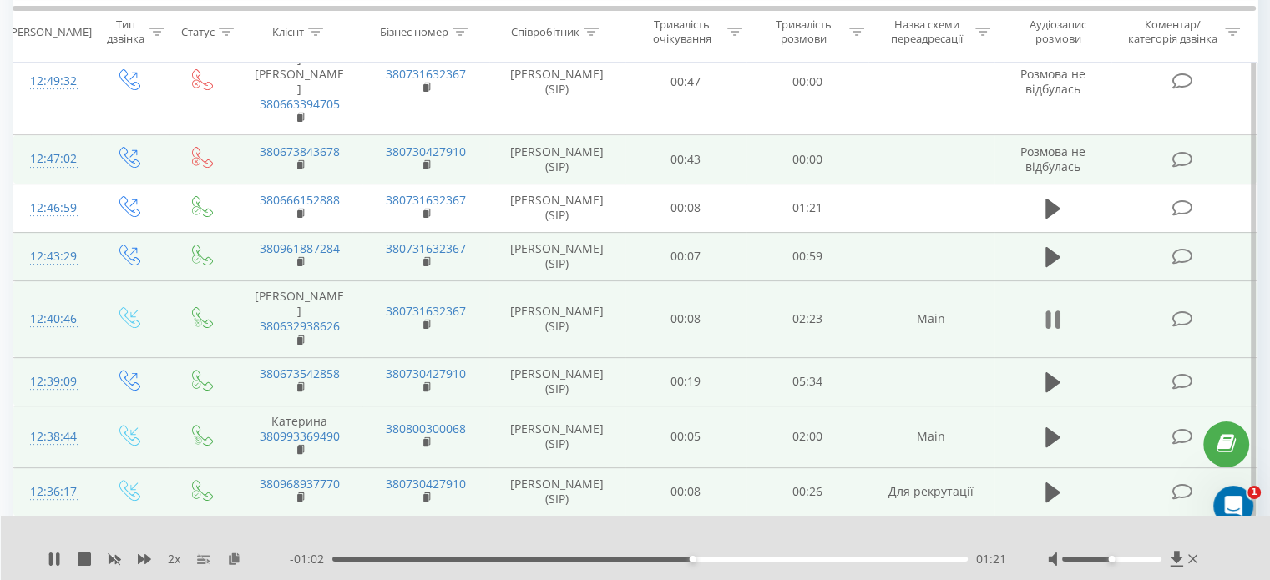
scroll to position [431, 0]
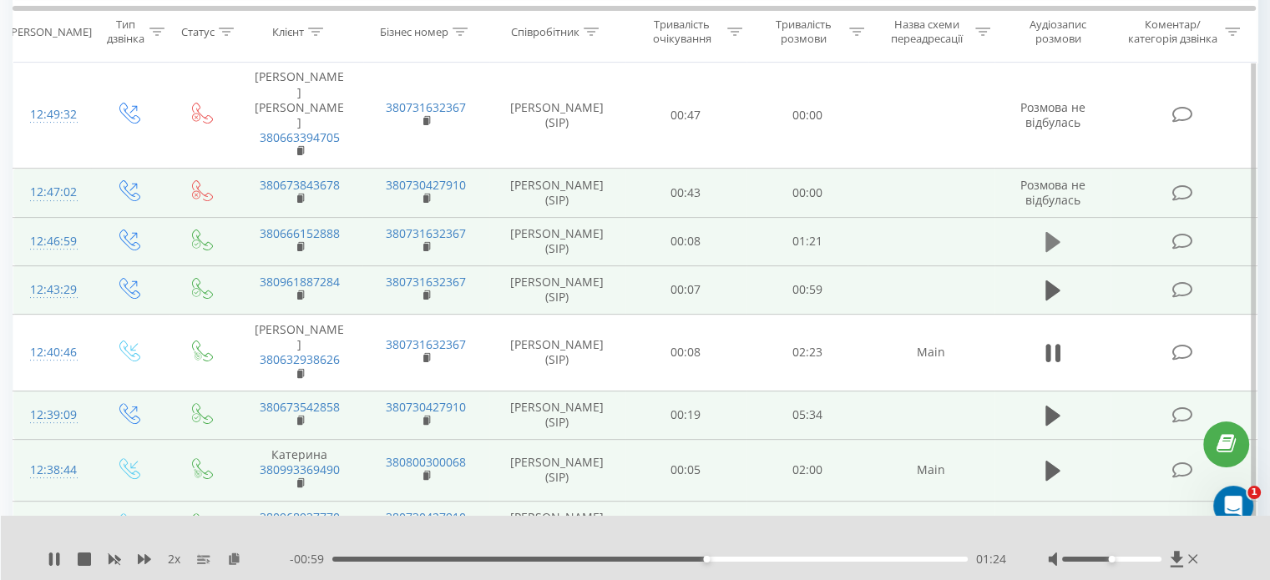
click at [1047, 230] on icon at bounding box center [1052, 241] width 15 height 23
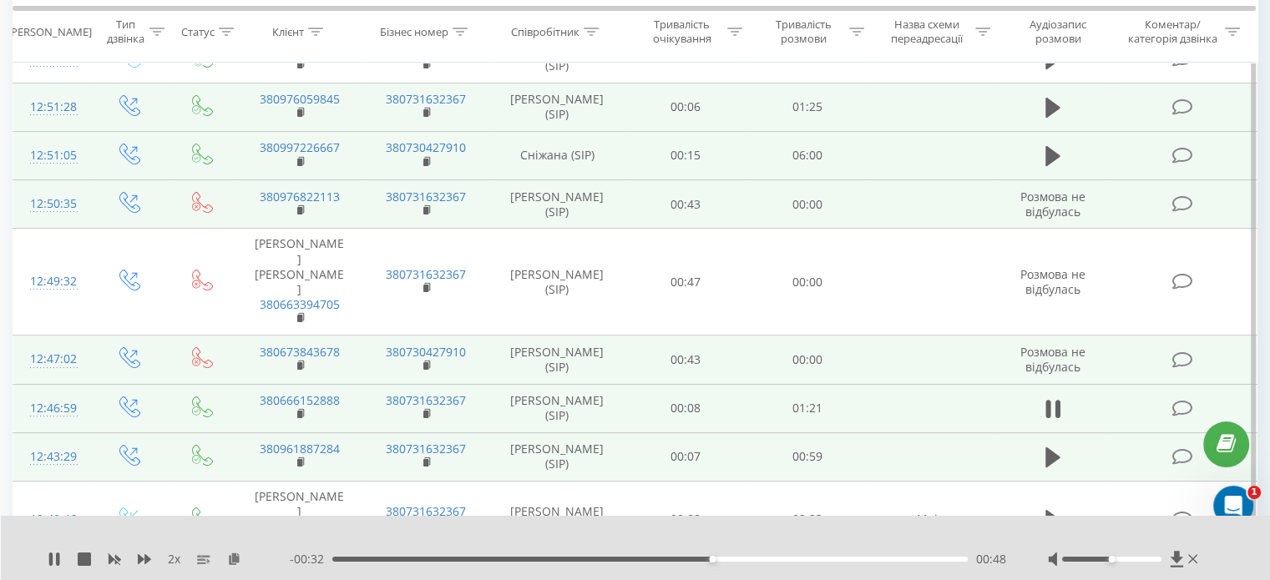
scroll to position [180, 0]
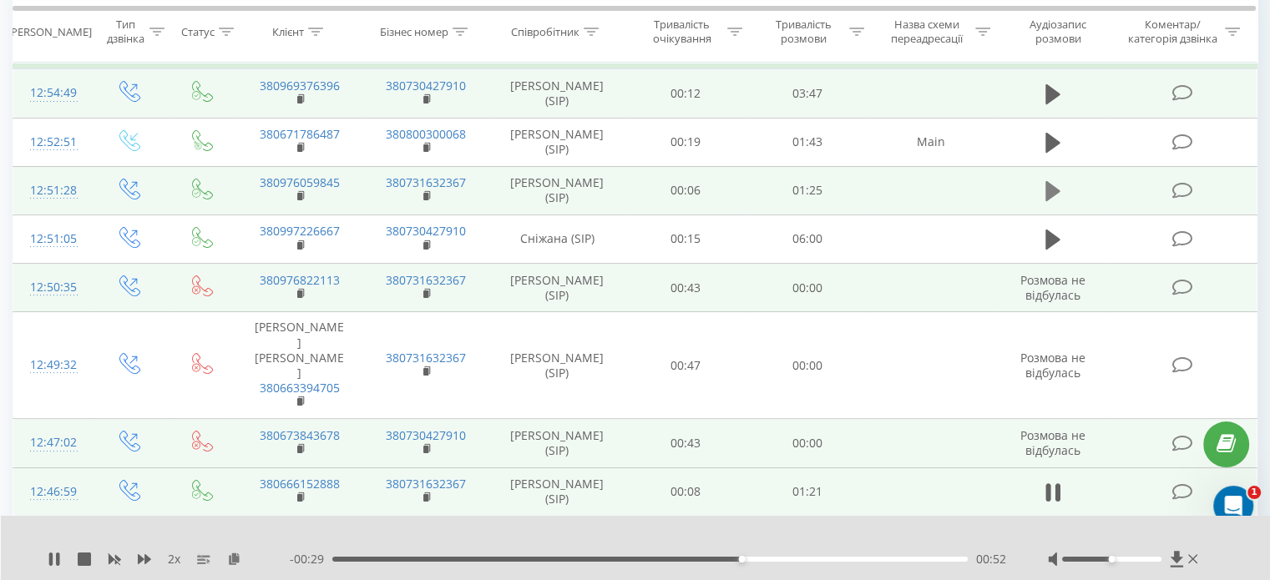
click at [1053, 191] on icon at bounding box center [1052, 191] width 15 height 20
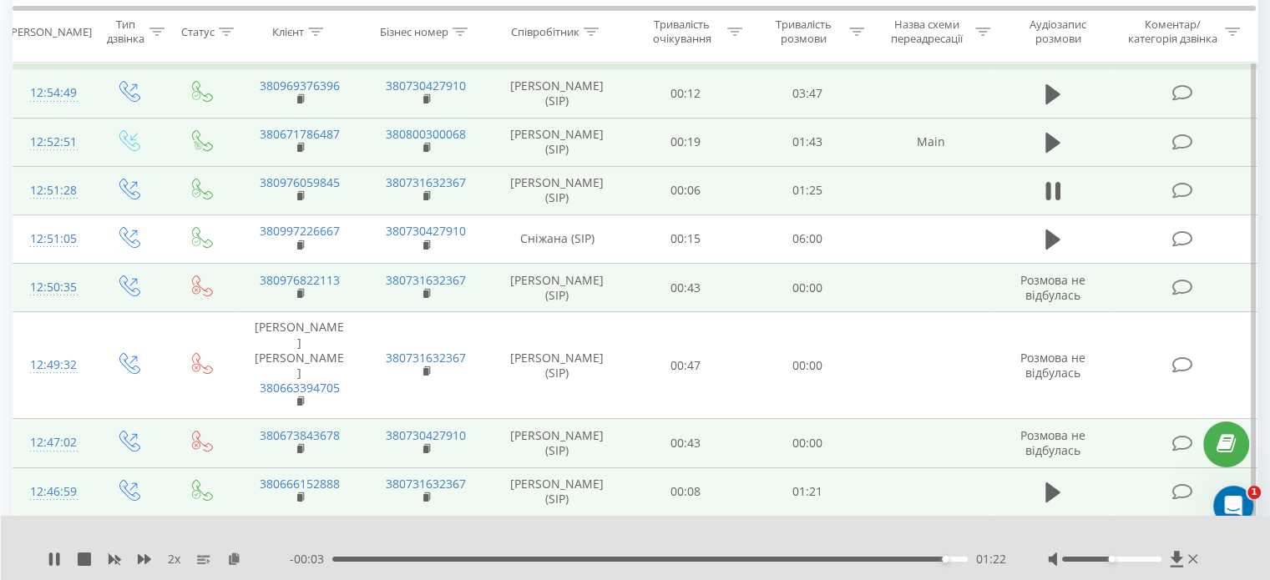
click at [1062, 156] on span at bounding box center [1052, 150] width 25 height 16
click at [1055, 132] on icon at bounding box center [1052, 142] width 15 height 23
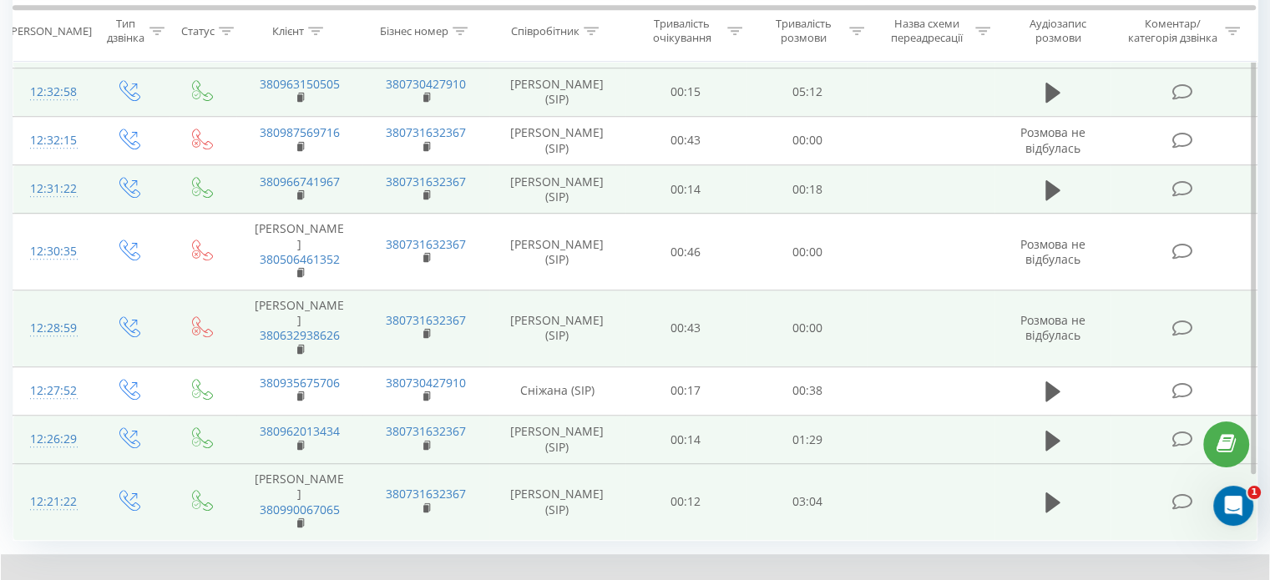
scroll to position [1182, 0]
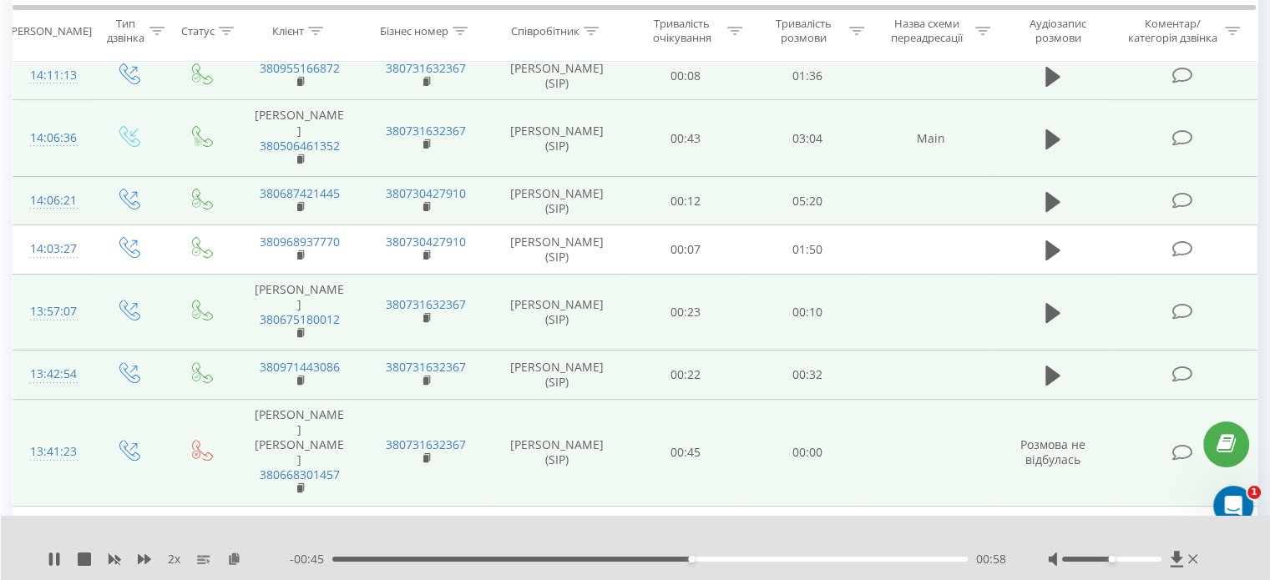
scroll to position [504, 0]
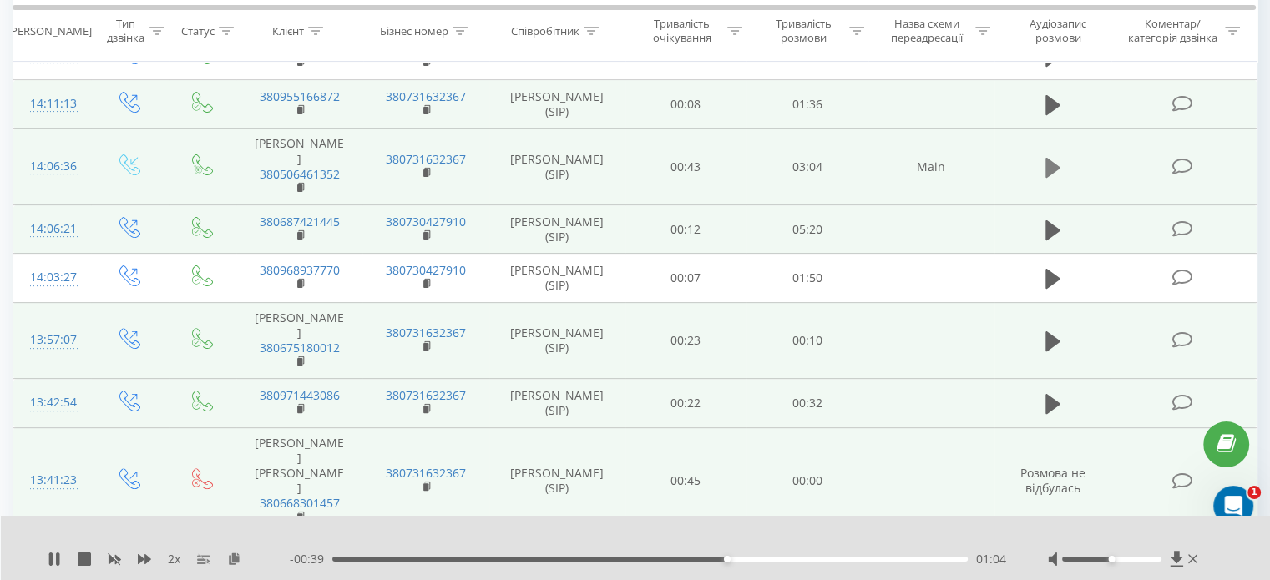
click at [1060, 166] on button at bounding box center [1052, 167] width 25 height 25
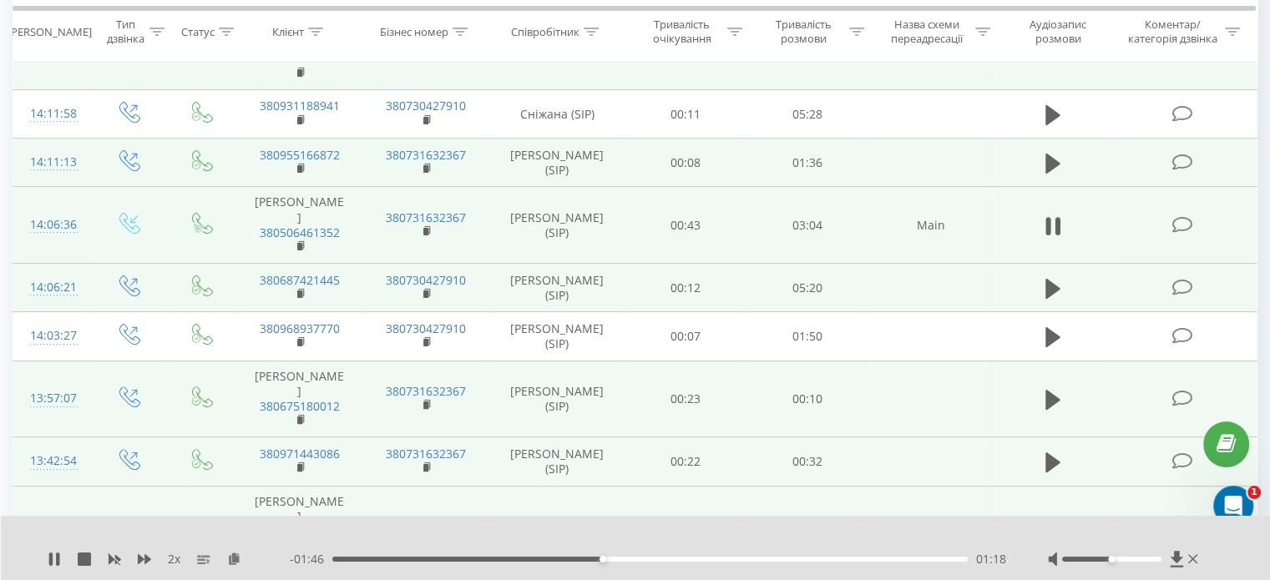
scroll to position [421, 0]
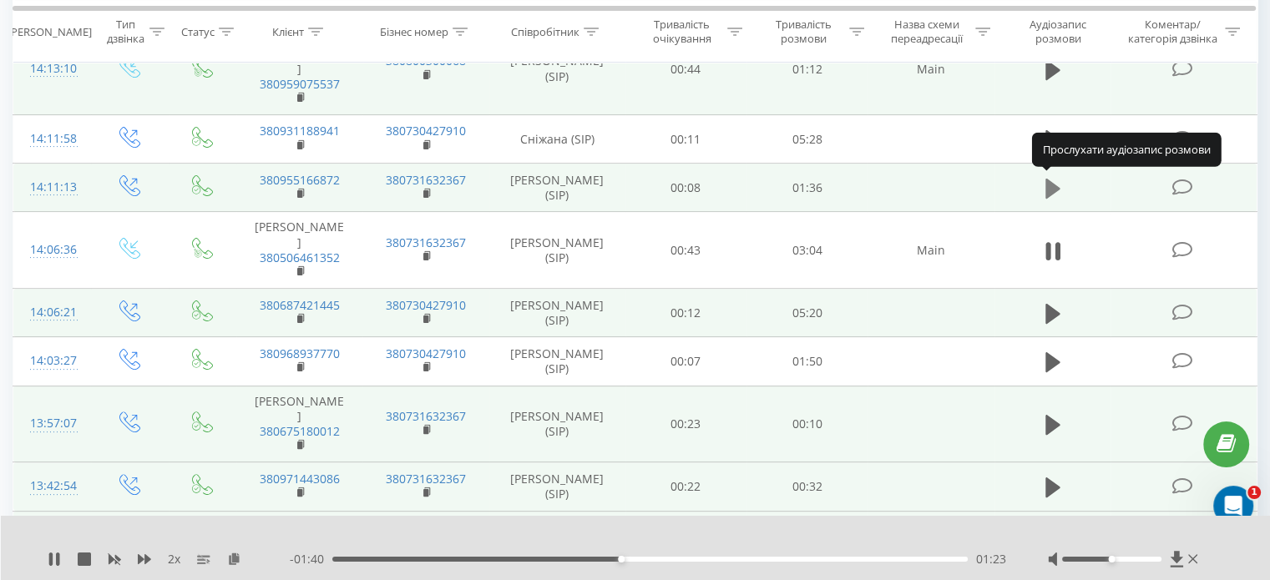
click at [1042, 178] on button at bounding box center [1052, 188] width 25 height 25
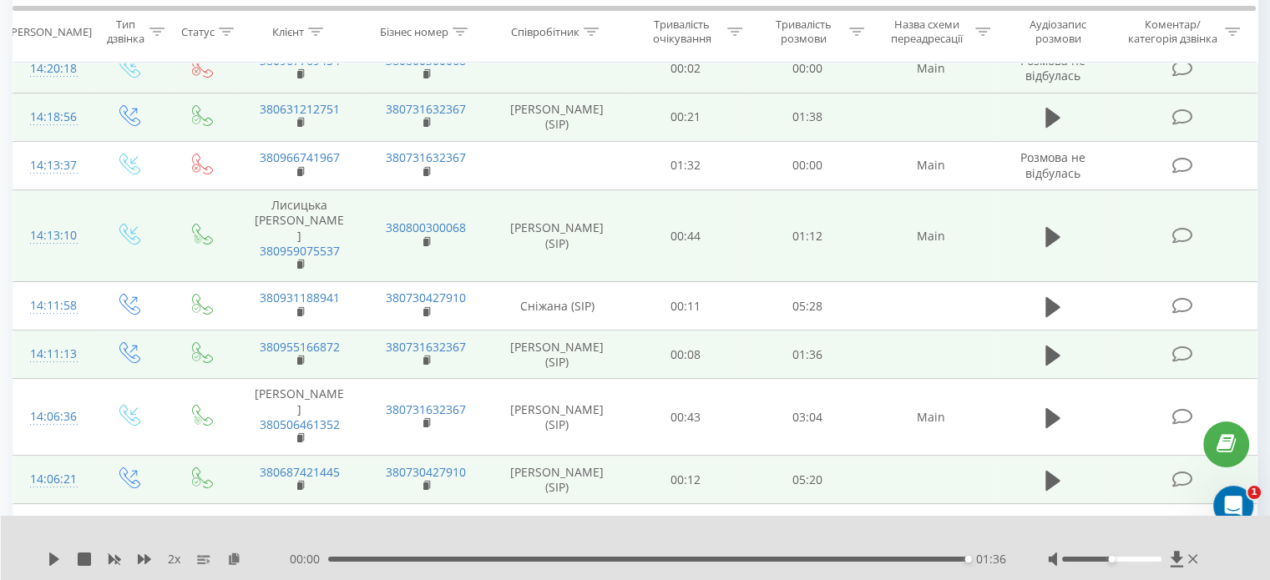
scroll to position [170, 0]
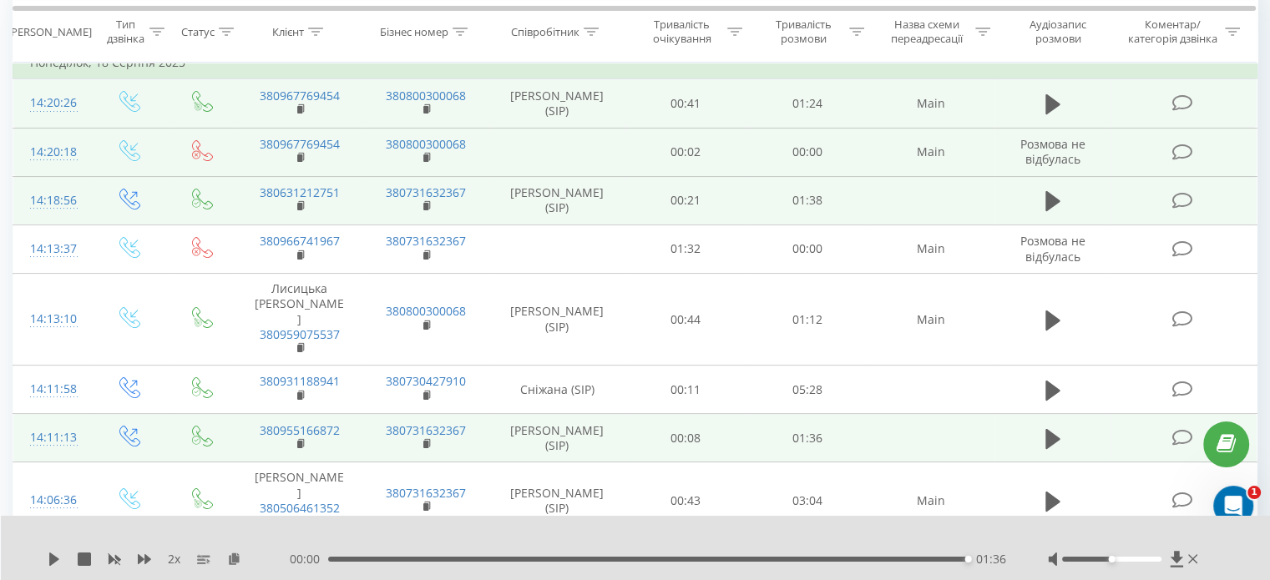
click at [1038, 206] on td at bounding box center [1052, 200] width 117 height 48
click at [1056, 200] on icon at bounding box center [1052, 201] width 15 height 20
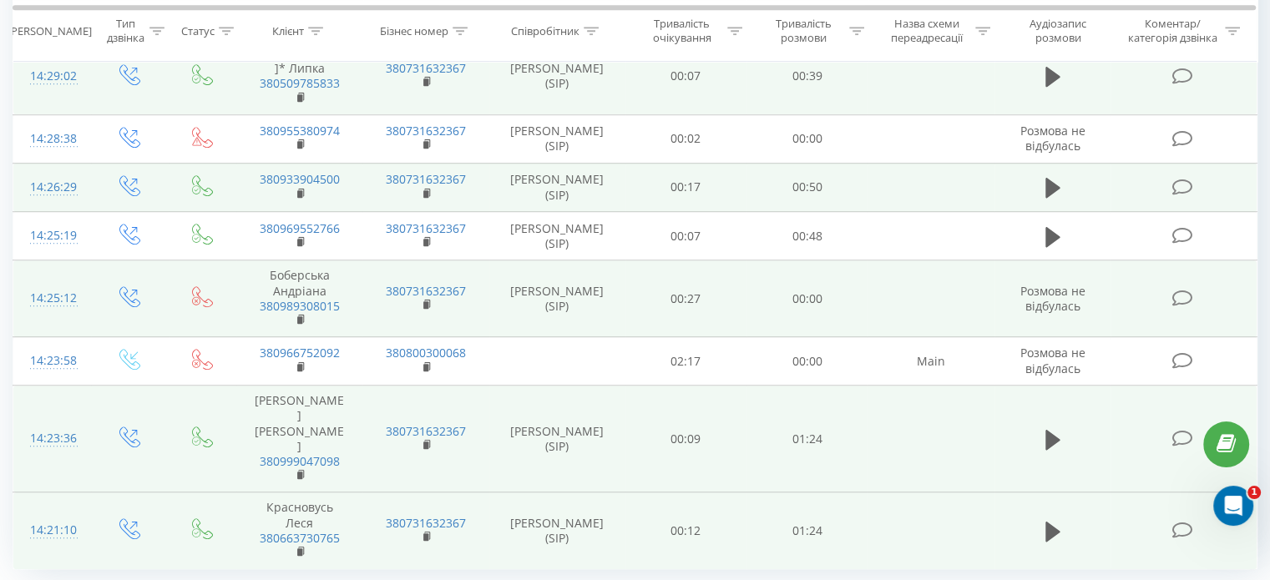
scroll to position [1185, 0]
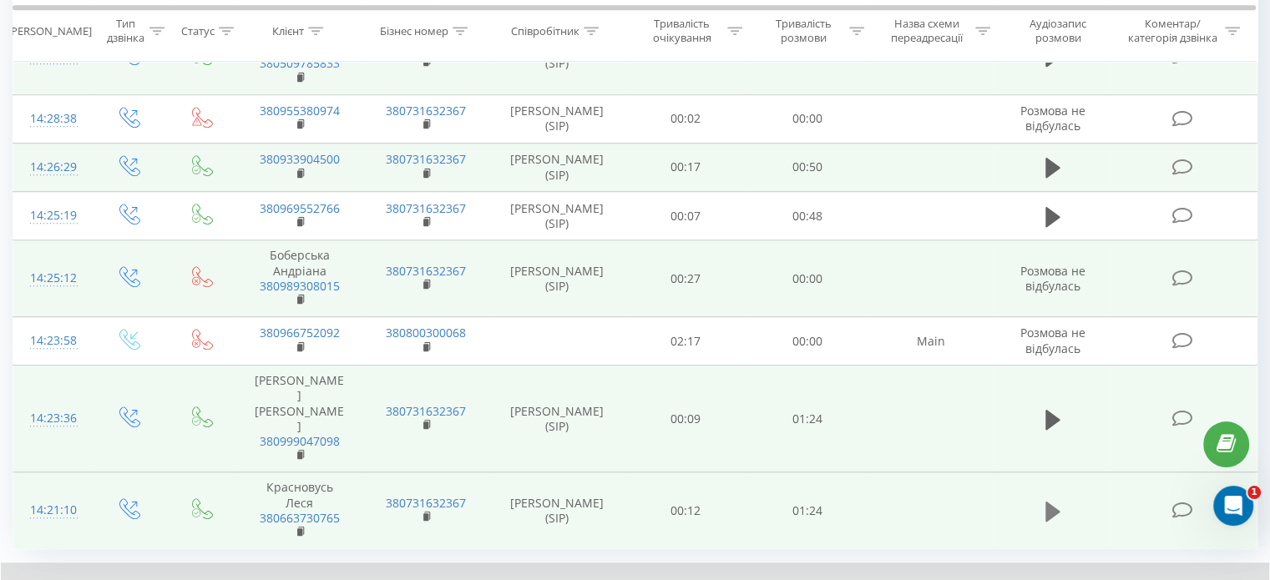
click at [1048, 502] on icon at bounding box center [1052, 512] width 15 height 20
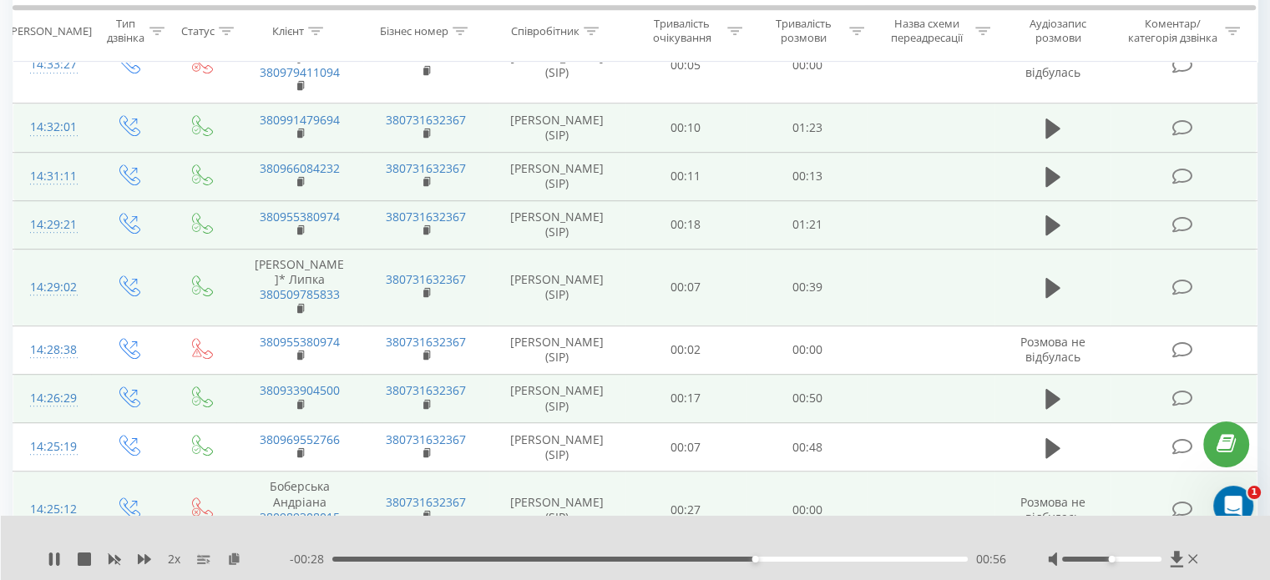
scroll to position [934, 0]
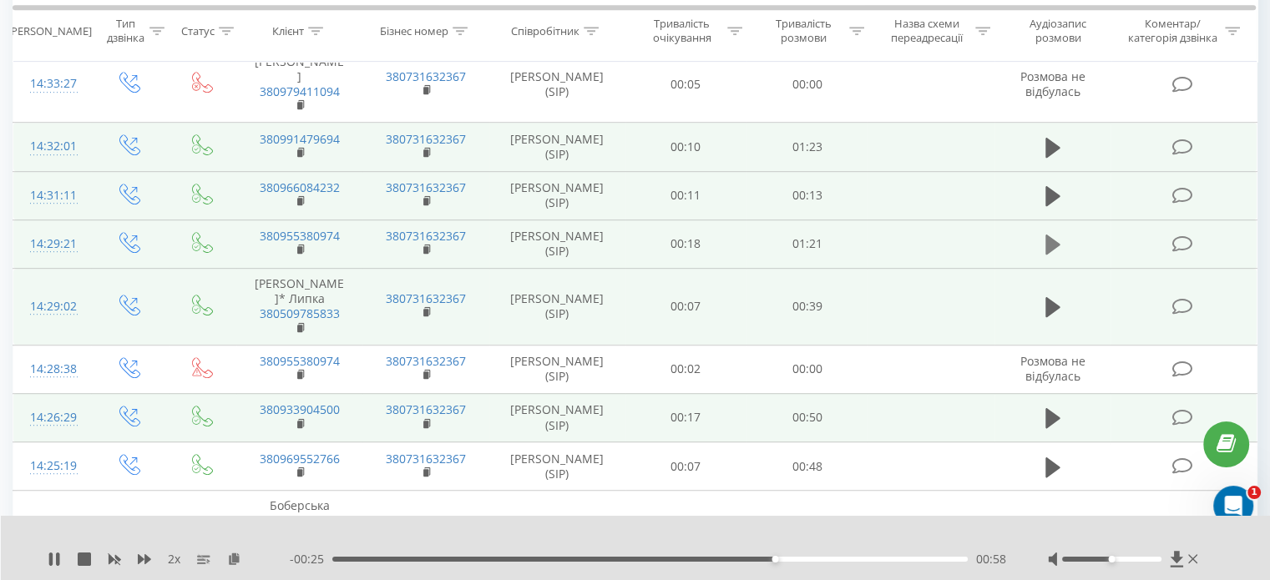
click at [1054, 235] on icon at bounding box center [1052, 245] width 15 height 20
click at [902, 530] on div at bounding box center [624, 537] width 923 height 18
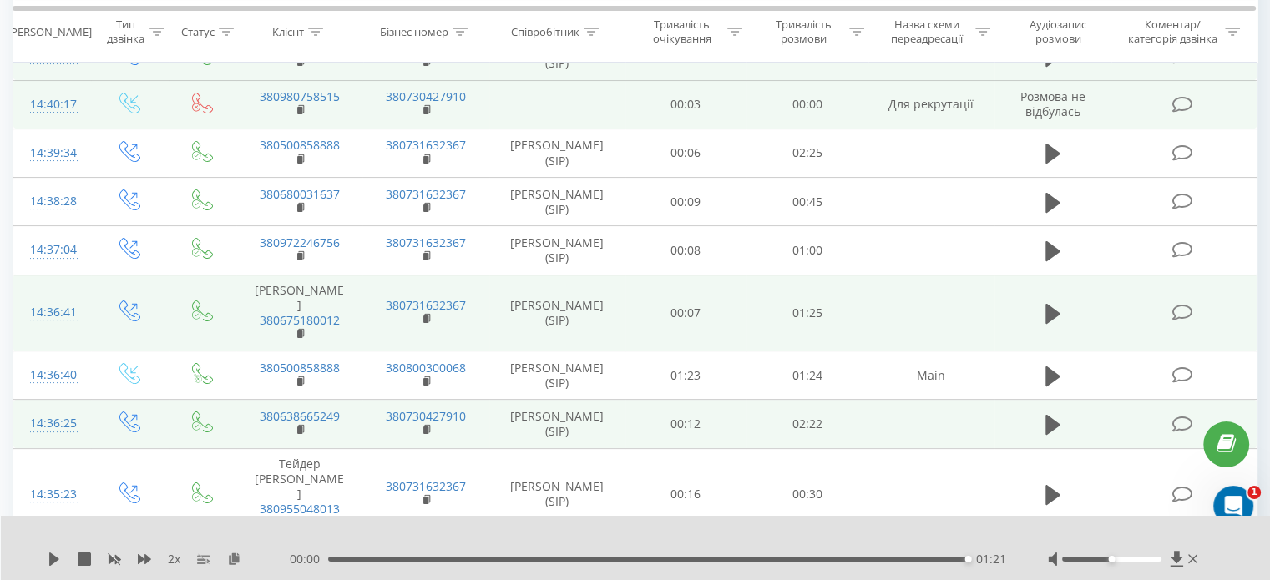
scroll to position [99, 0]
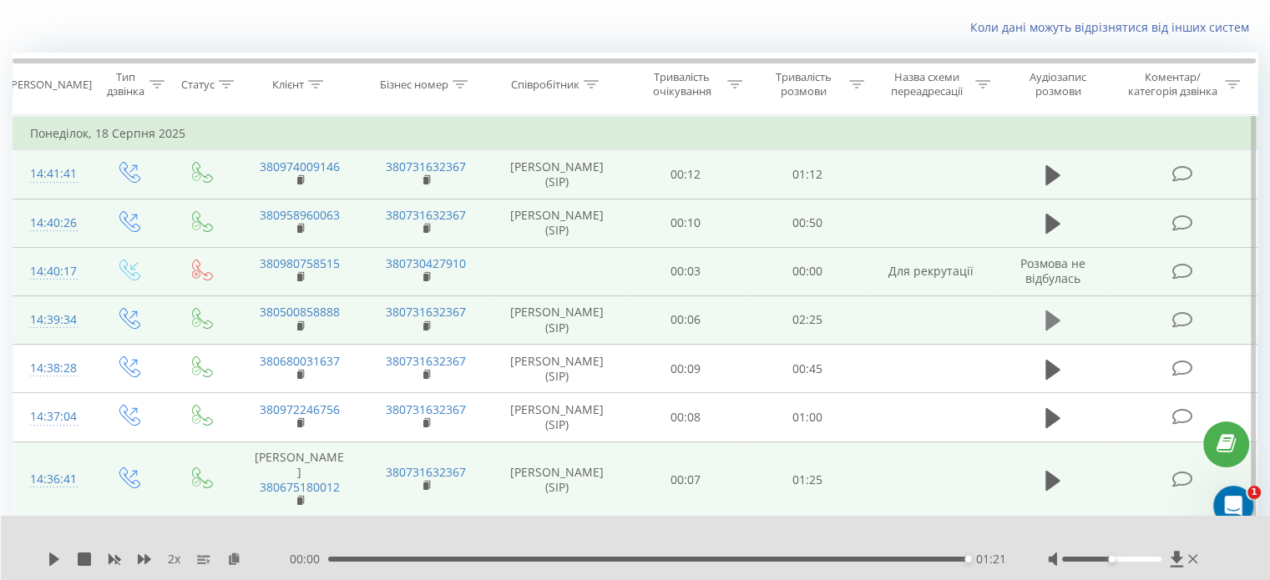
click at [1048, 317] on icon at bounding box center [1052, 321] width 15 height 20
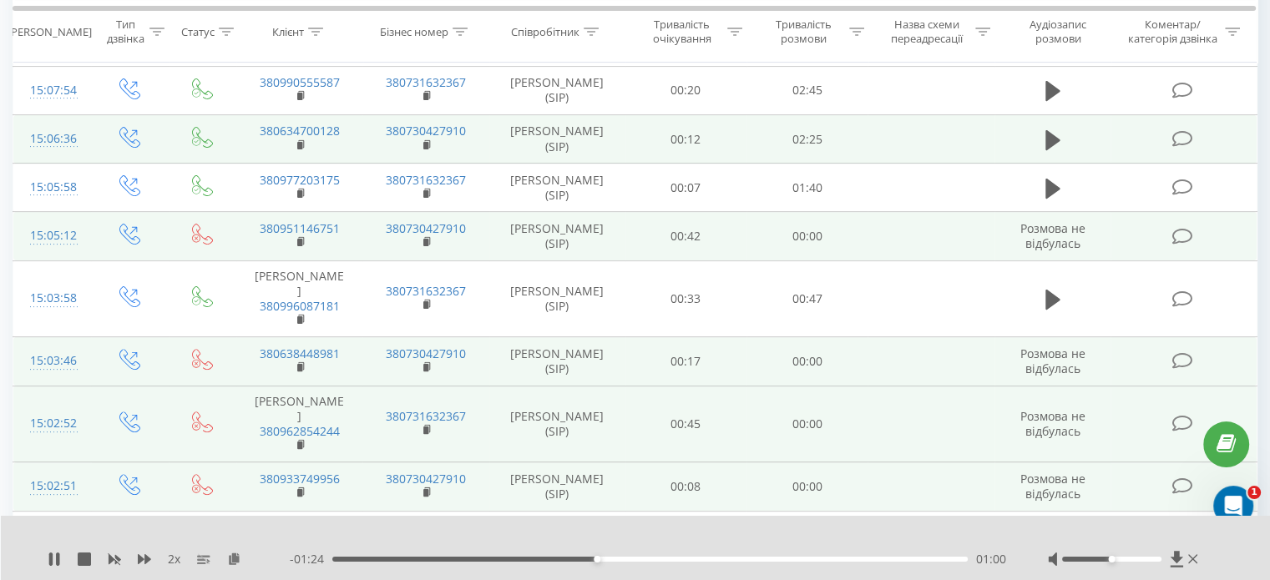
scroll to position [355, 0]
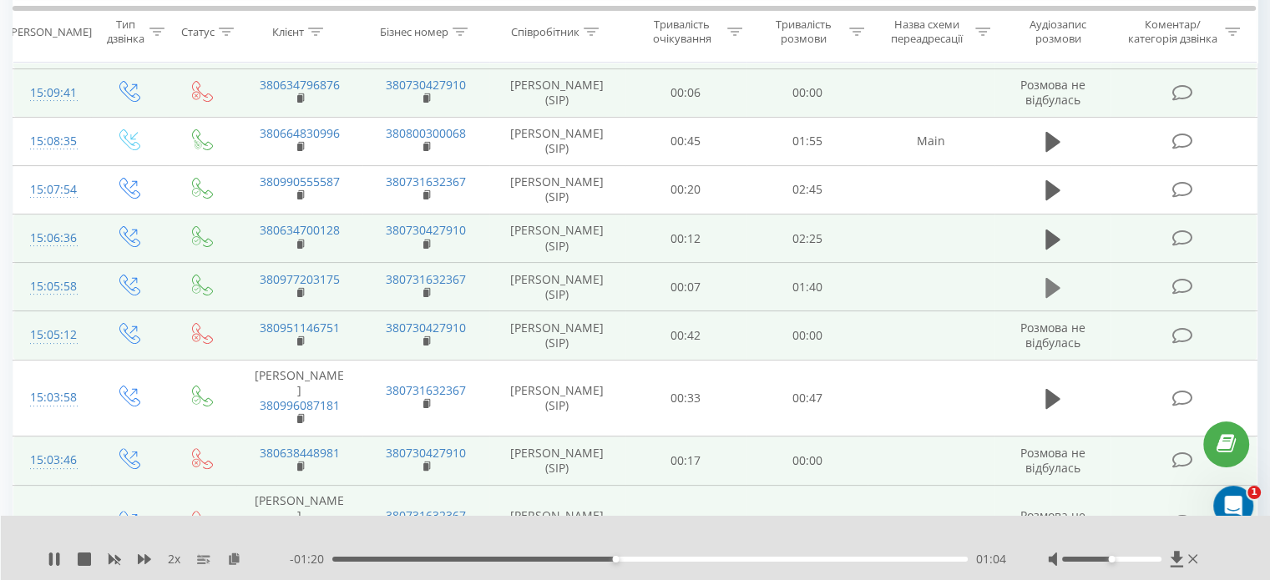
click at [1053, 285] on icon at bounding box center [1052, 288] width 15 height 20
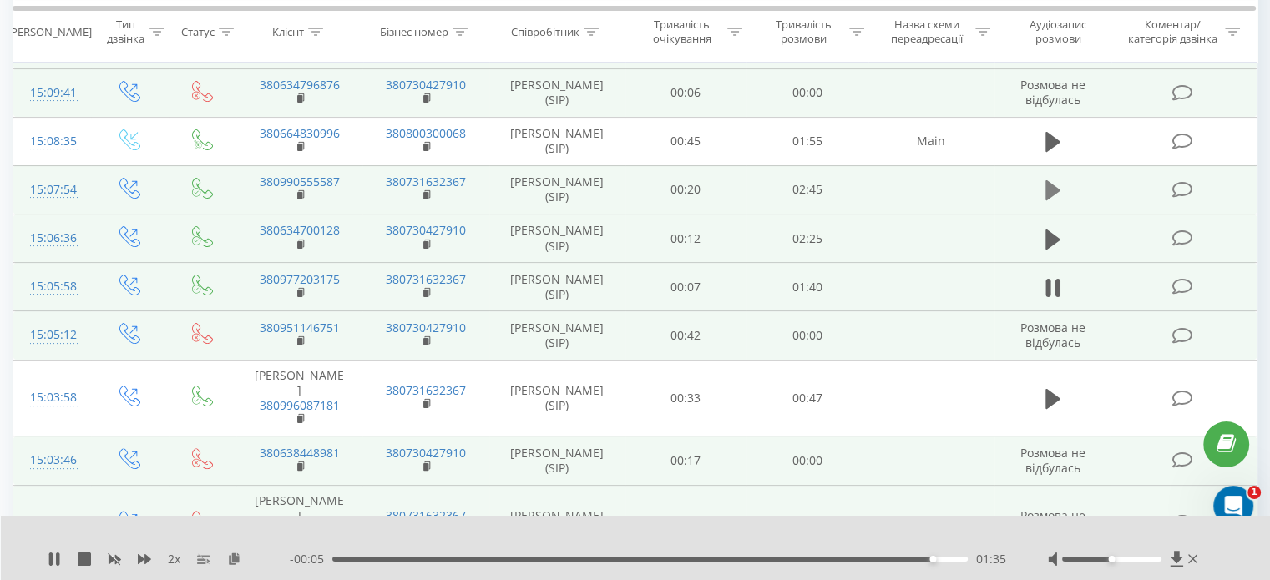
click at [1055, 181] on icon at bounding box center [1052, 190] width 15 height 23
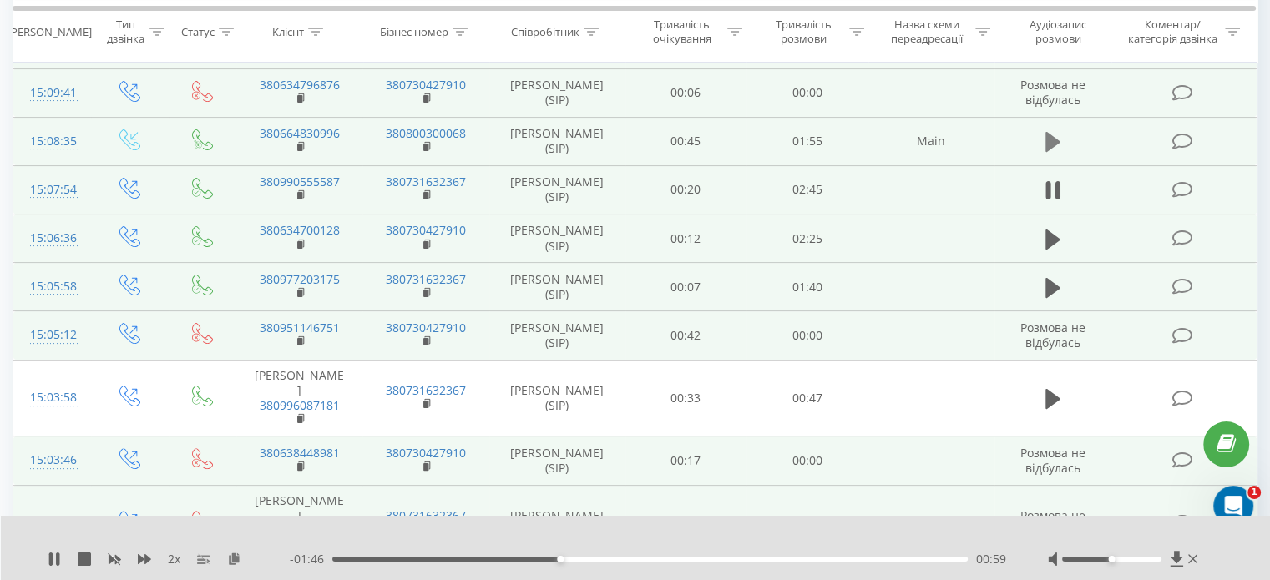
click at [1048, 140] on icon at bounding box center [1052, 142] width 15 height 20
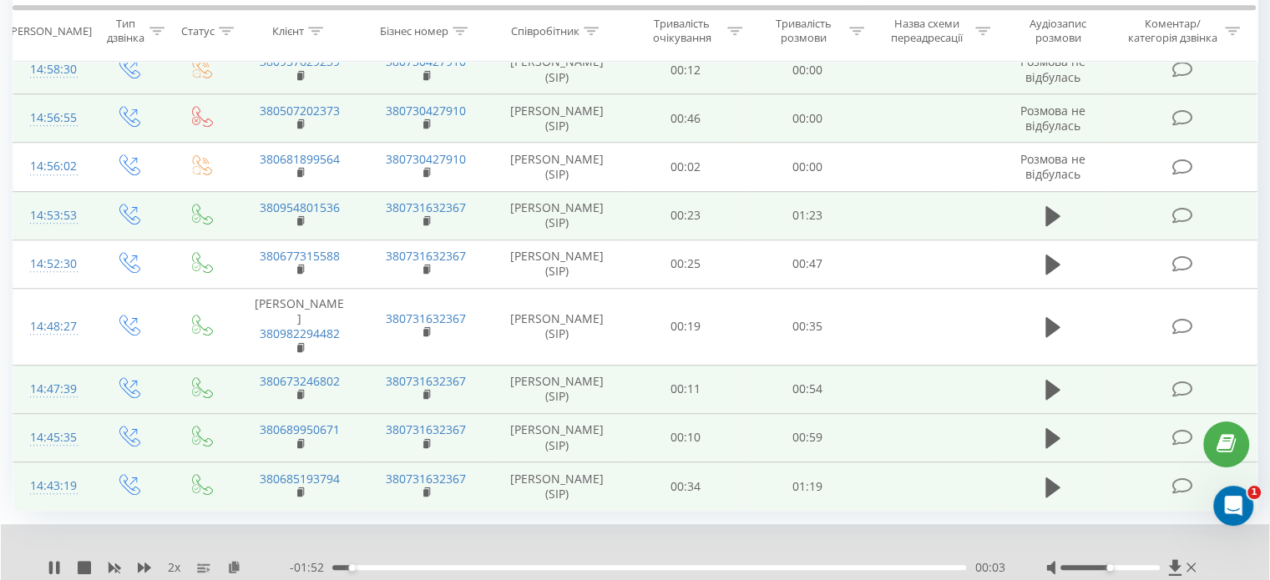
scroll to position [1088, 0]
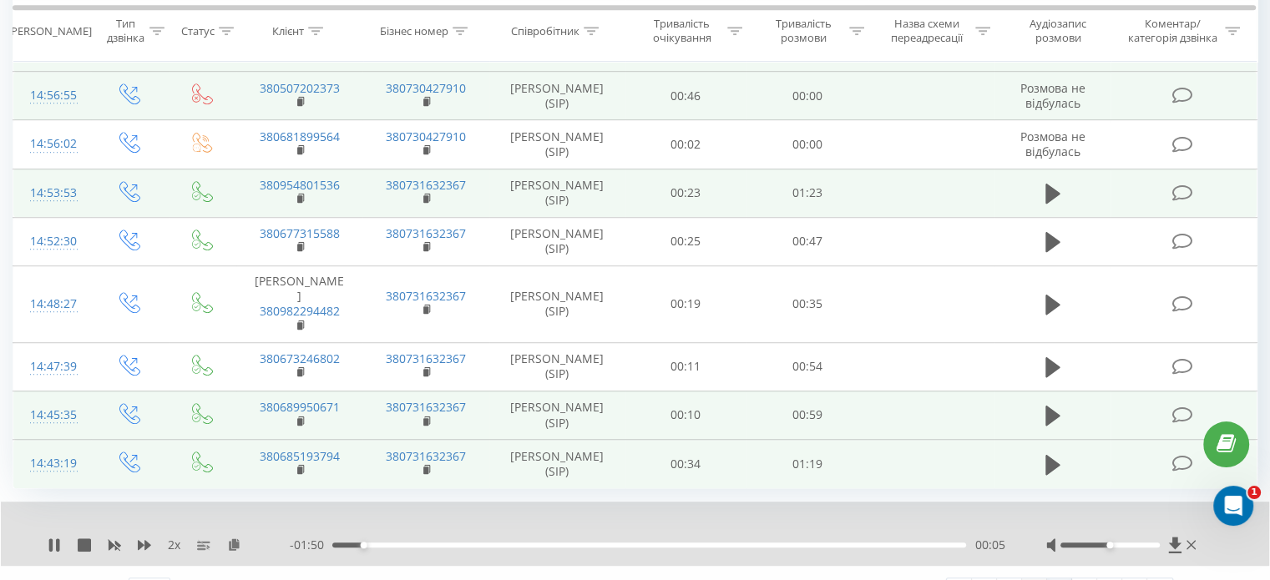
click at [1033, 578] on link "6" at bounding box center [1034, 589] width 25 height 23
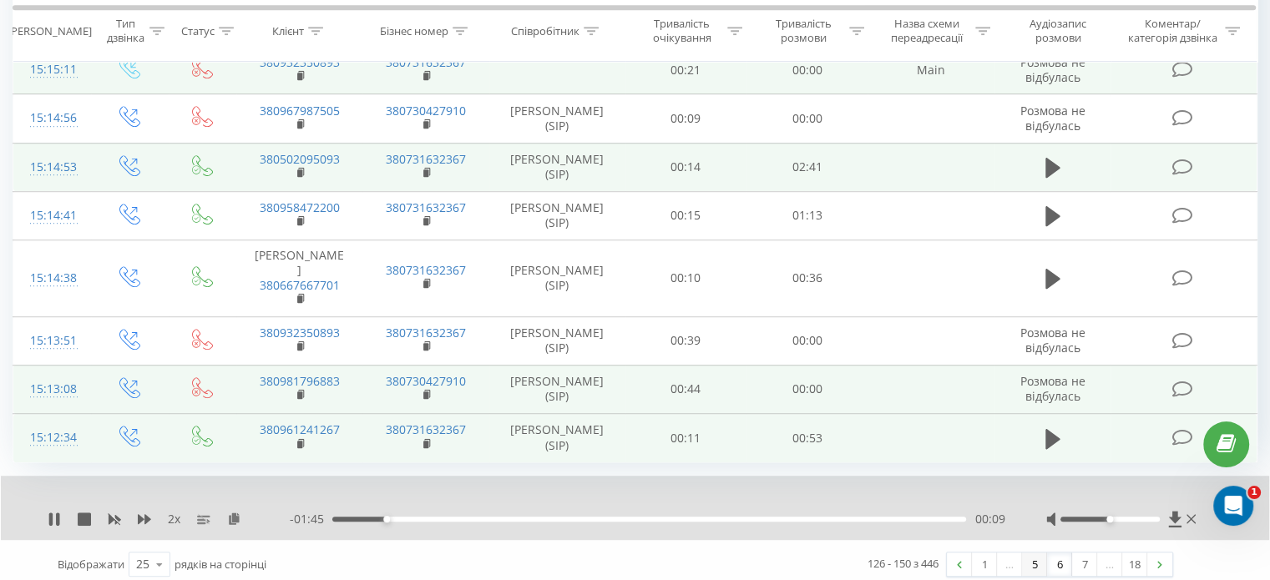
scroll to position [1062, 0]
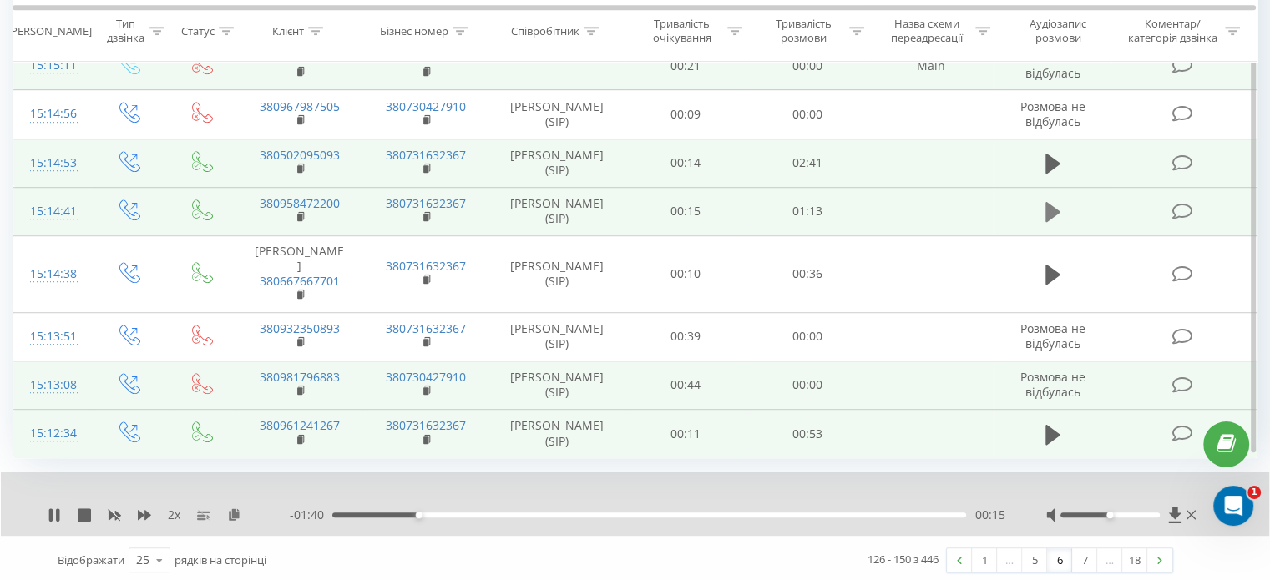
click at [1048, 206] on icon at bounding box center [1052, 212] width 15 height 20
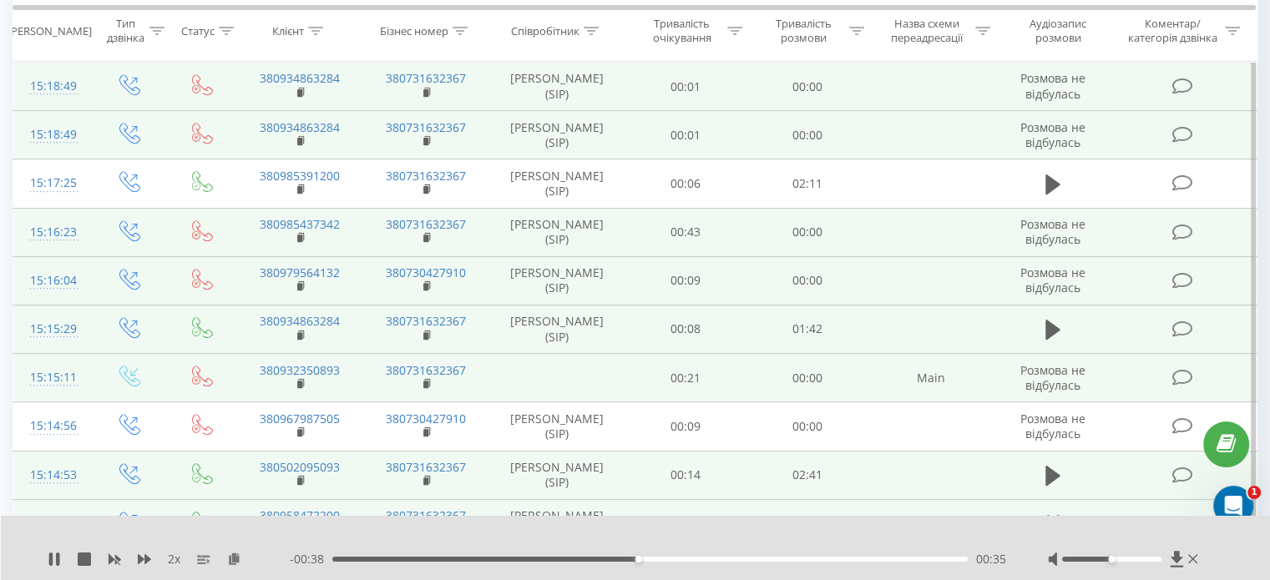
scroll to position [728, 0]
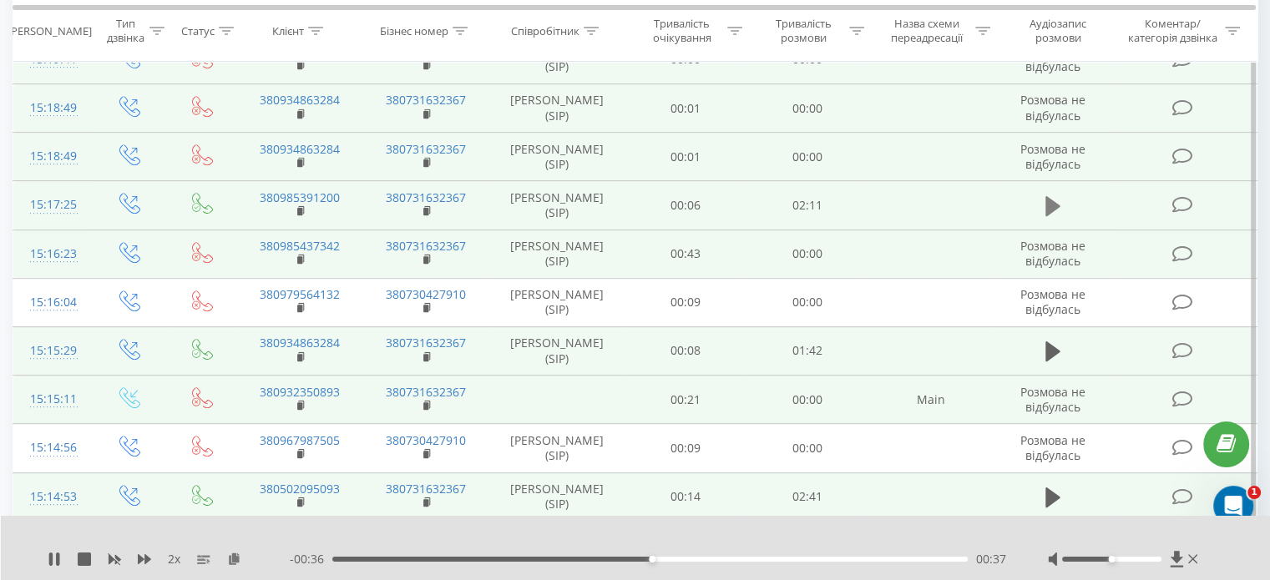
click at [1060, 202] on button at bounding box center [1052, 206] width 25 height 25
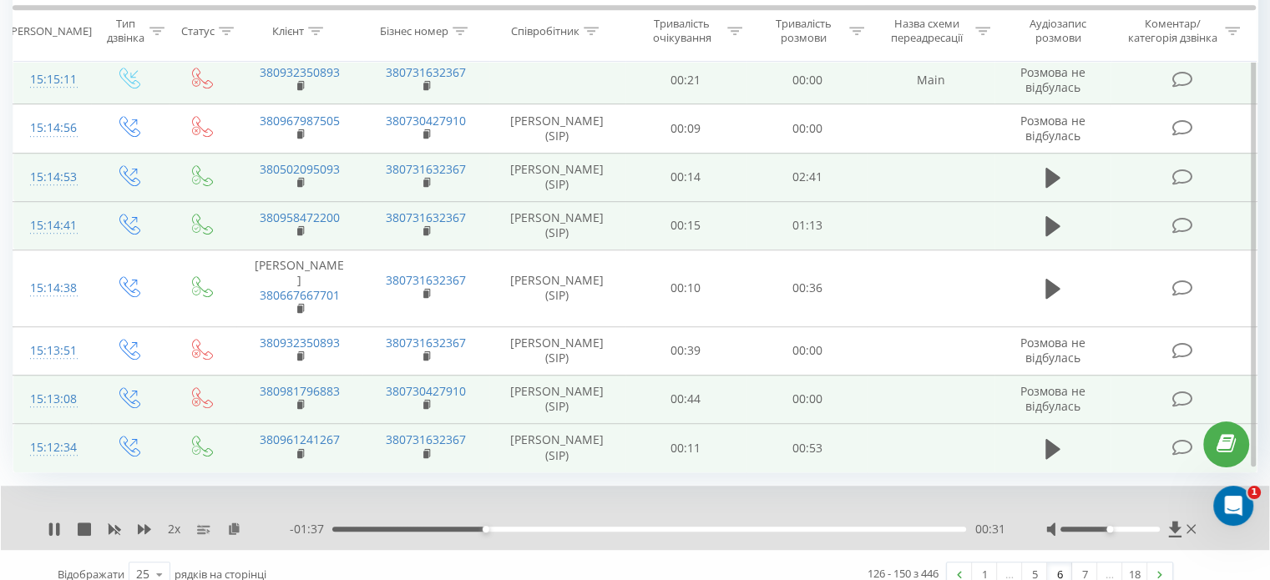
scroll to position [1062, 0]
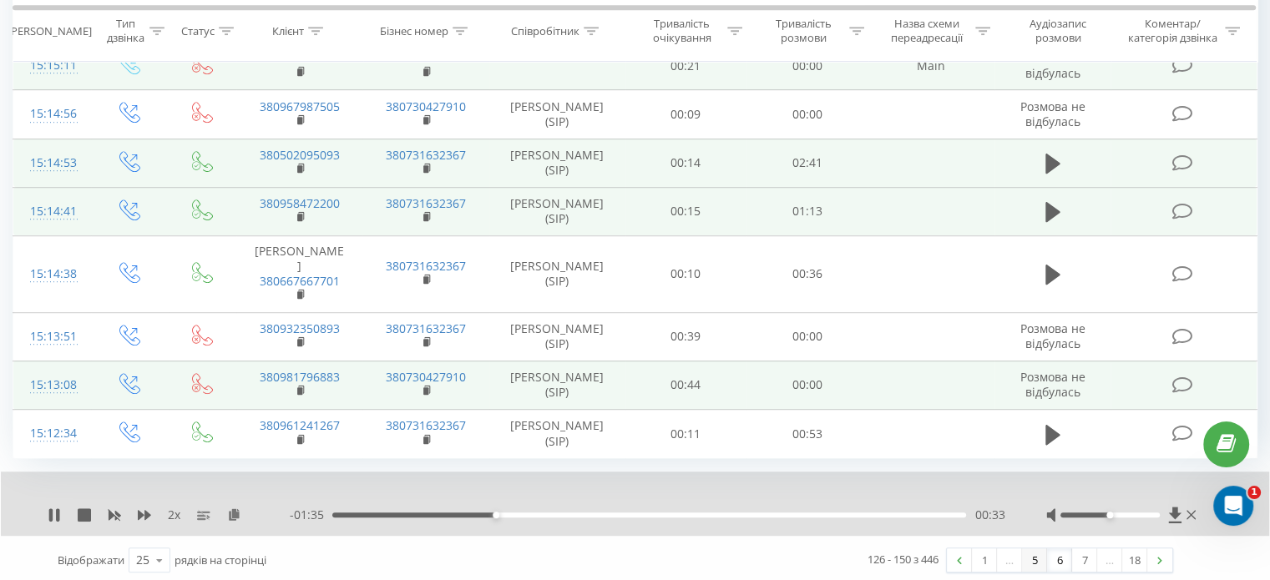
click at [1037, 548] on link "5" at bounding box center [1034, 559] width 25 height 23
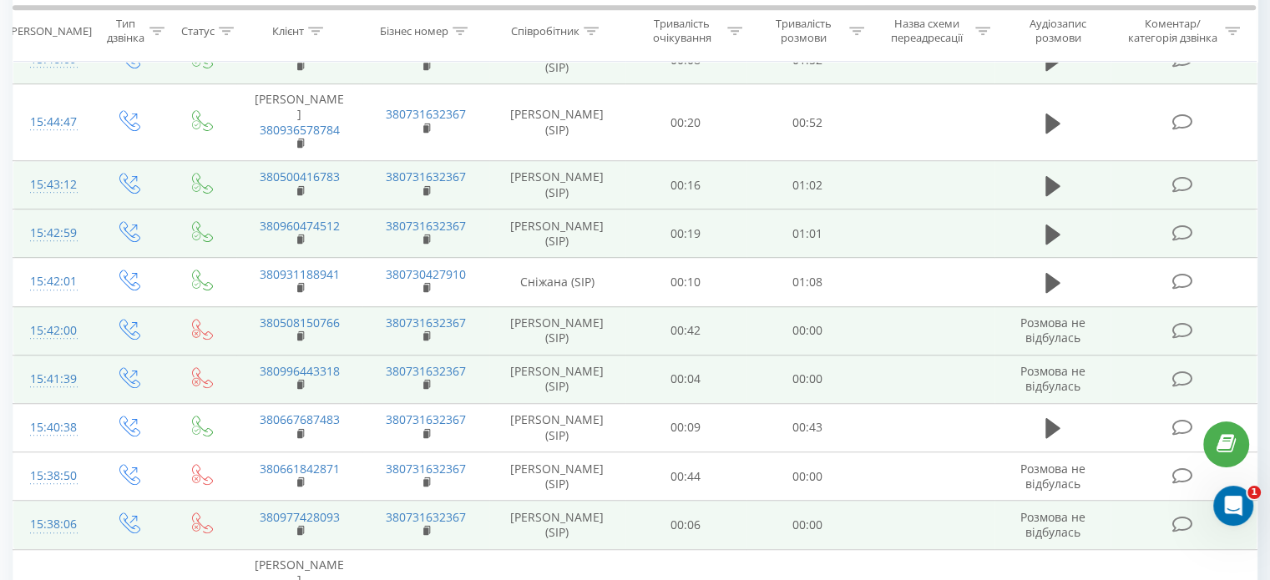
scroll to position [861, 0]
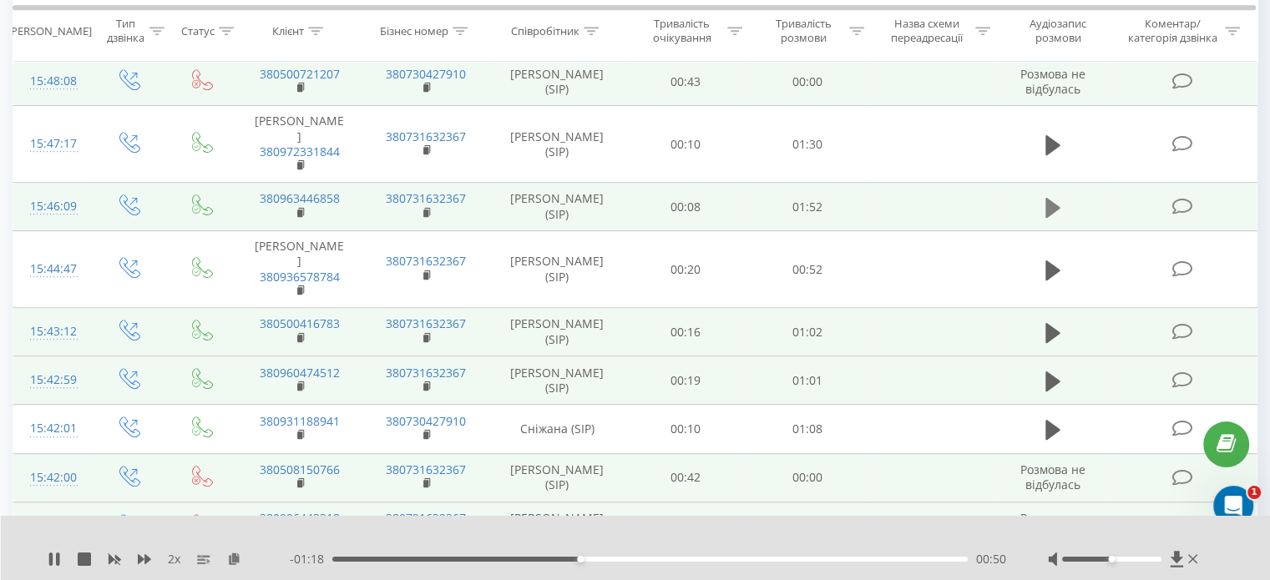
click at [1062, 195] on button at bounding box center [1052, 207] width 25 height 25
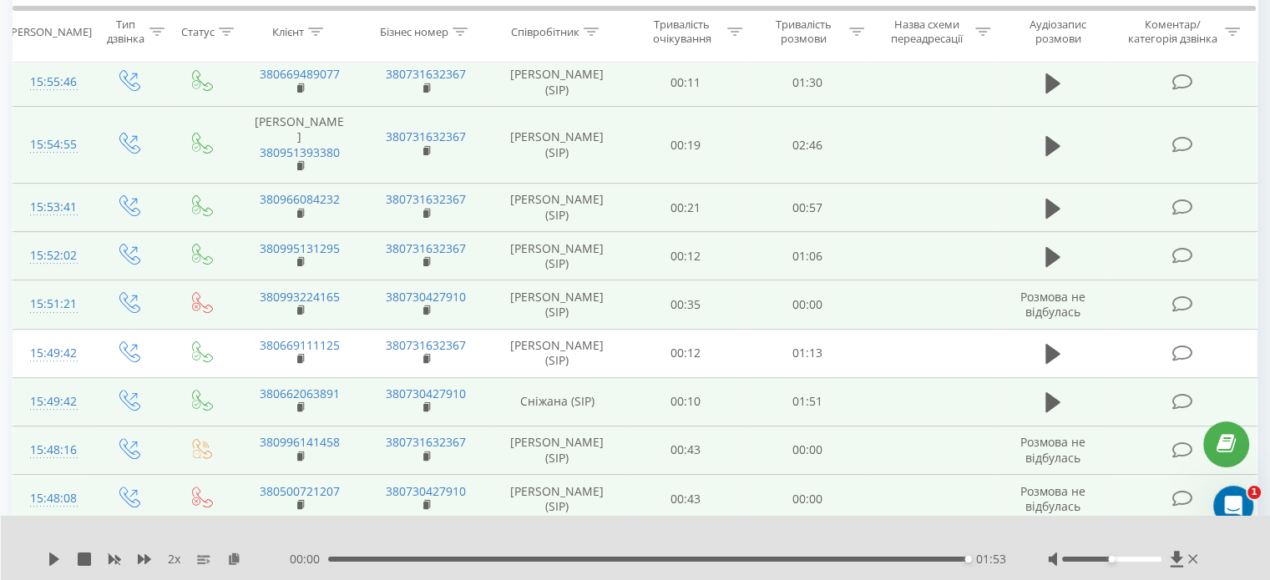
scroll to position [361, 0]
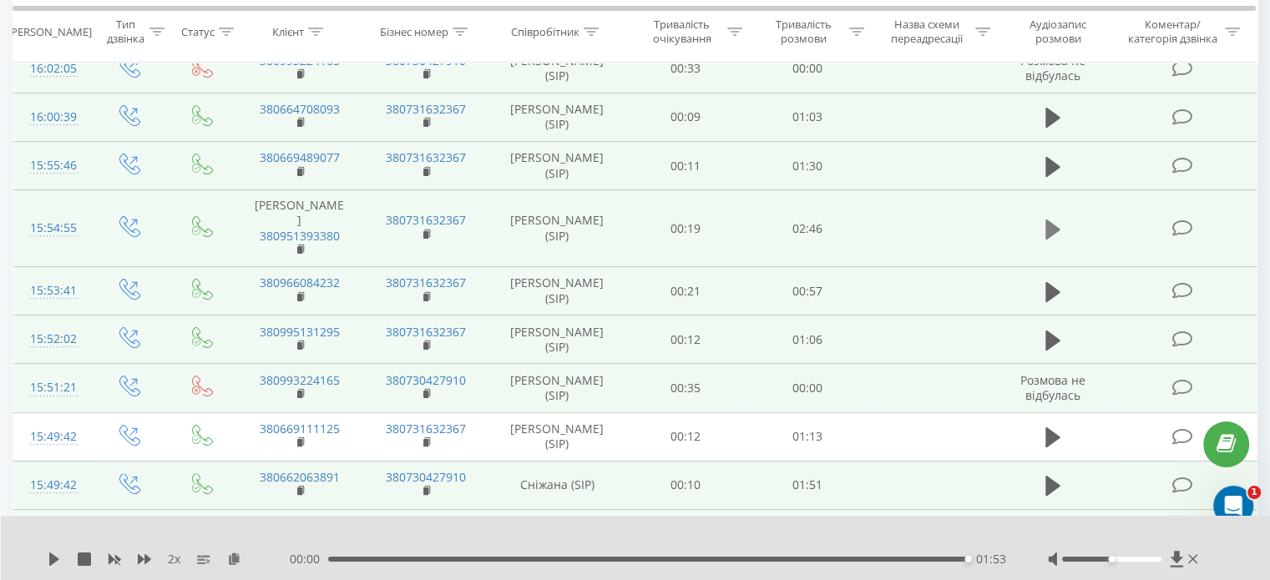
click at [1041, 217] on button at bounding box center [1052, 229] width 25 height 25
click at [1048, 156] on icon at bounding box center [1052, 166] width 15 height 20
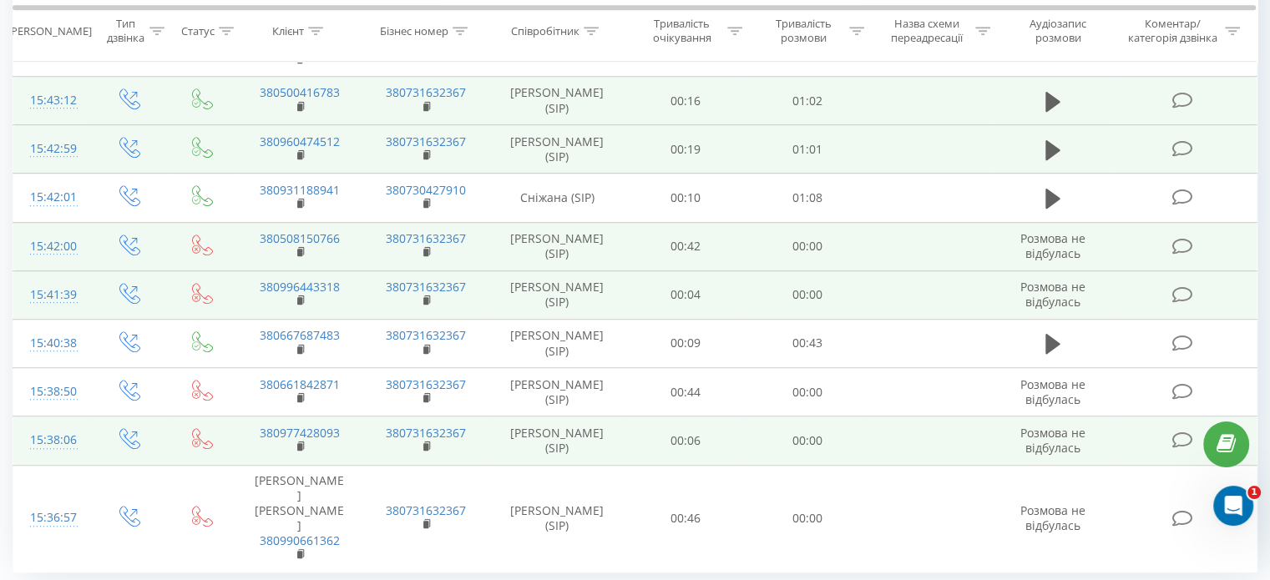
scroll to position [1115, 0]
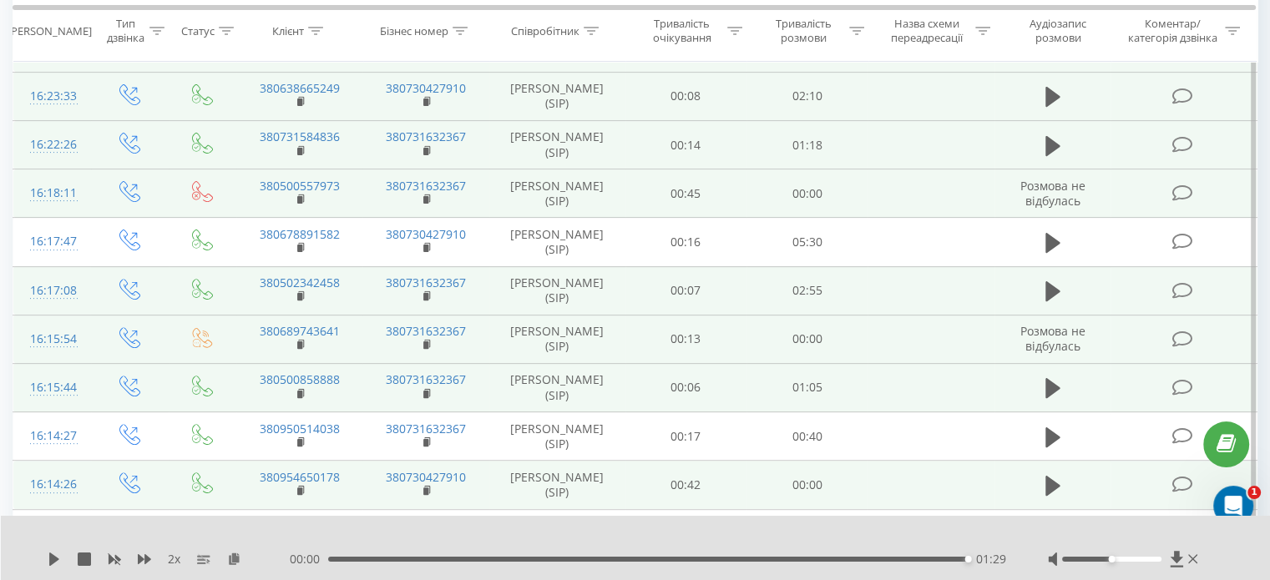
scroll to position [533, 0]
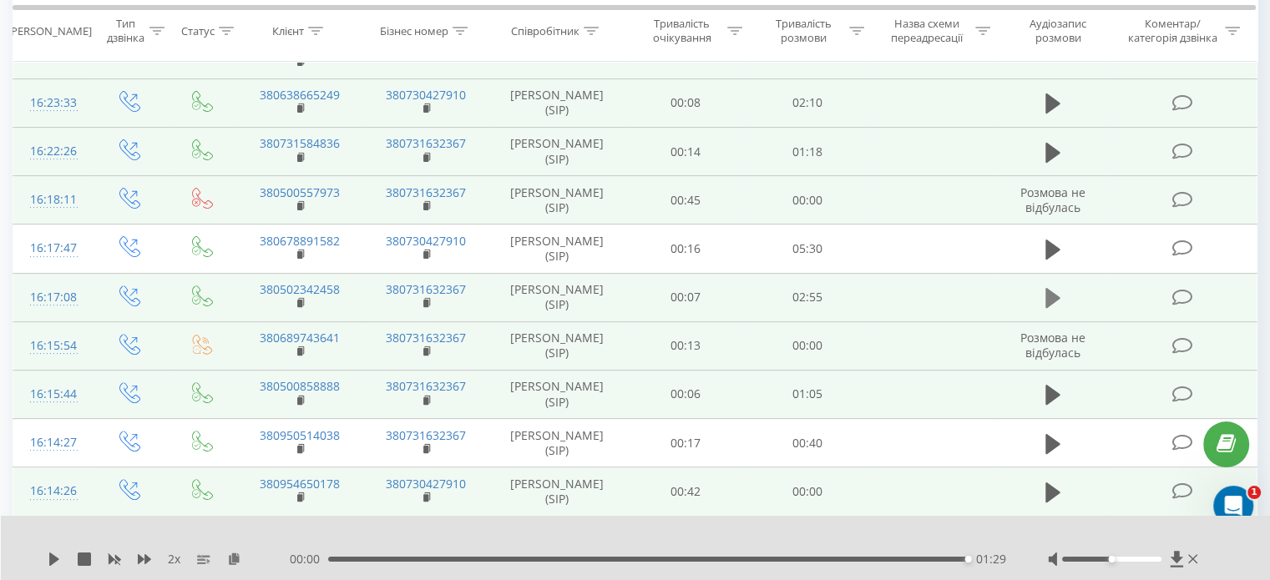
click at [1052, 286] on icon at bounding box center [1052, 297] width 15 height 23
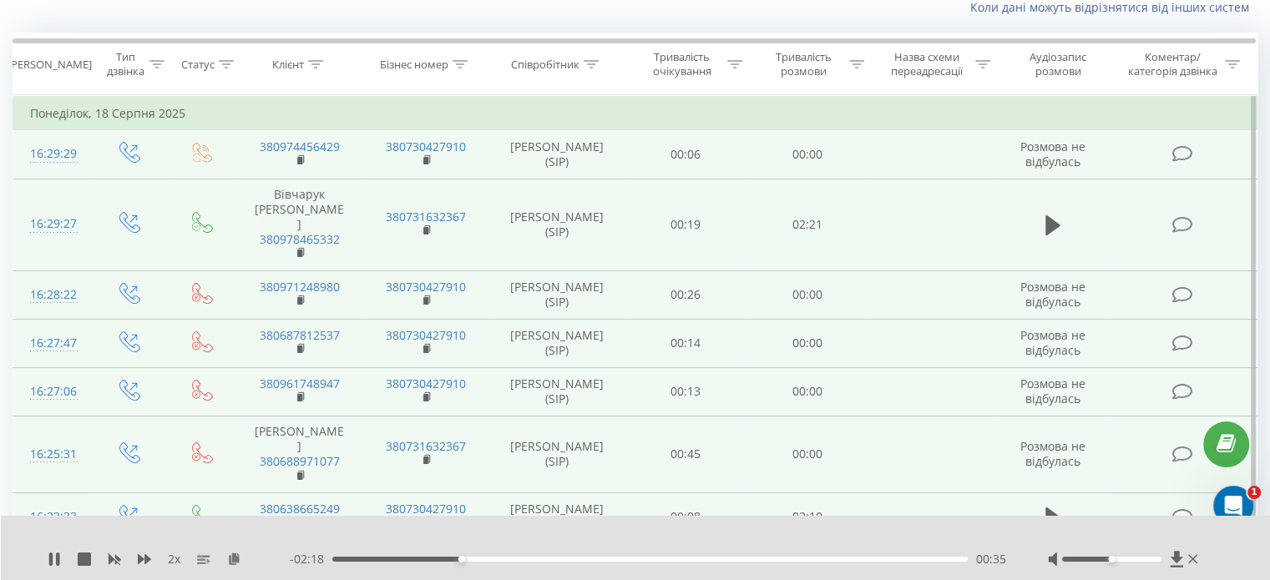
scroll to position [116, 0]
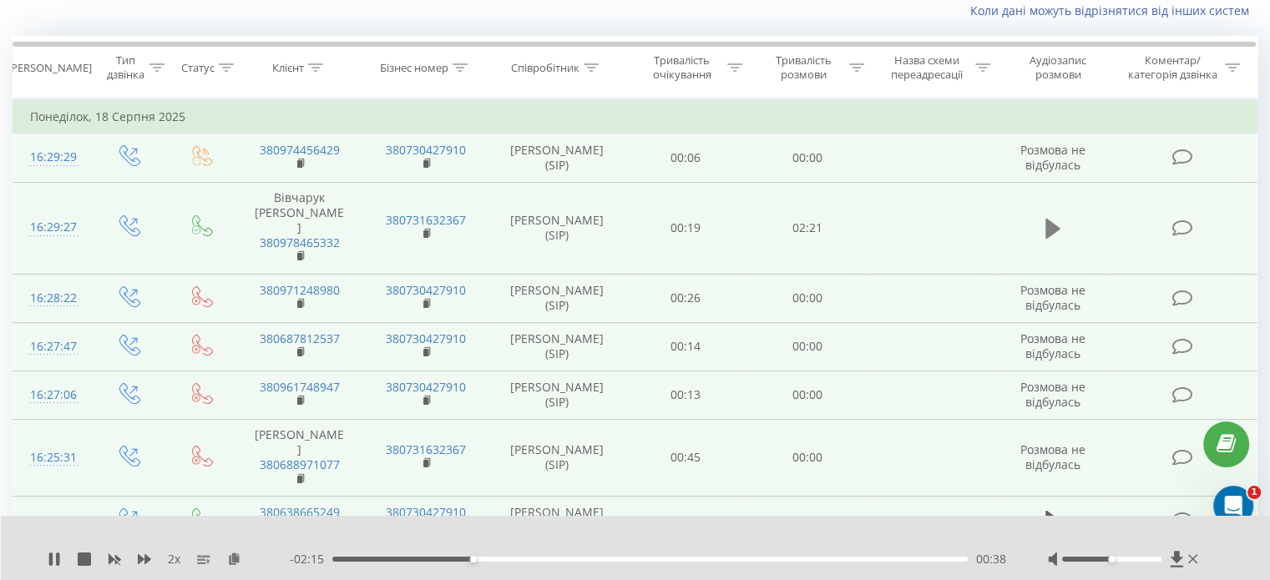
click at [1053, 220] on icon at bounding box center [1052, 229] width 15 height 20
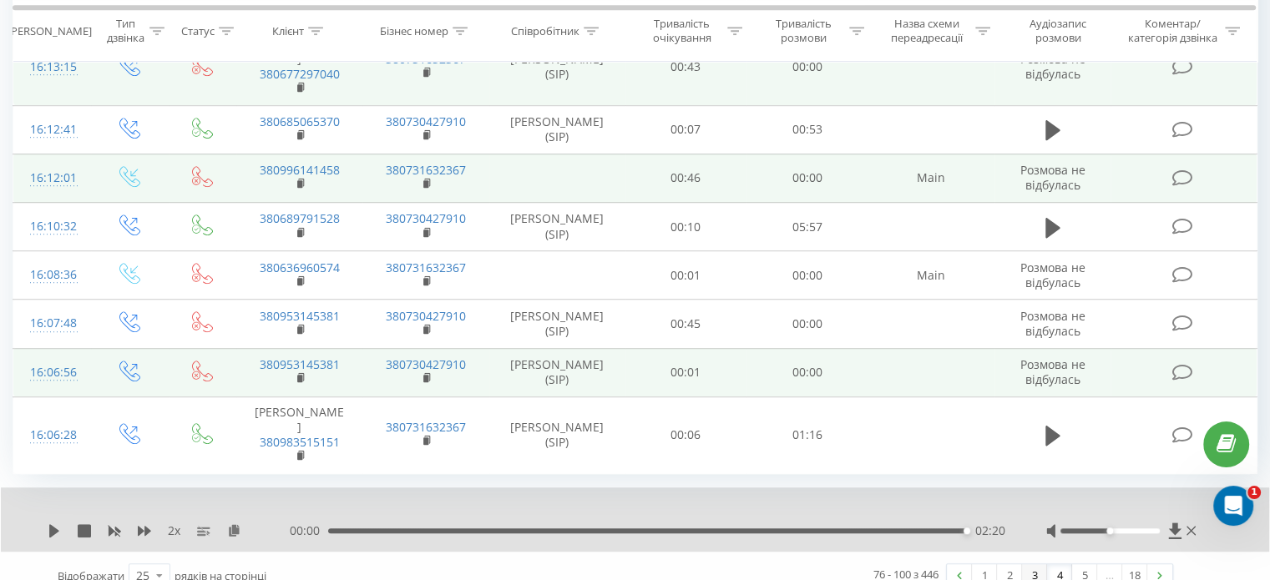
click at [1038, 564] on link "3" at bounding box center [1034, 575] width 25 height 23
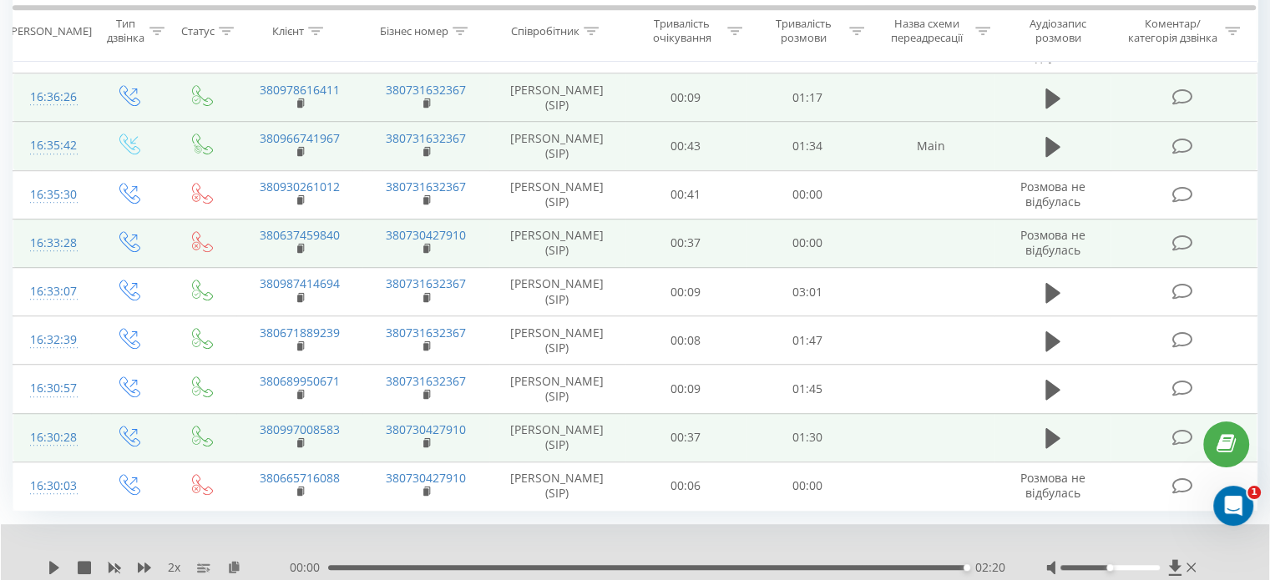
scroll to position [1074, 0]
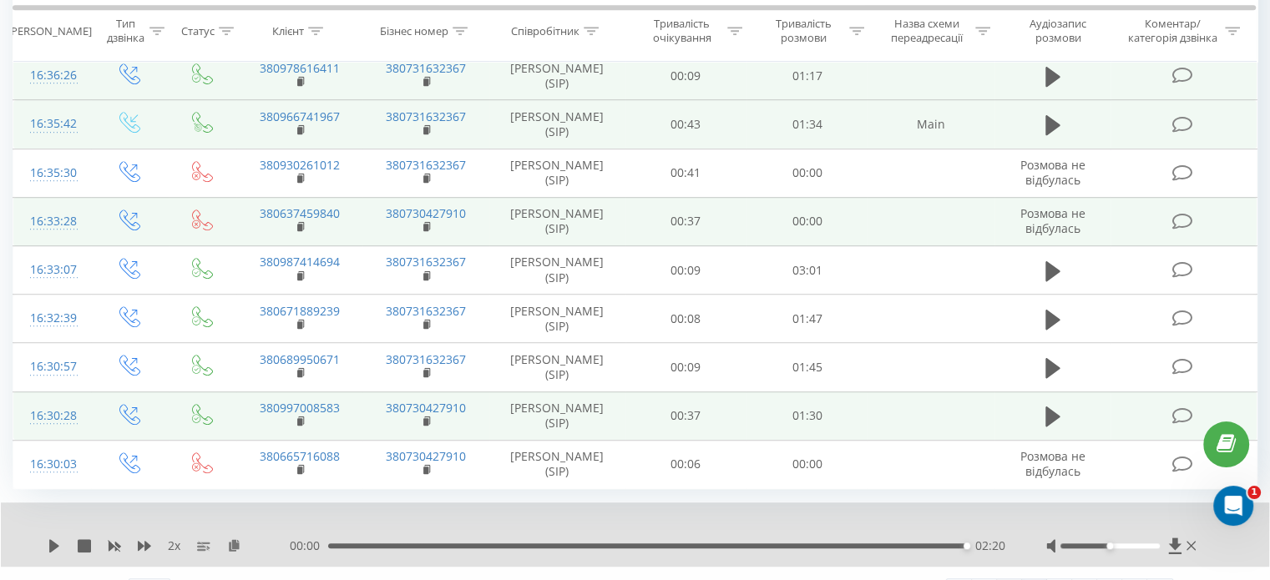
click at [1008, 579] on link "2" at bounding box center [1009, 590] width 25 height 23
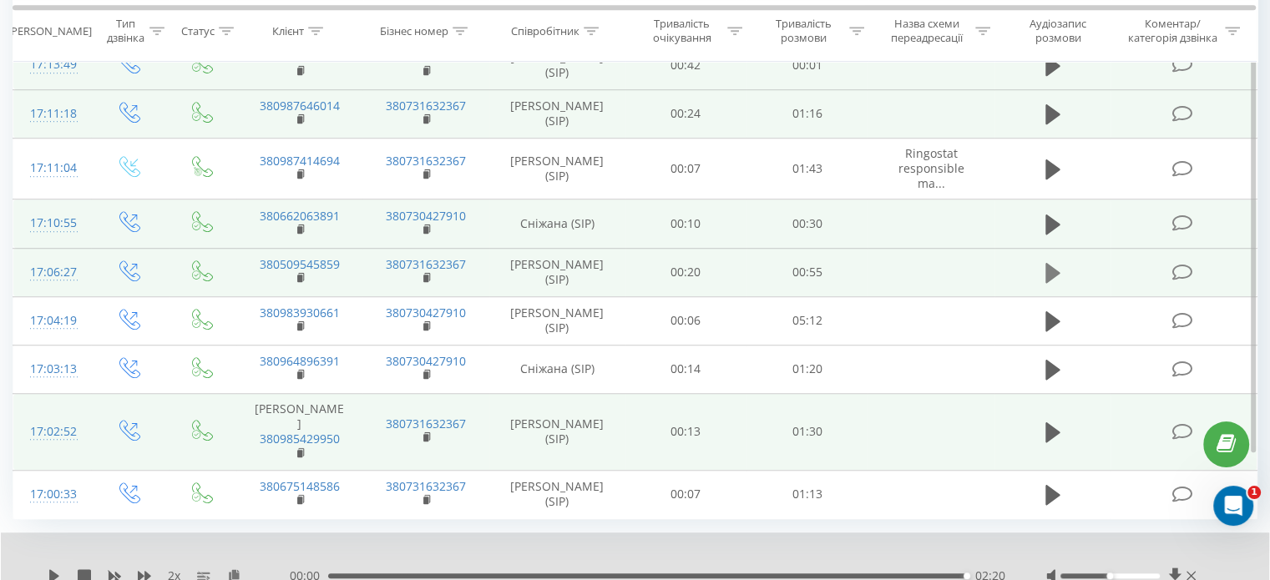
scroll to position [1058, 0]
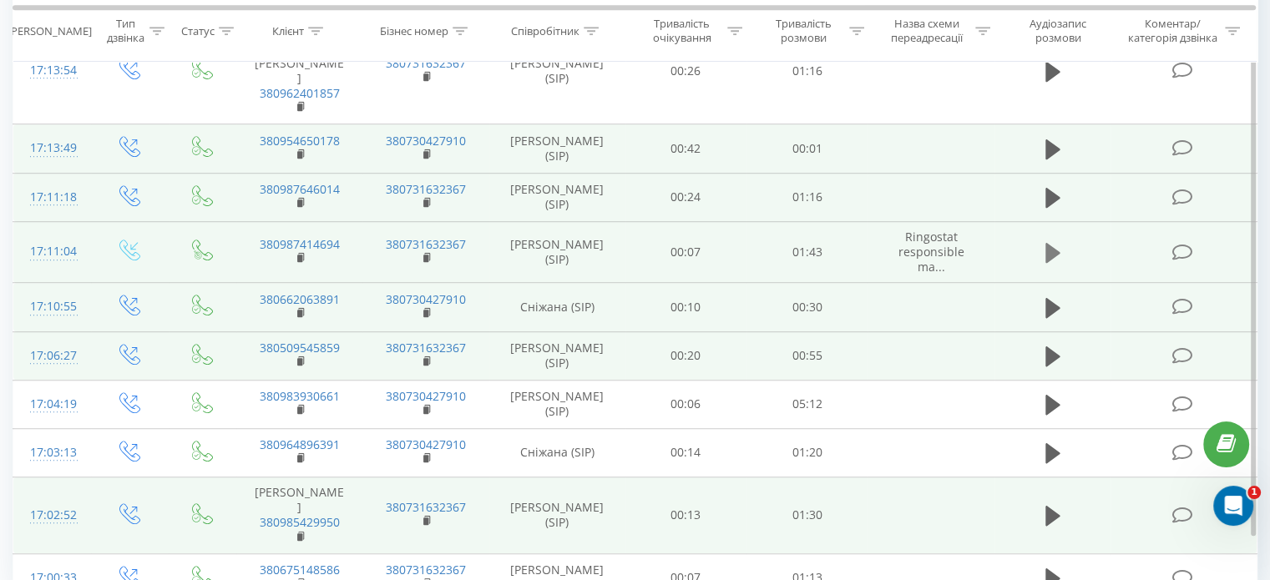
click at [1052, 243] on icon at bounding box center [1052, 253] width 15 height 20
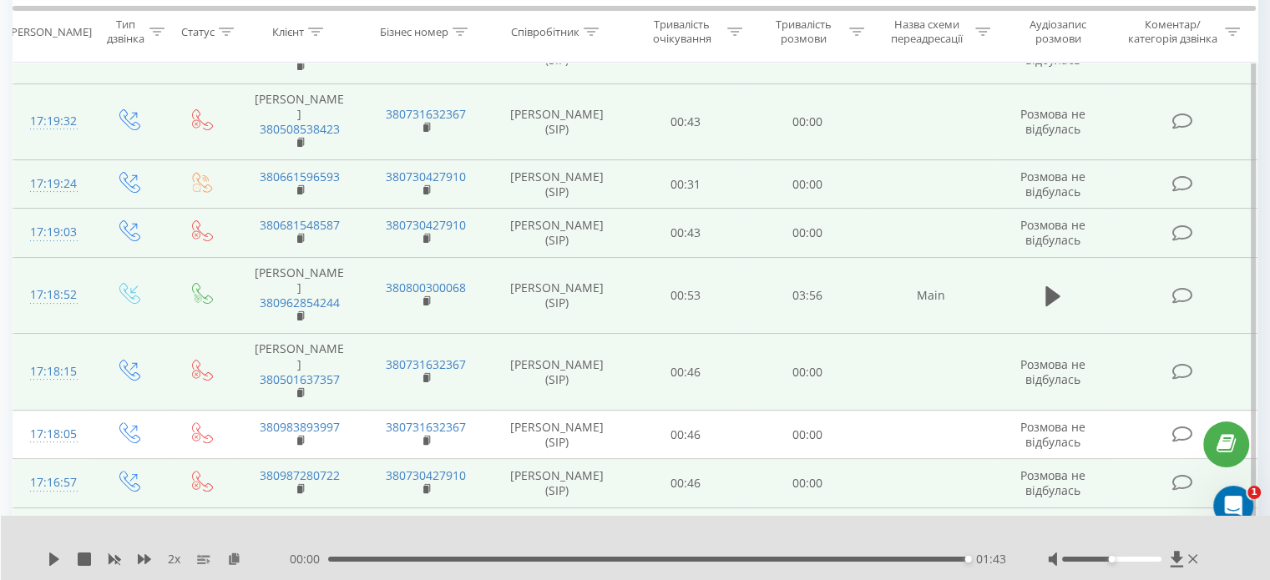
scroll to position [306, 0]
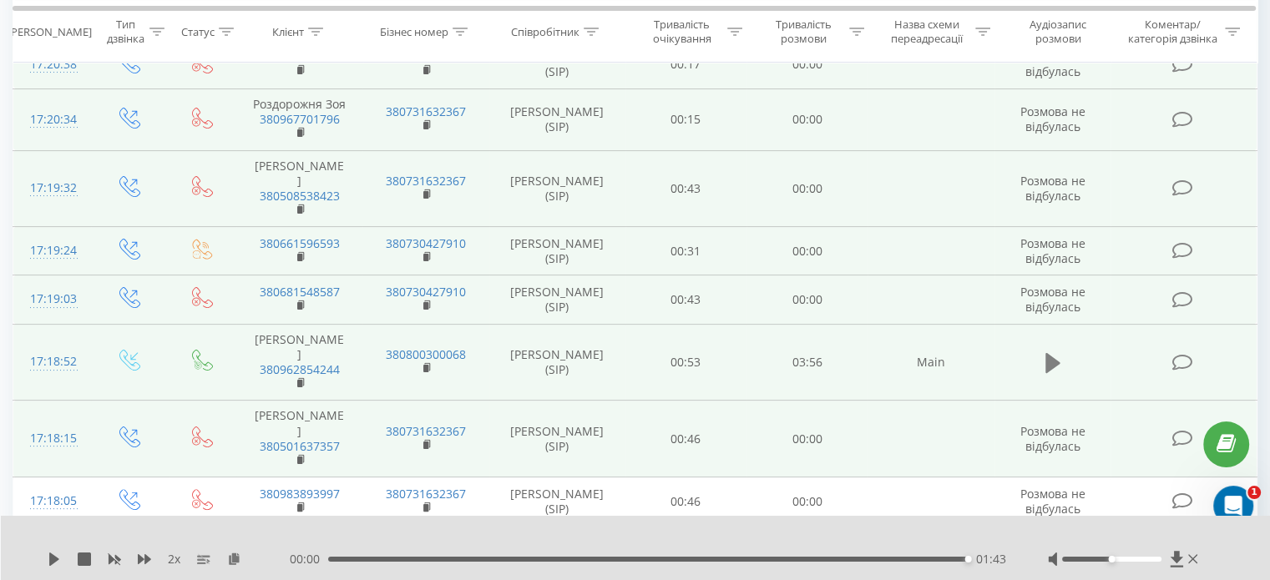
click at [1055, 366] on icon at bounding box center [1052, 362] width 15 height 23
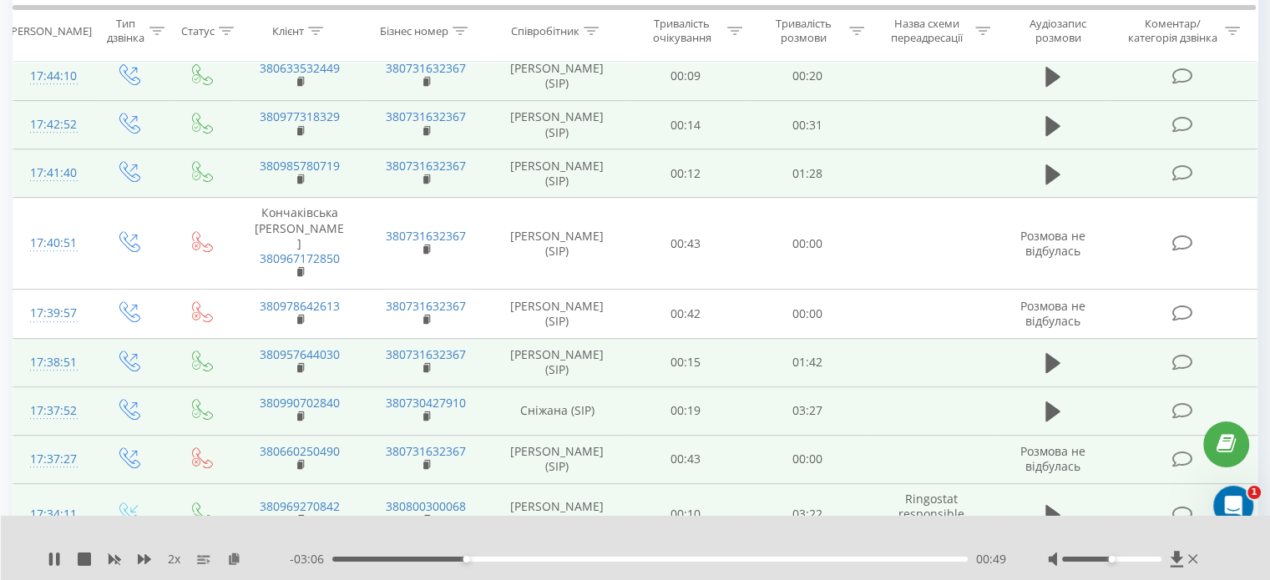
scroll to position [689, 0]
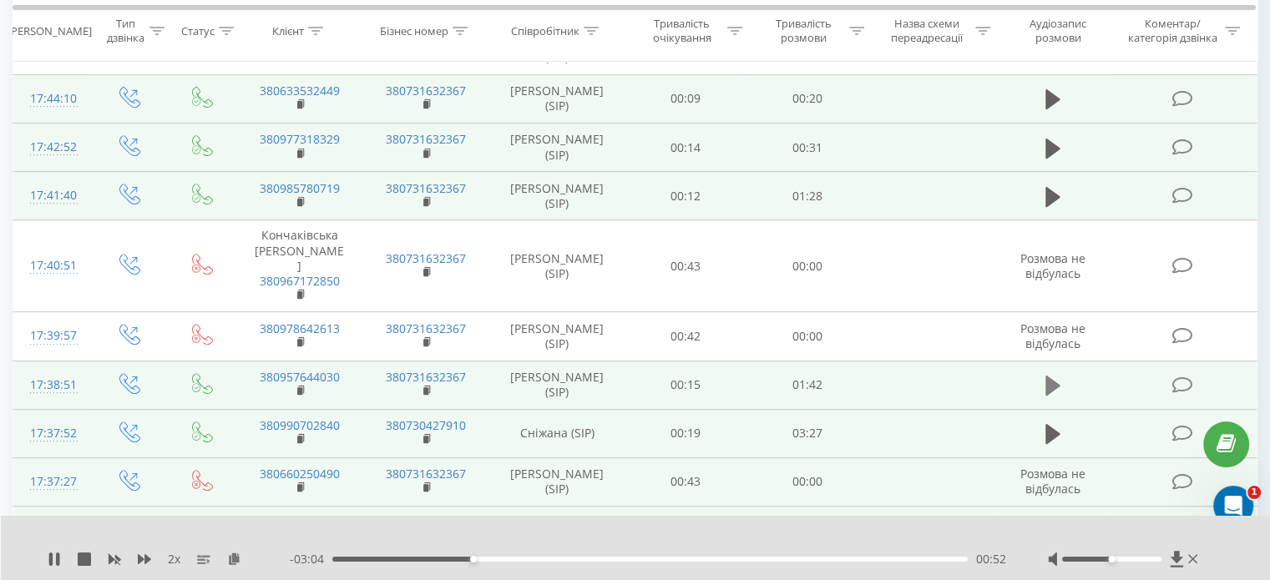
click at [1054, 376] on icon at bounding box center [1052, 386] width 15 height 20
click at [1052, 185] on icon at bounding box center [1052, 196] width 15 height 23
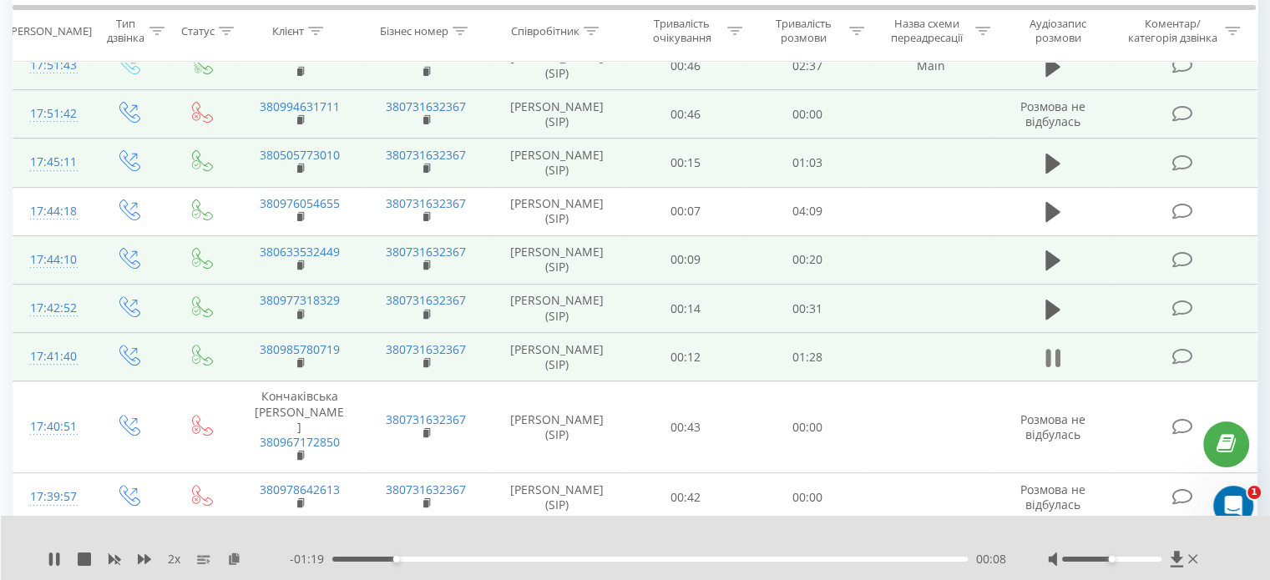
scroll to position [438, 0]
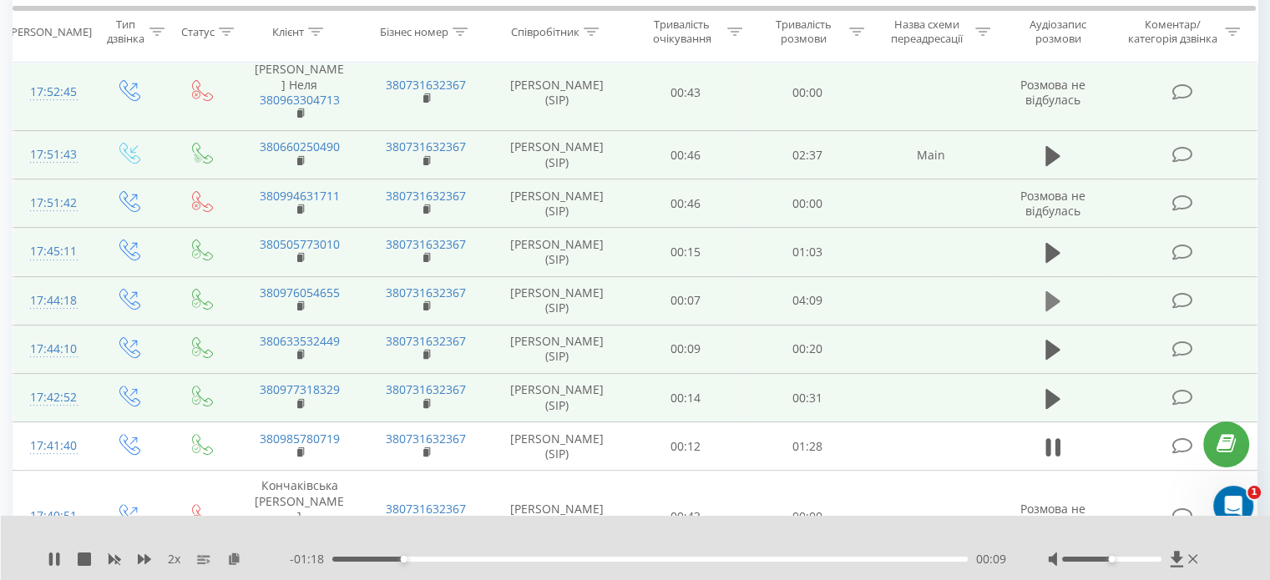
click at [1053, 291] on icon at bounding box center [1052, 301] width 15 height 20
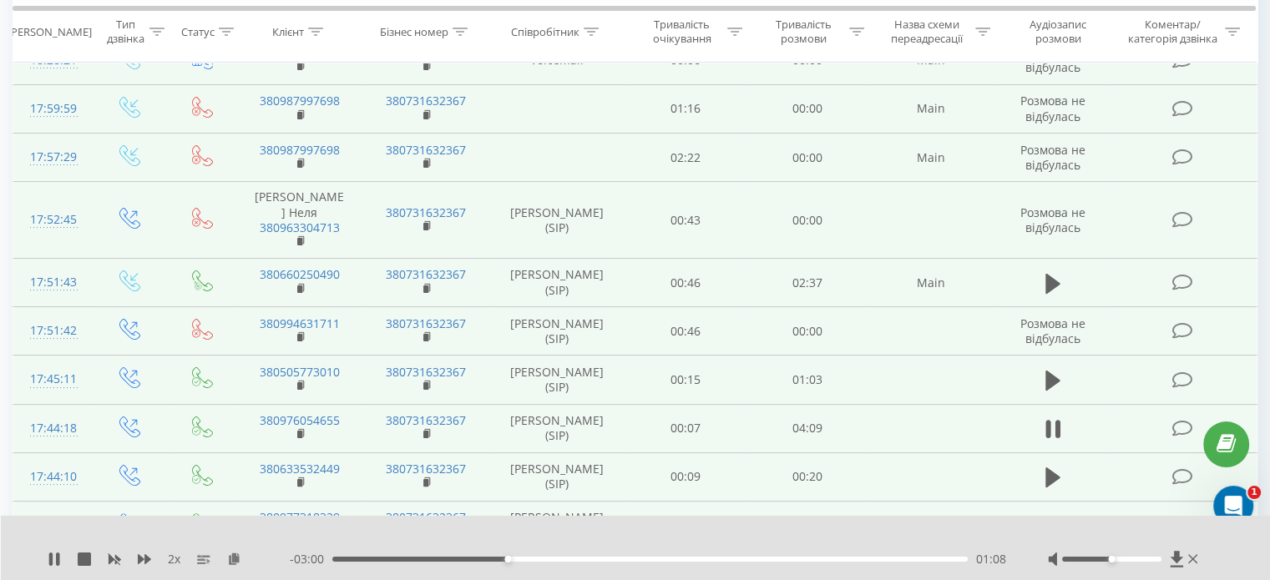
scroll to position [271, 0]
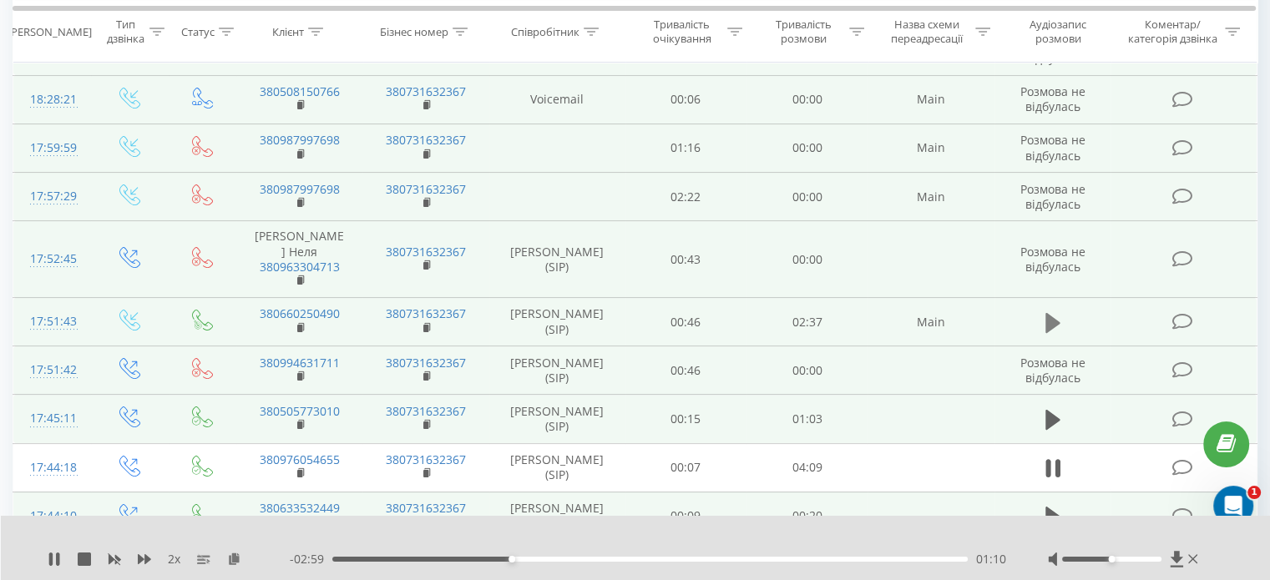
click at [1053, 311] on icon at bounding box center [1052, 322] width 15 height 23
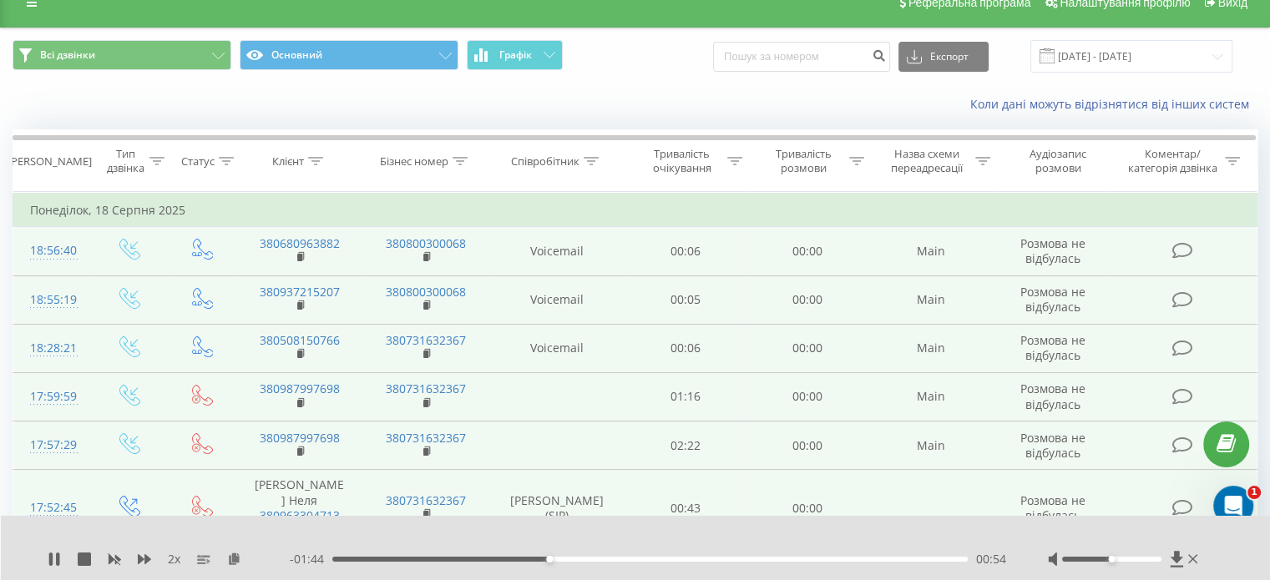
scroll to position [0, 0]
